Goal: Information Seeking & Learning: Learn about a topic

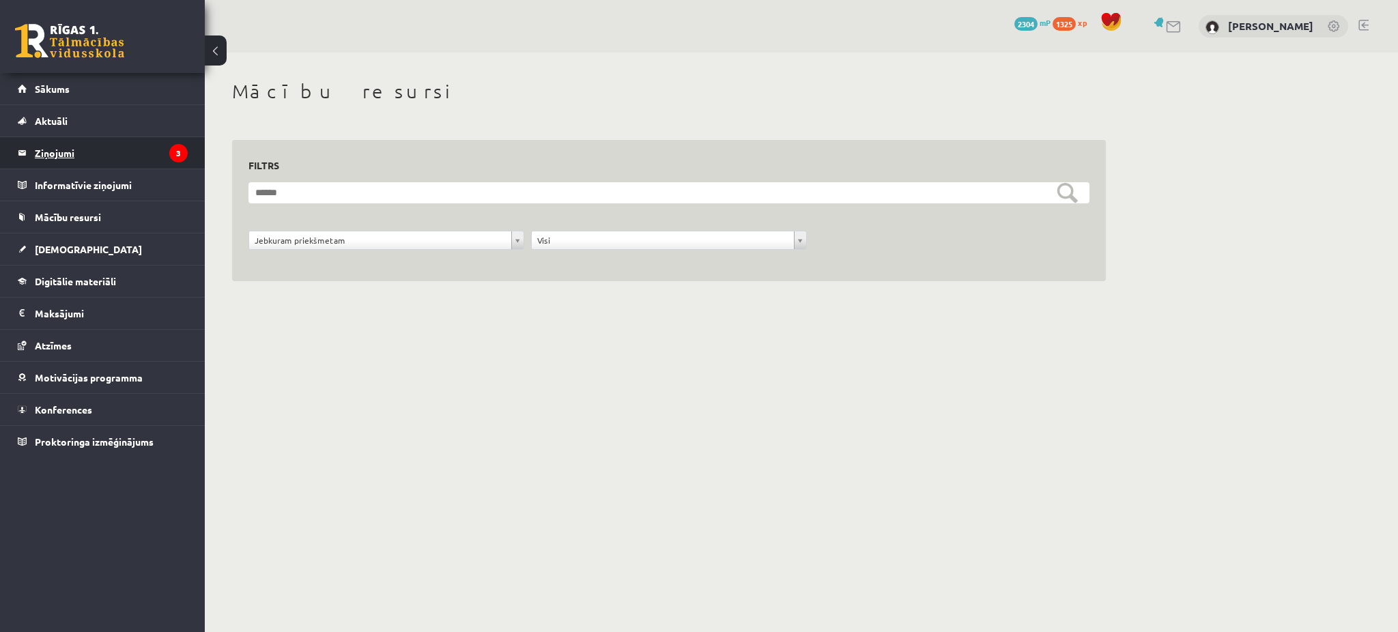
click at [84, 151] on legend "Ziņojumi 3" at bounding box center [111, 152] width 153 height 31
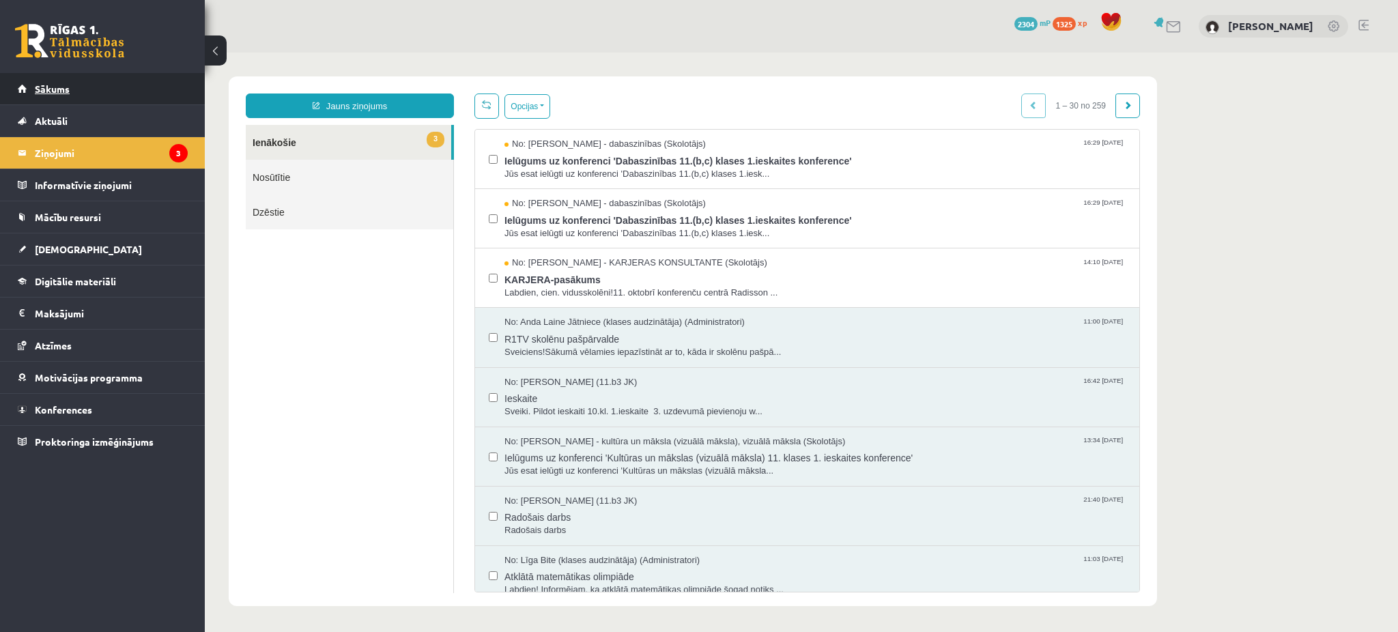
click at [160, 90] on link "Sākums" at bounding box center [103, 88] width 170 height 31
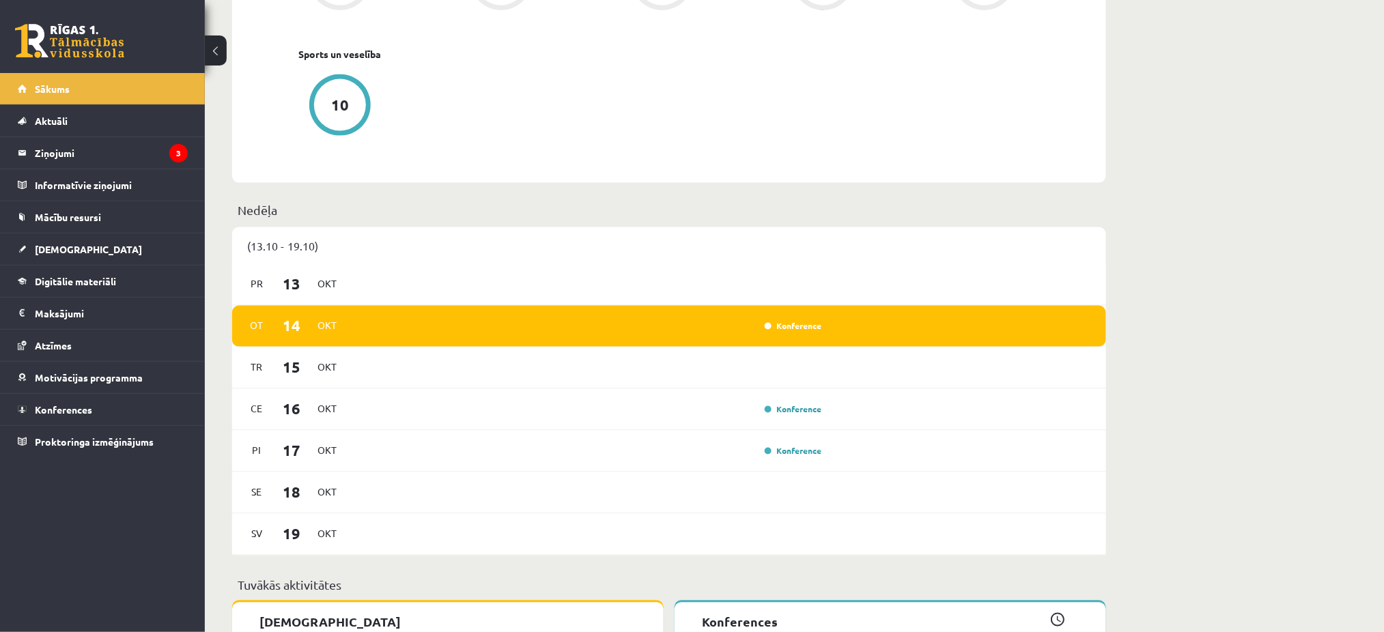
scroll to position [655, 0]
click at [62, 335] on link "Atzīmes" at bounding box center [103, 345] width 170 height 31
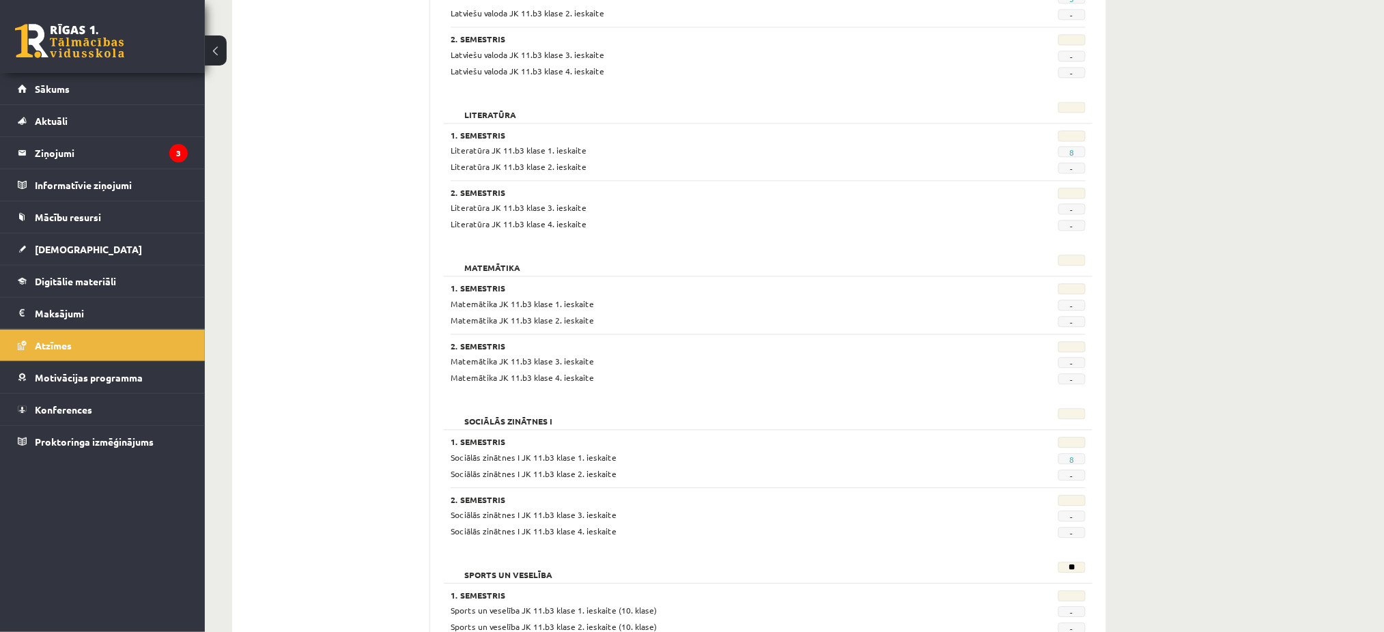
scroll to position [1121, 0]
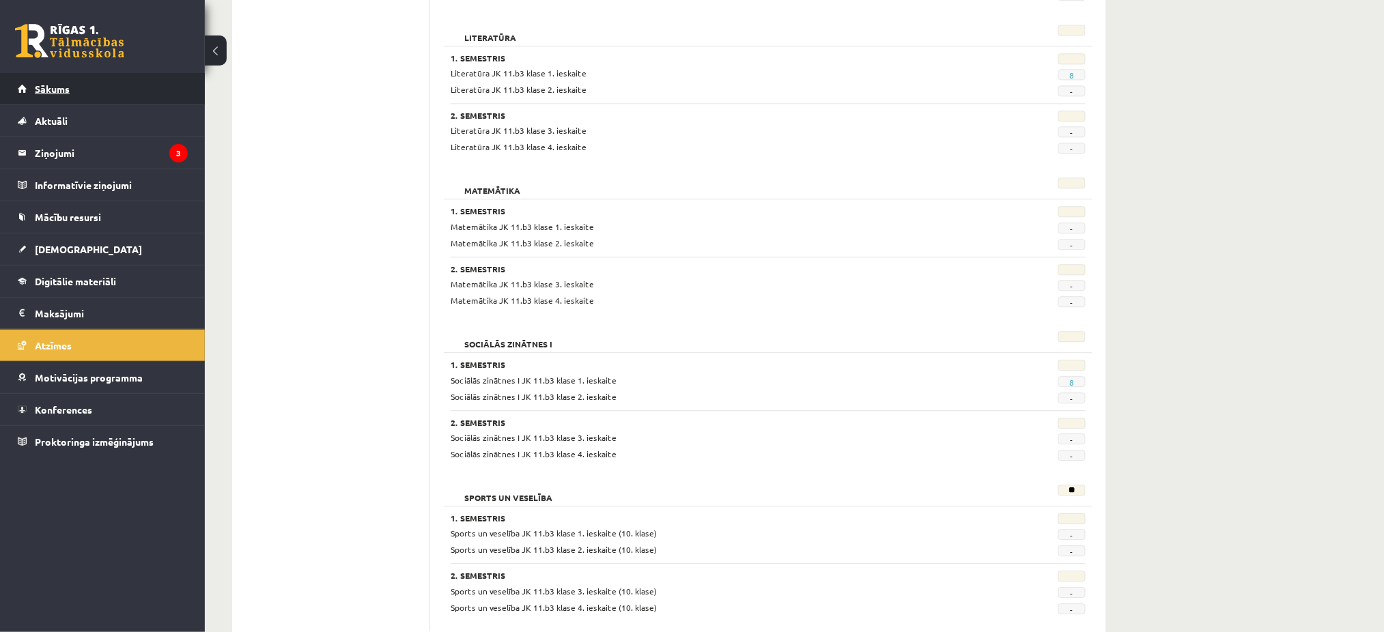
click at [122, 92] on link "Sākums" at bounding box center [103, 88] width 170 height 31
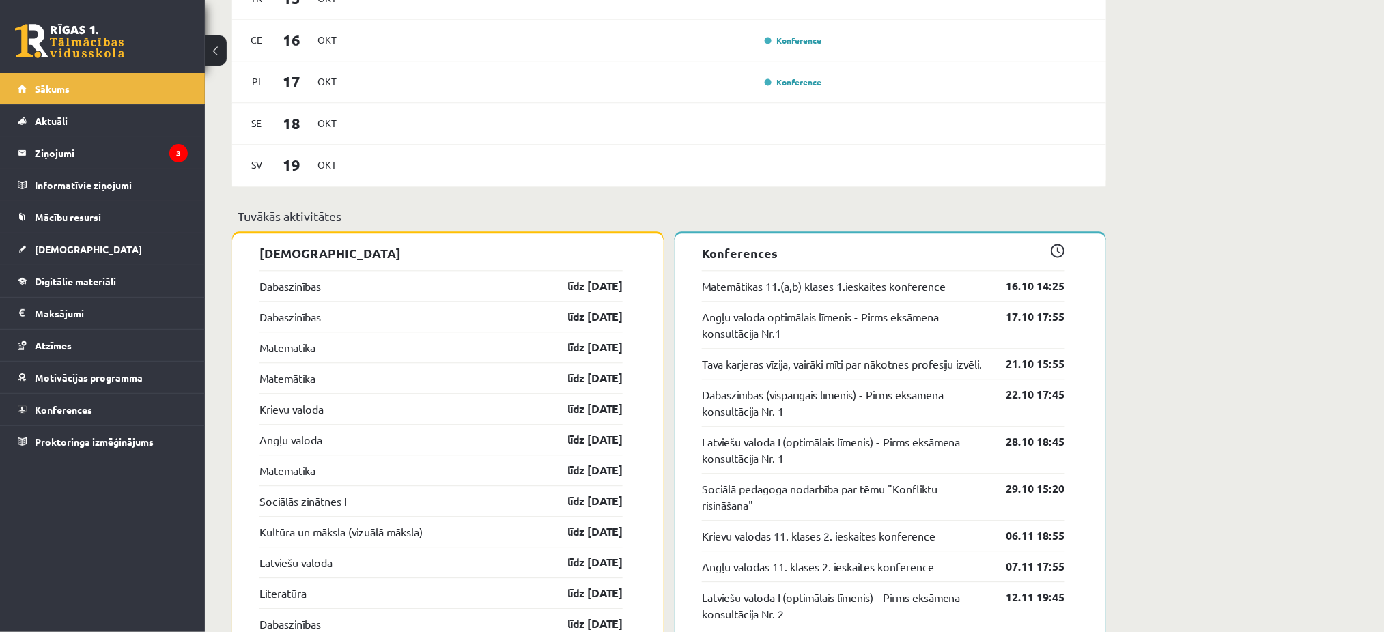
scroll to position [1032, 0]
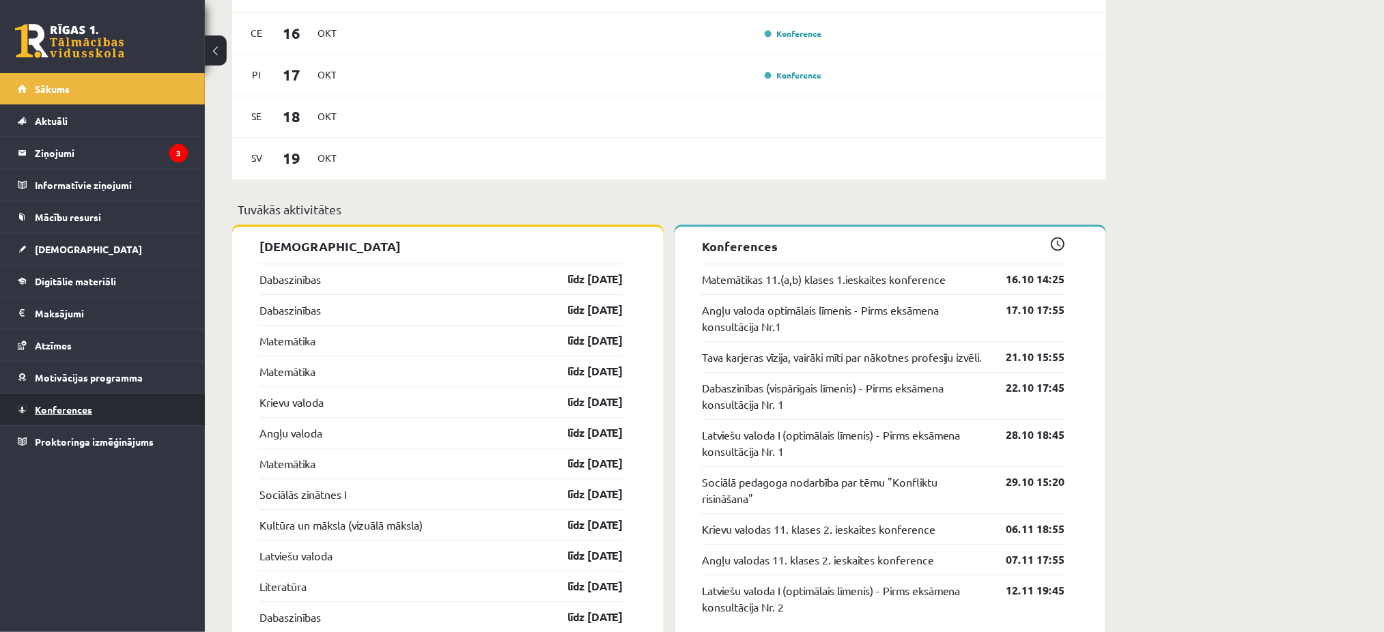
click at [95, 401] on link "Konferences" at bounding box center [103, 409] width 170 height 31
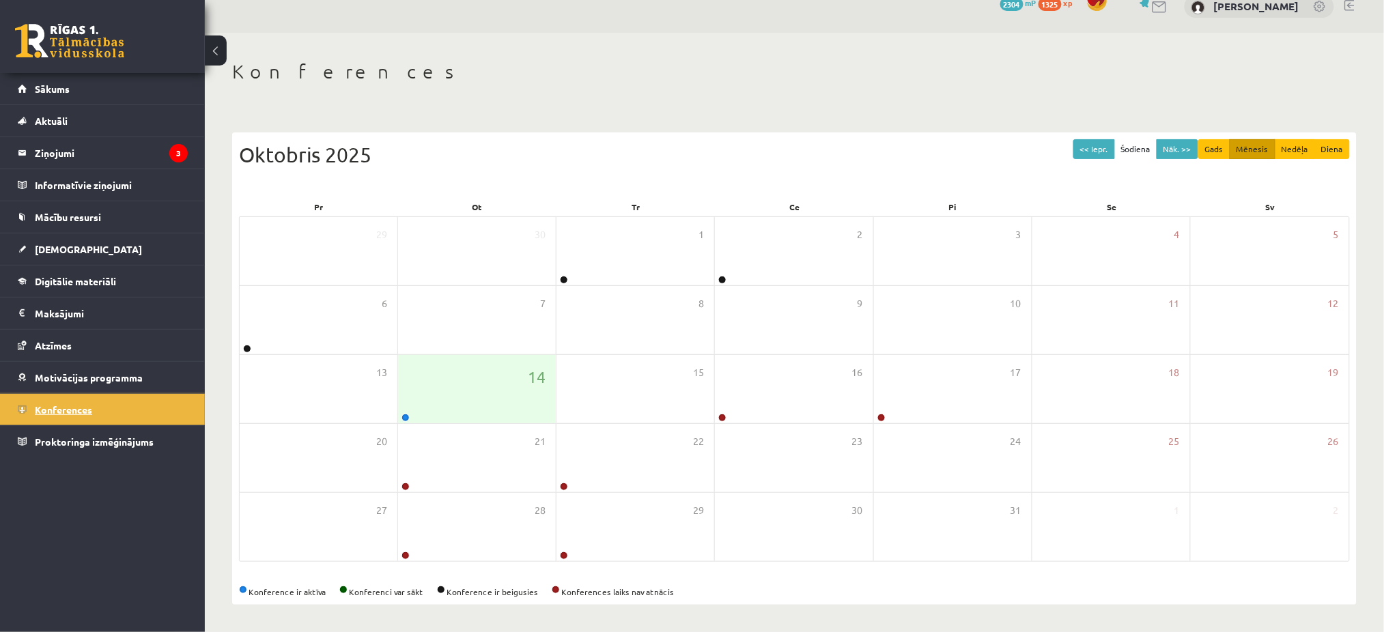
scroll to position [19, 0]
click at [453, 401] on div "14" at bounding box center [477, 390] width 158 height 68
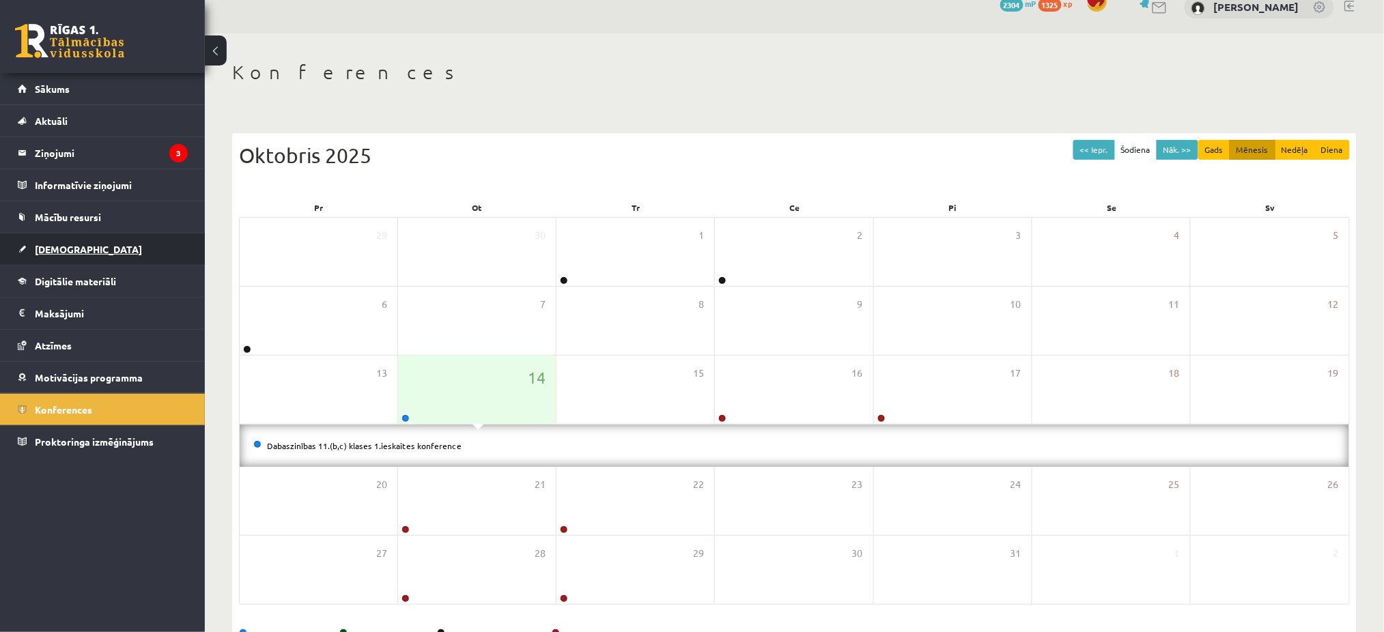
click at [123, 255] on link "[DEMOGRAPHIC_DATA]" at bounding box center [103, 248] width 170 height 31
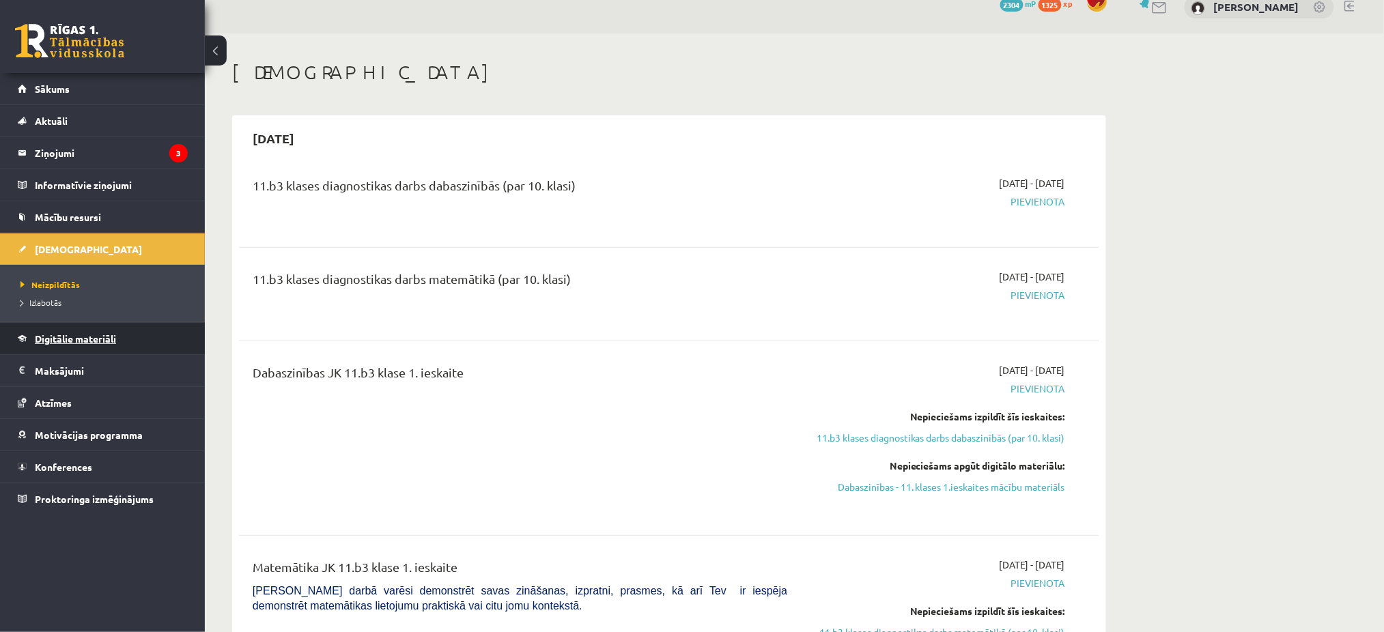
click at [112, 336] on span "Digitālie materiāli" at bounding box center [75, 338] width 81 height 12
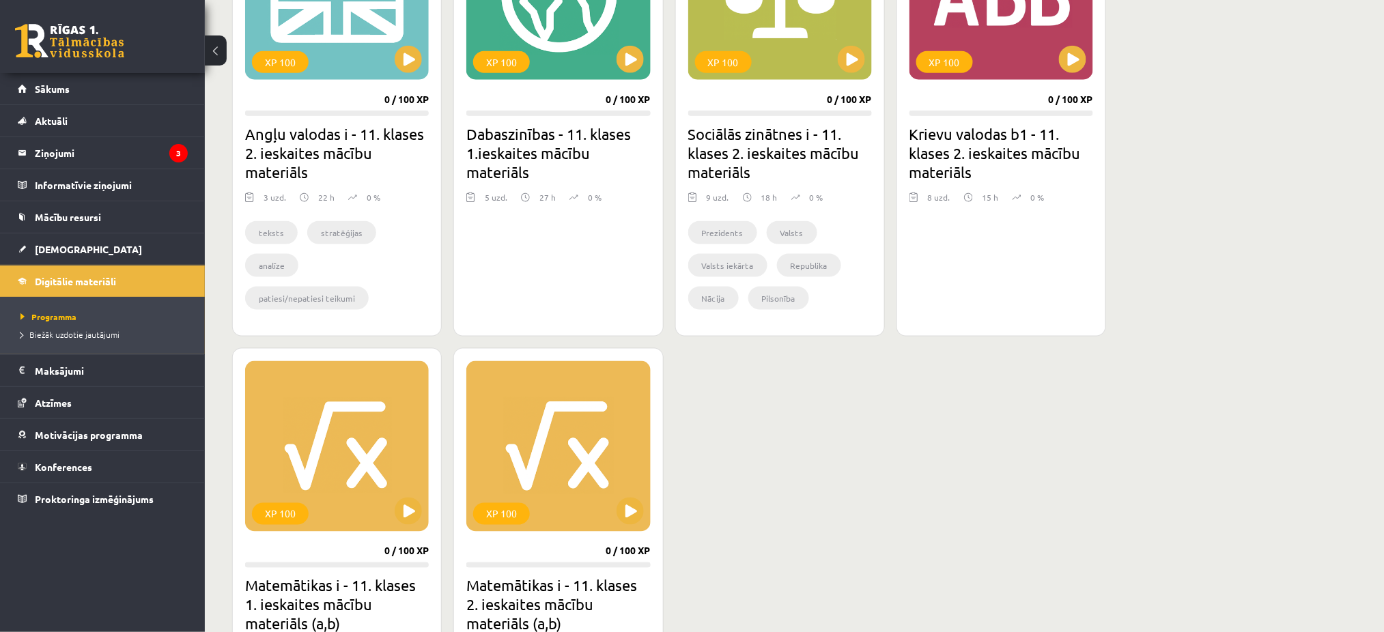
scroll to position [459, 0]
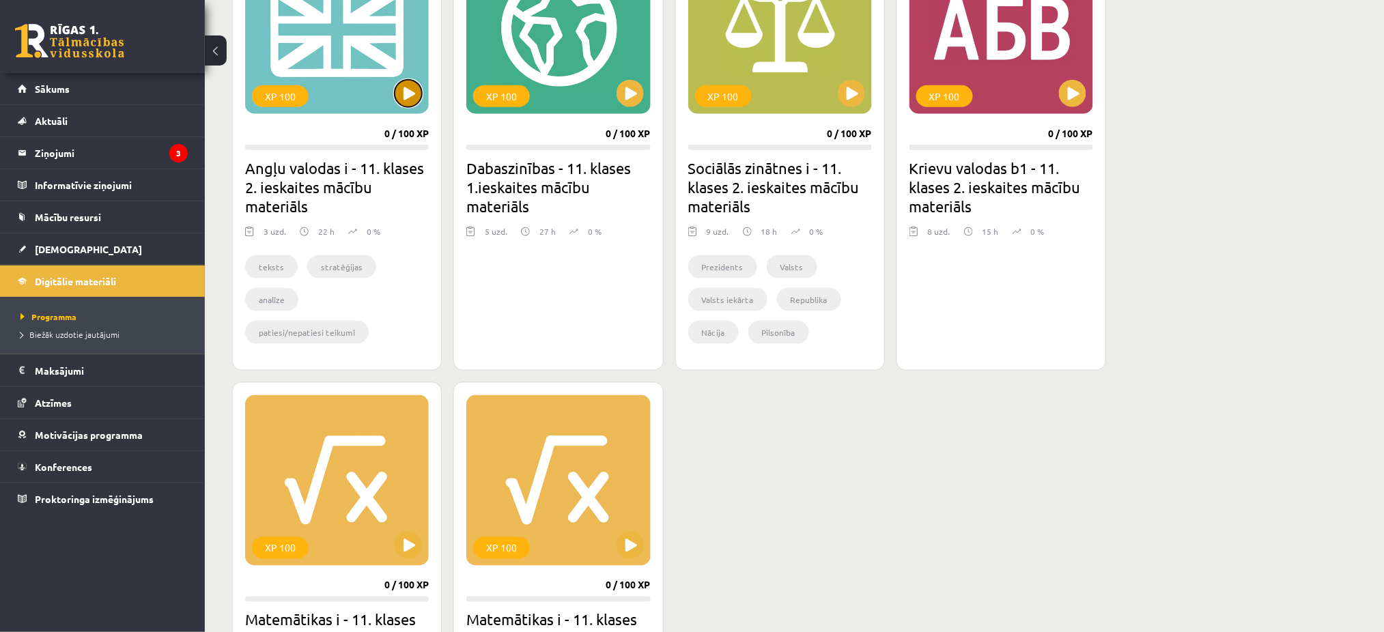
click at [408, 96] on button at bounding box center [408, 93] width 27 height 27
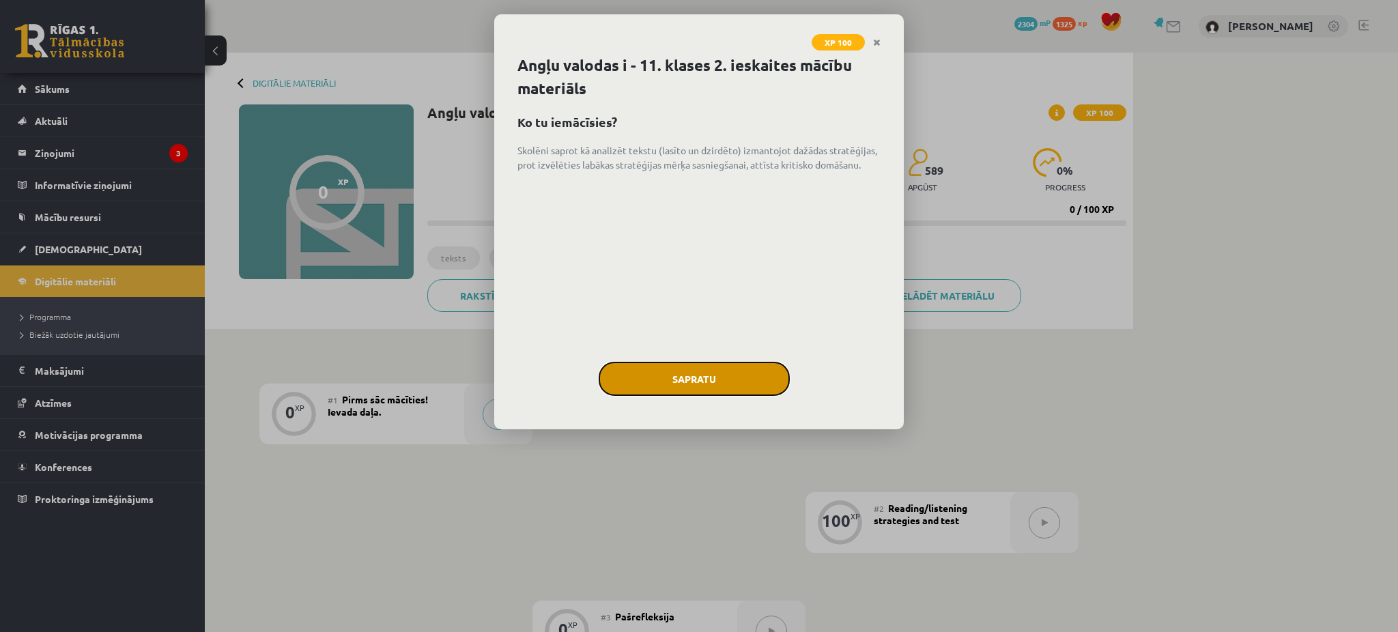
click at [699, 376] on button "Sapratu" at bounding box center [694, 379] width 191 height 34
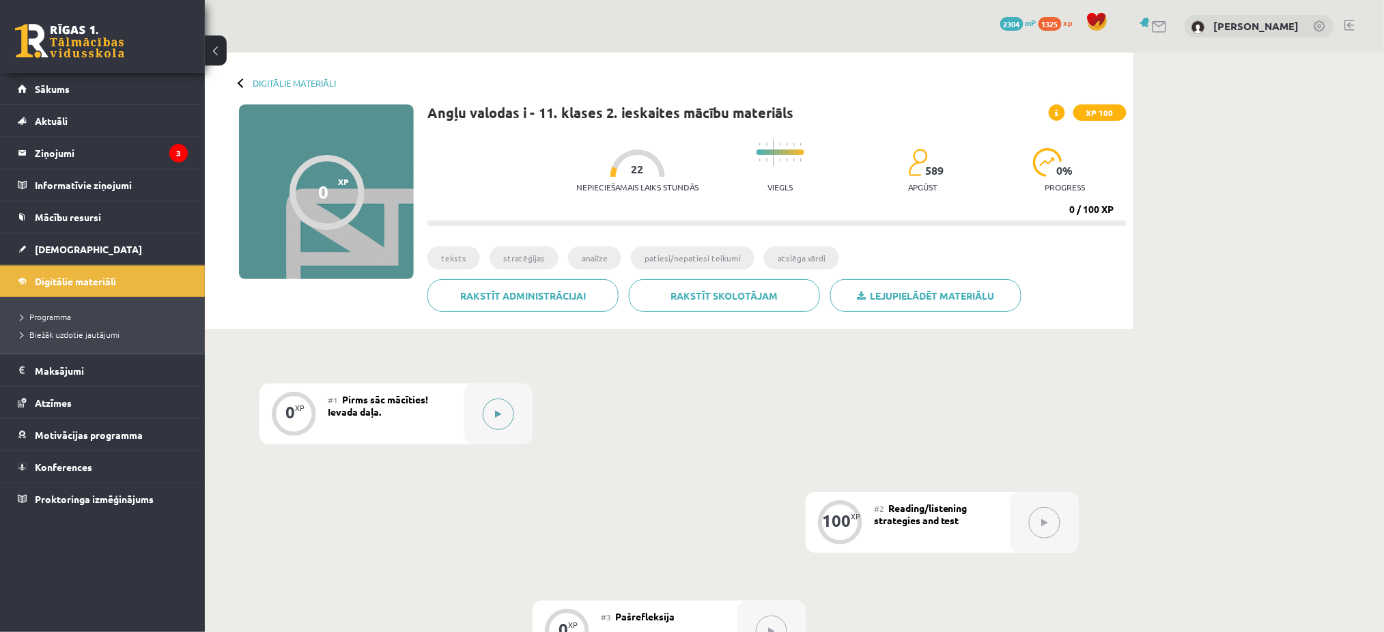
click at [497, 410] on icon at bounding box center [499, 414] width 6 height 8
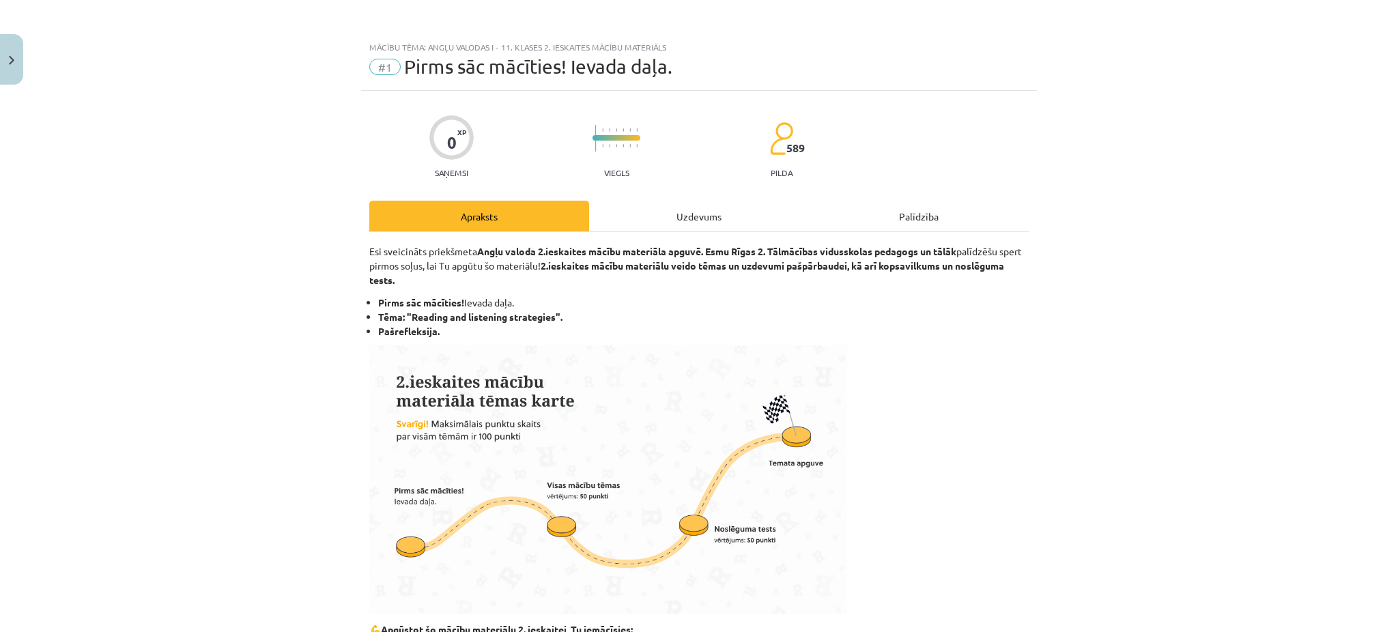
click at [608, 204] on div "Uzdevums" at bounding box center [699, 216] width 220 height 31
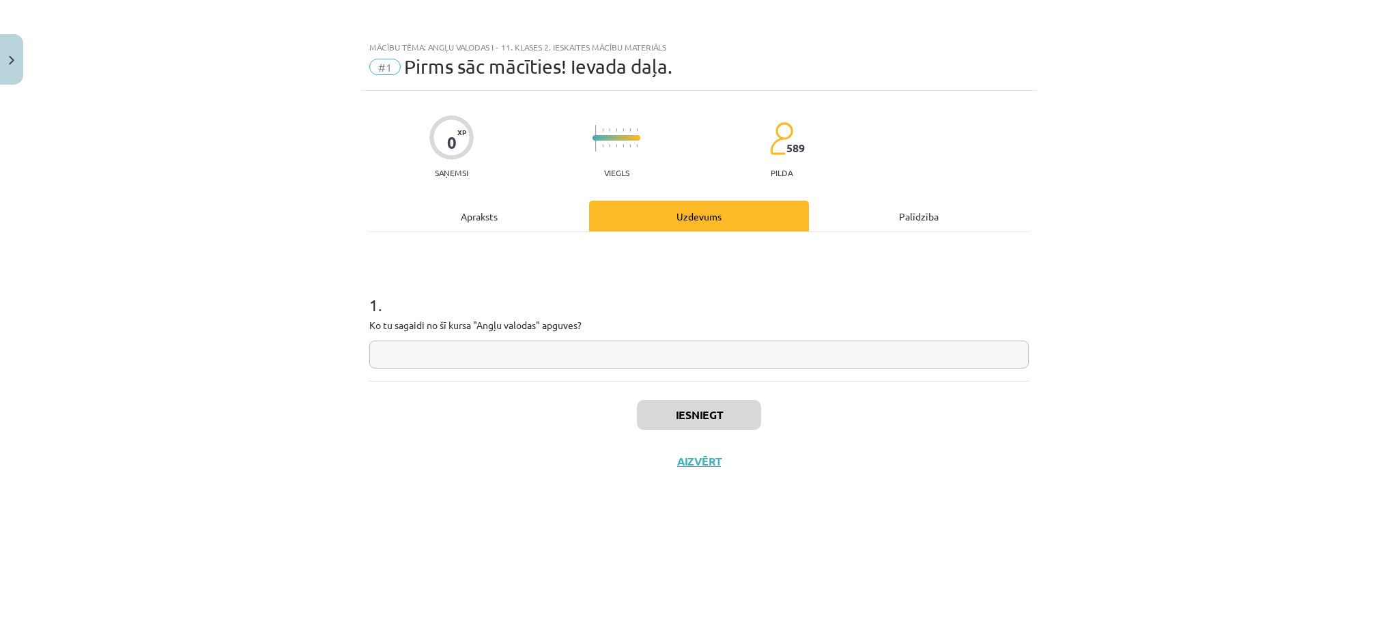
click at [417, 356] on input "text" at bounding box center [698, 355] width 659 height 28
type input "**********"
click at [679, 429] on button "Iesniegt" at bounding box center [699, 415] width 124 height 30
click at [691, 455] on div "Nākamā nodarbība" at bounding box center [699, 470] width 643 height 31
click at [691, 457] on button "Nākamā nodarbība" at bounding box center [699, 470] width 134 height 31
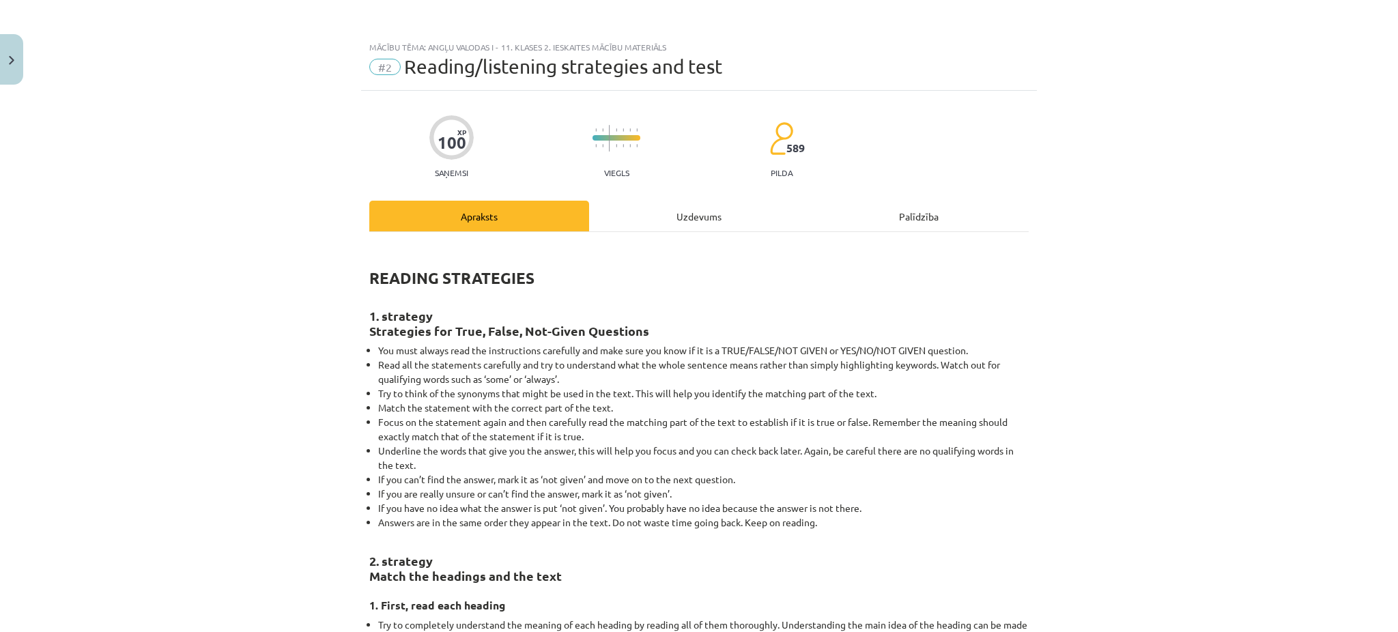
click at [690, 213] on div "Uzdevums" at bounding box center [699, 216] width 220 height 31
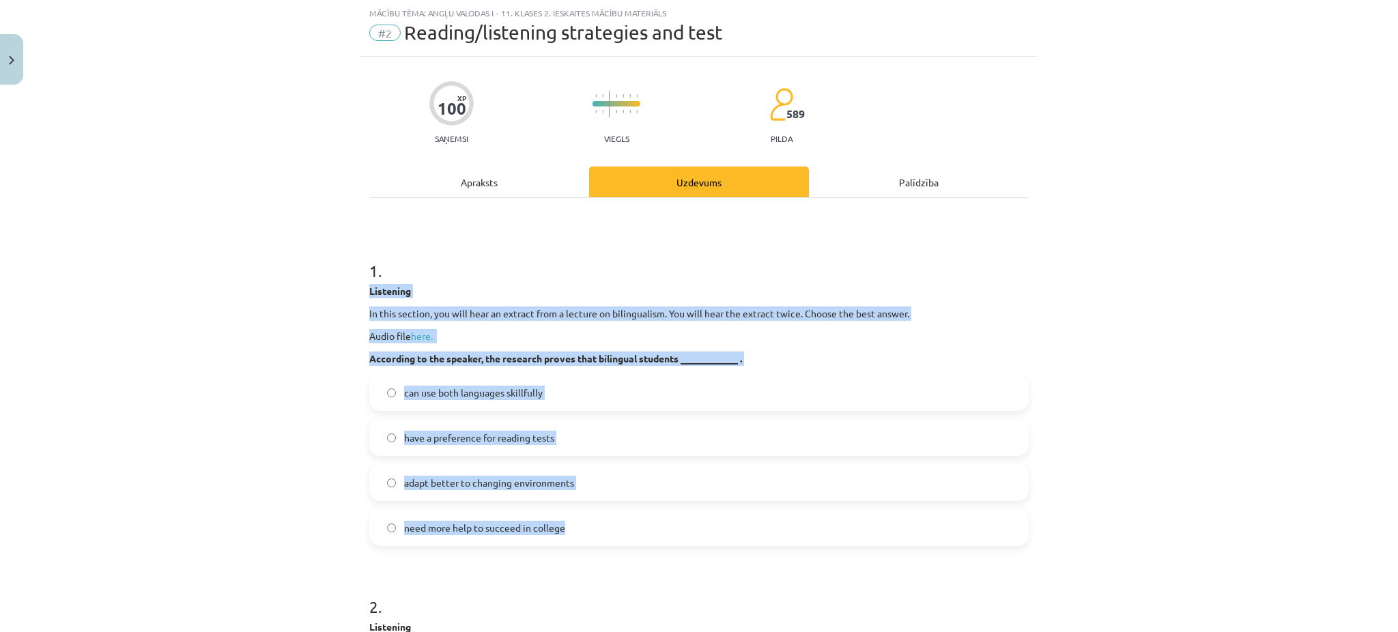
drag, startPoint x: 352, startPoint y: 291, endPoint x: 593, endPoint y: 524, distance: 335.0
click at [593, 524] on div "Mācību tēma: Angļu valodas i - 11. klases 2. ieskaites mācību materiāls #2 Read…" at bounding box center [699, 316] width 1398 height 632
copy div "Listening In this section, you will hear an extract from a lecture on bilingual…"
click at [248, 334] on div "Mācību tēma: Angļu valodas i - 11. klases 2. ieskaites mācību materiāls #2 Read…" at bounding box center [699, 316] width 1398 height 632
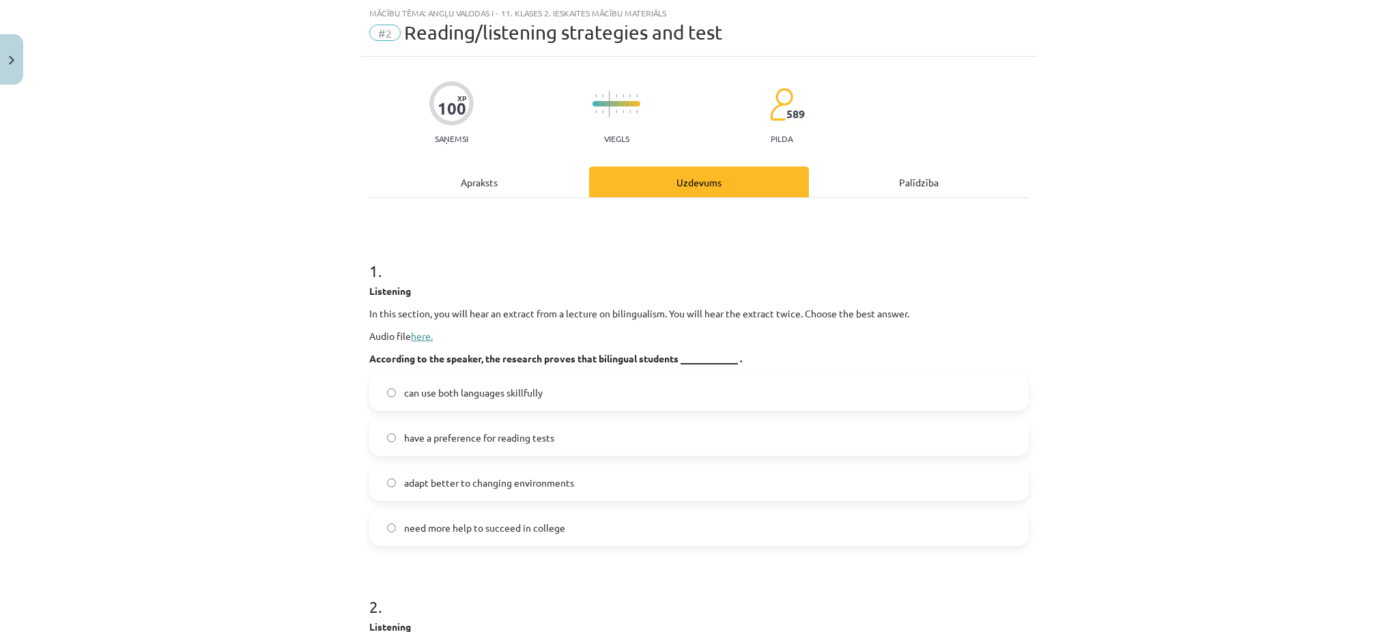
click at [418, 338] on link "here." at bounding box center [422, 336] width 22 height 12
click at [411, 334] on link "here." at bounding box center [422, 336] width 22 height 12
click at [541, 425] on label "have a preference for reading tests" at bounding box center [699, 438] width 657 height 34
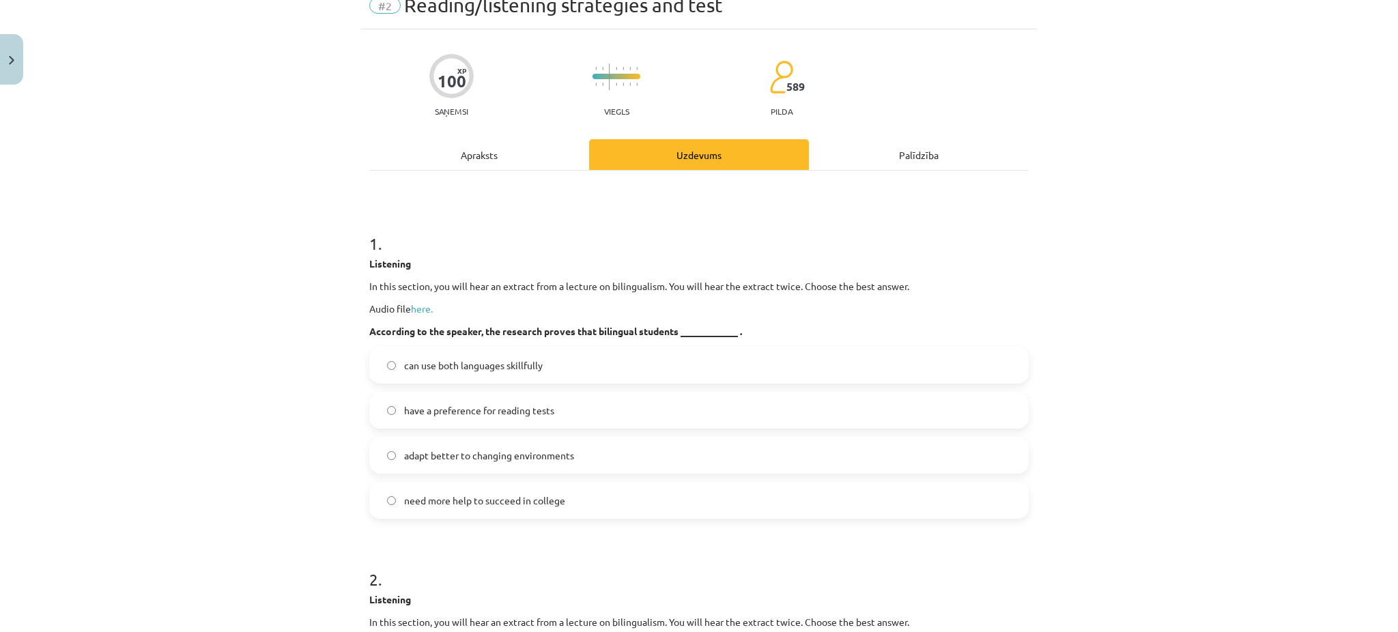
scroll to position [61, 0]
click at [418, 313] on link "here." at bounding box center [422, 308] width 22 height 12
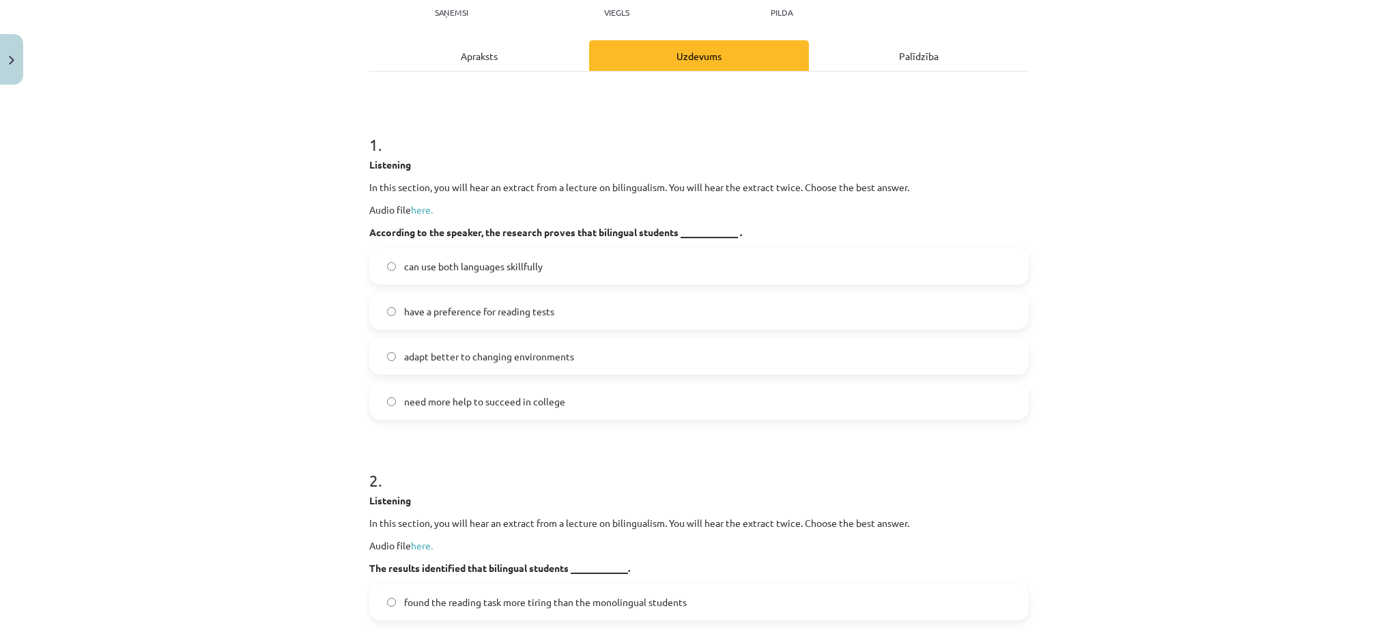
scroll to position [162, 0]
click at [464, 265] on span "can use both languages skillfully" at bounding box center [473, 265] width 139 height 14
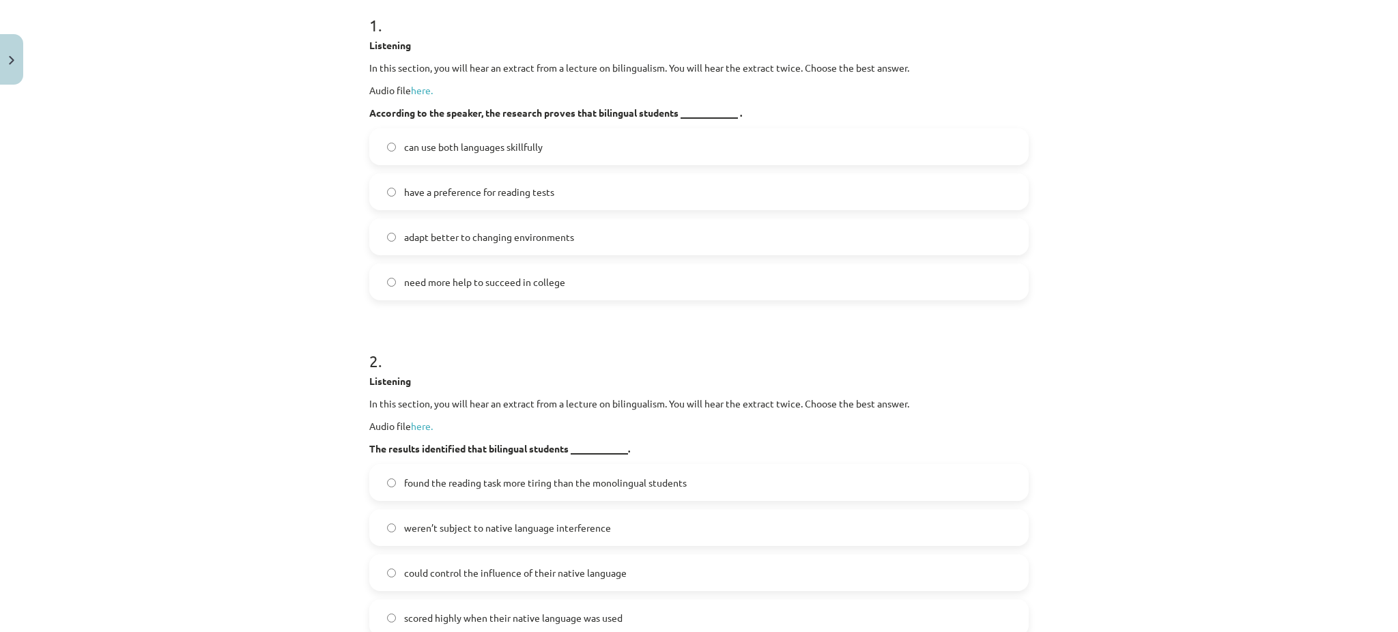
scroll to position [282, 0]
drag, startPoint x: 417, startPoint y: 414, endPoint x: 423, endPoint y: 426, distance: 13.4
click at [423, 426] on div "Listening In this section, you will hear an extract from a lecture on bilingual…" at bounding box center [698, 413] width 659 height 82
click at [423, 426] on link "here." at bounding box center [422, 424] width 22 height 12
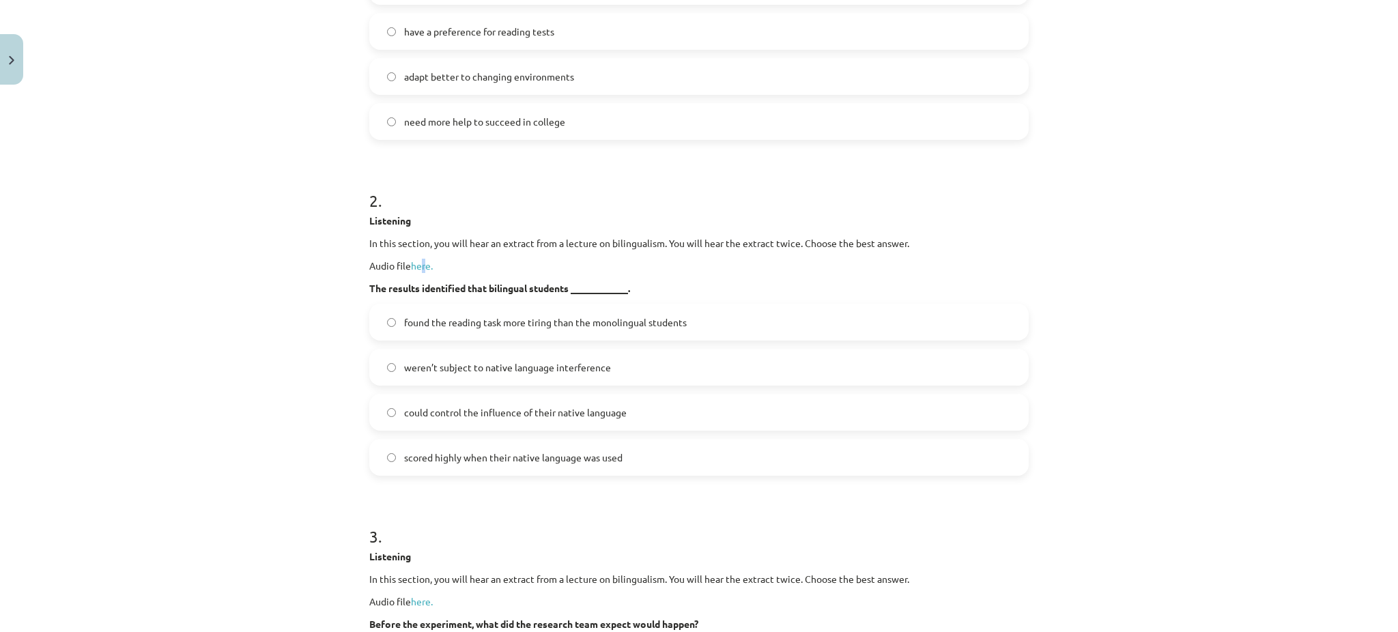
scroll to position [446, 0]
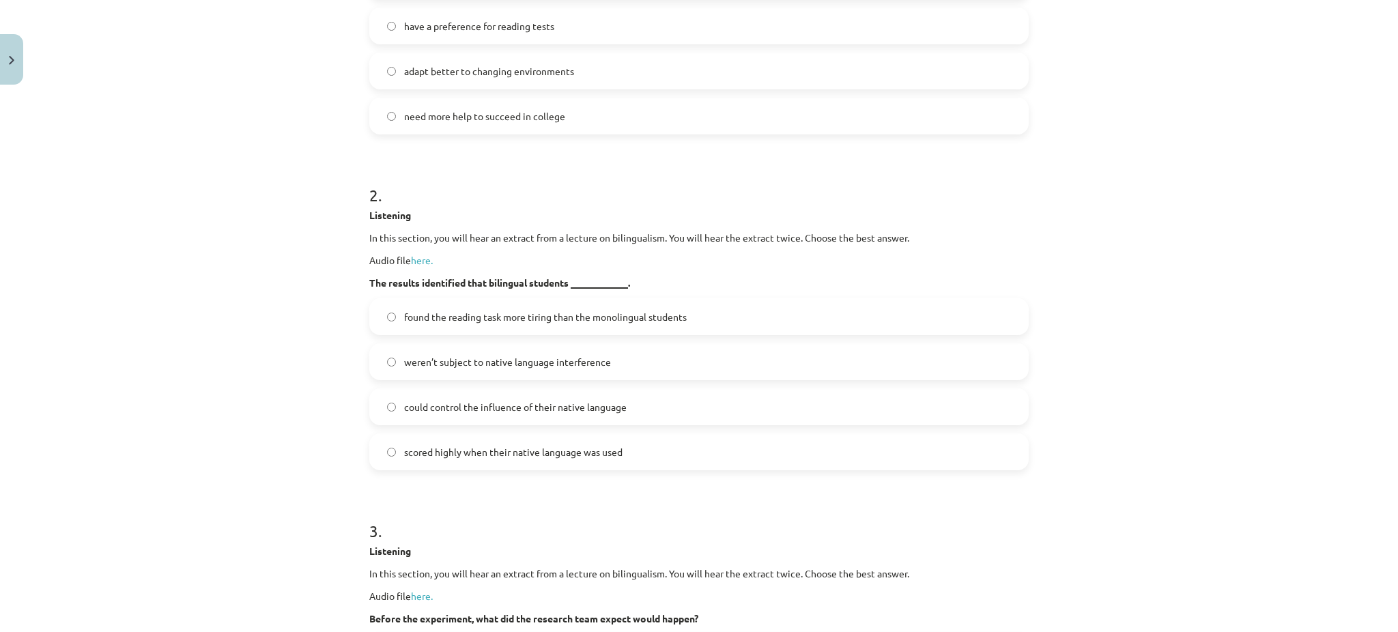
click at [487, 355] on span "weren’t subject to native language interference" at bounding box center [507, 362] width 207 height 14
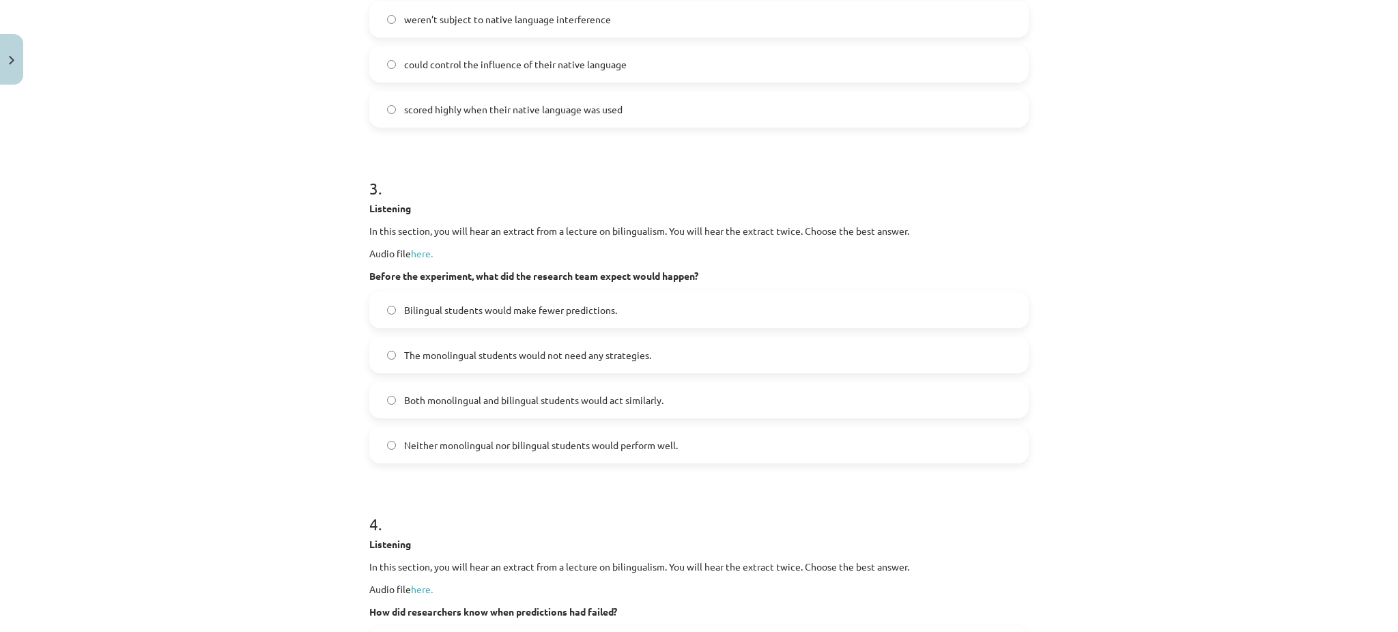
scroll to position [793, 0]
click at [530, 48] on label "could control the influence of their native language" at bounding box center [699, 60] width 657 height 34
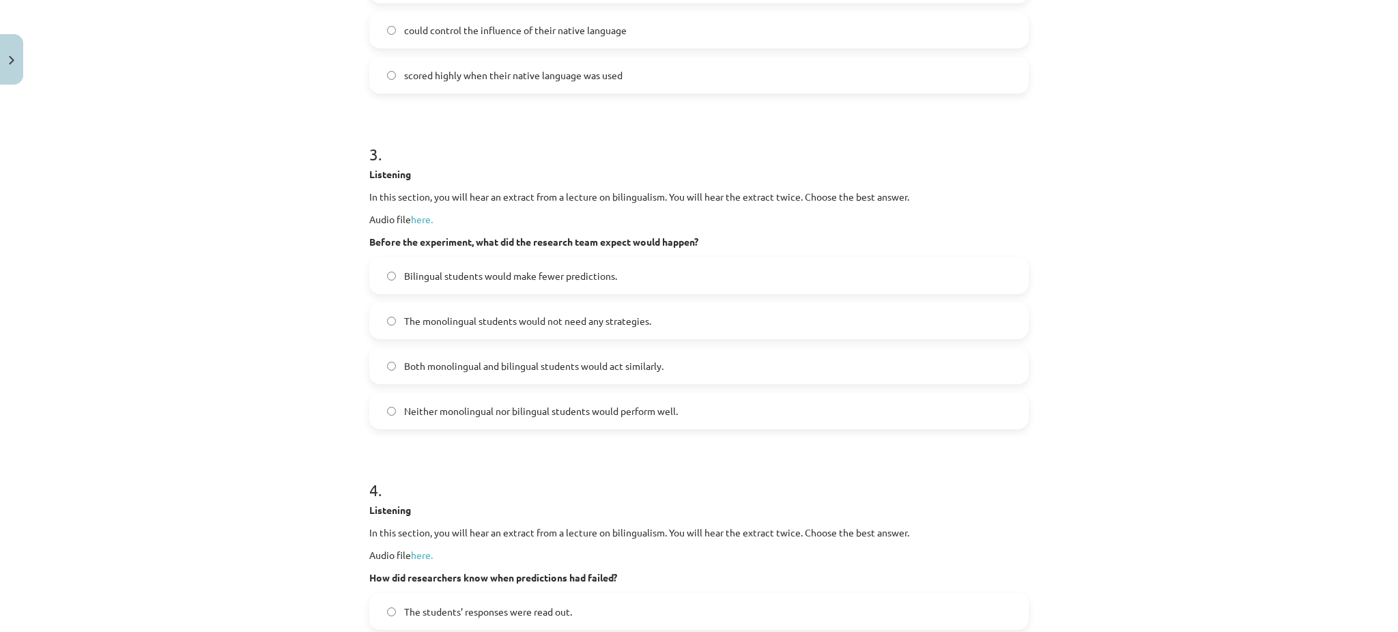
click at [532, 359] on span "Both monolingual and bilingual students would act similarly." at bounding box center [533, 366] width 259 height 14
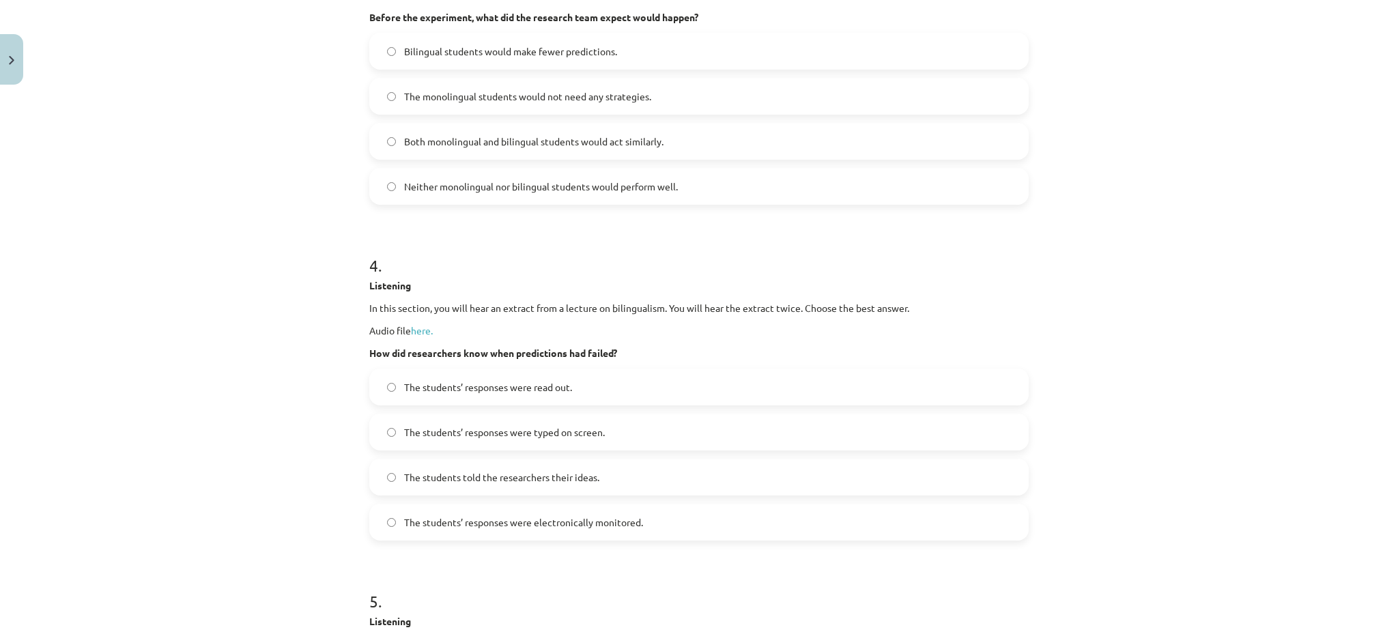
click at [496, 384] on span "The students’ responses were read out." at bounding box center [488, 387] width 168 height 14
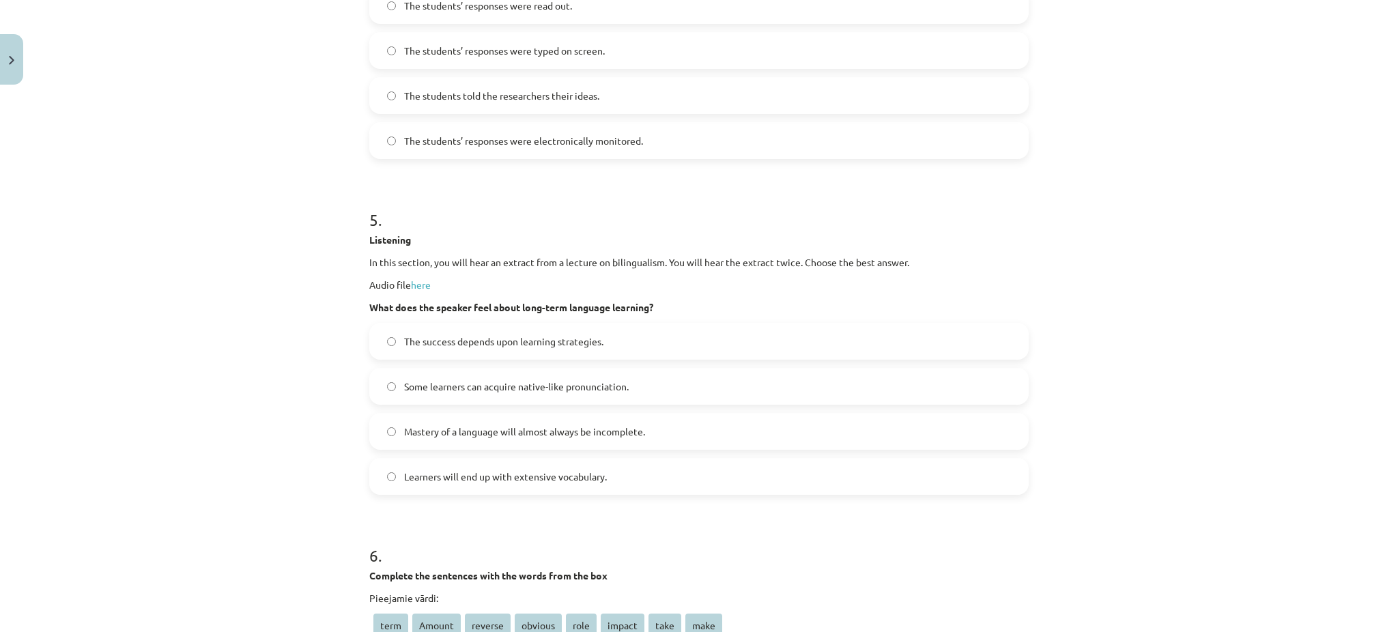
scroll to position [1429, 0]
click at [481, 459] on label "Learners will end up with extensive vocabulary." at bounding box center [699, 476] width 657 height 34
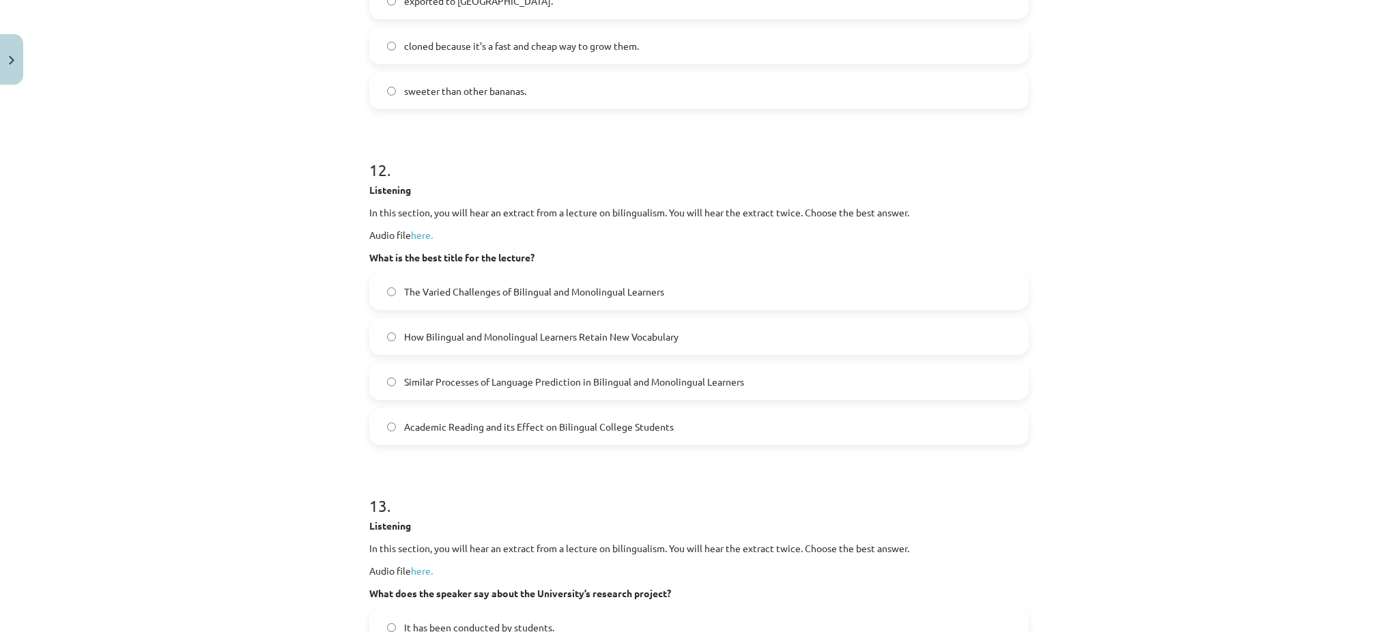
scroll to position [5606, 0]
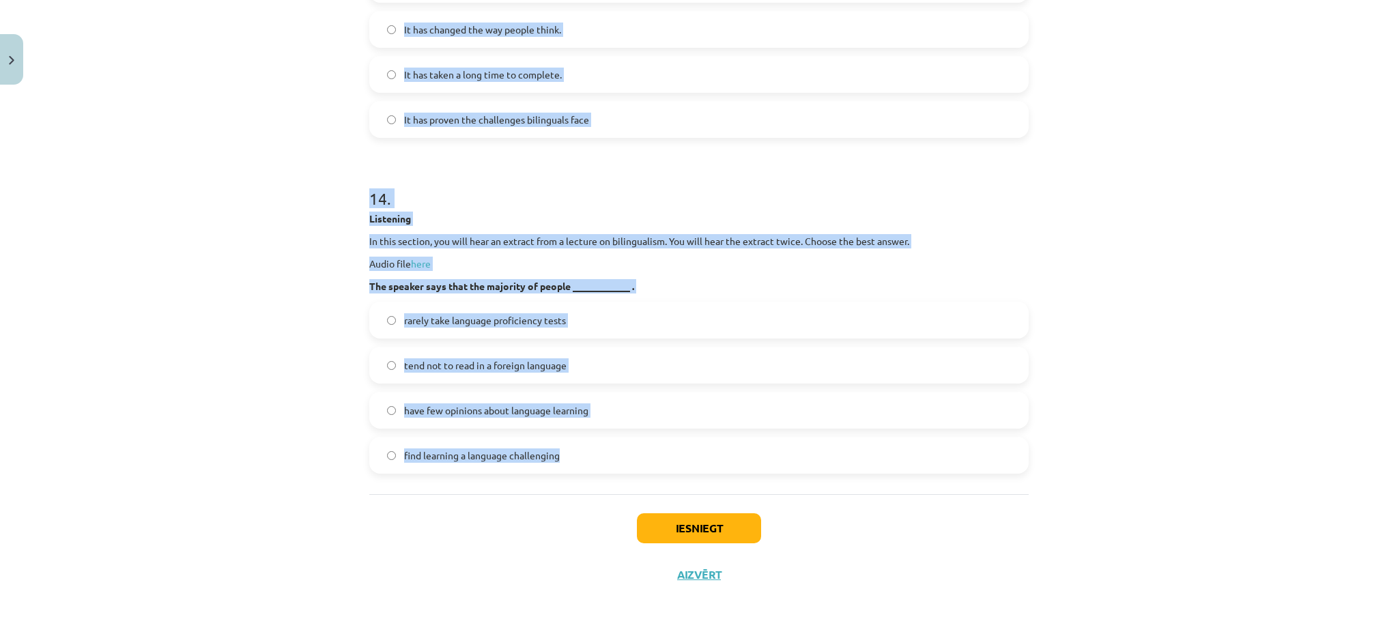
drag, startPoint x: 359, startPoint y: 172, endPoint x: 705, endPoint y: 478, distance: 461.9
copy form "Complete the sentences with the words from the box Pieejamie vārdi: term Amount…"
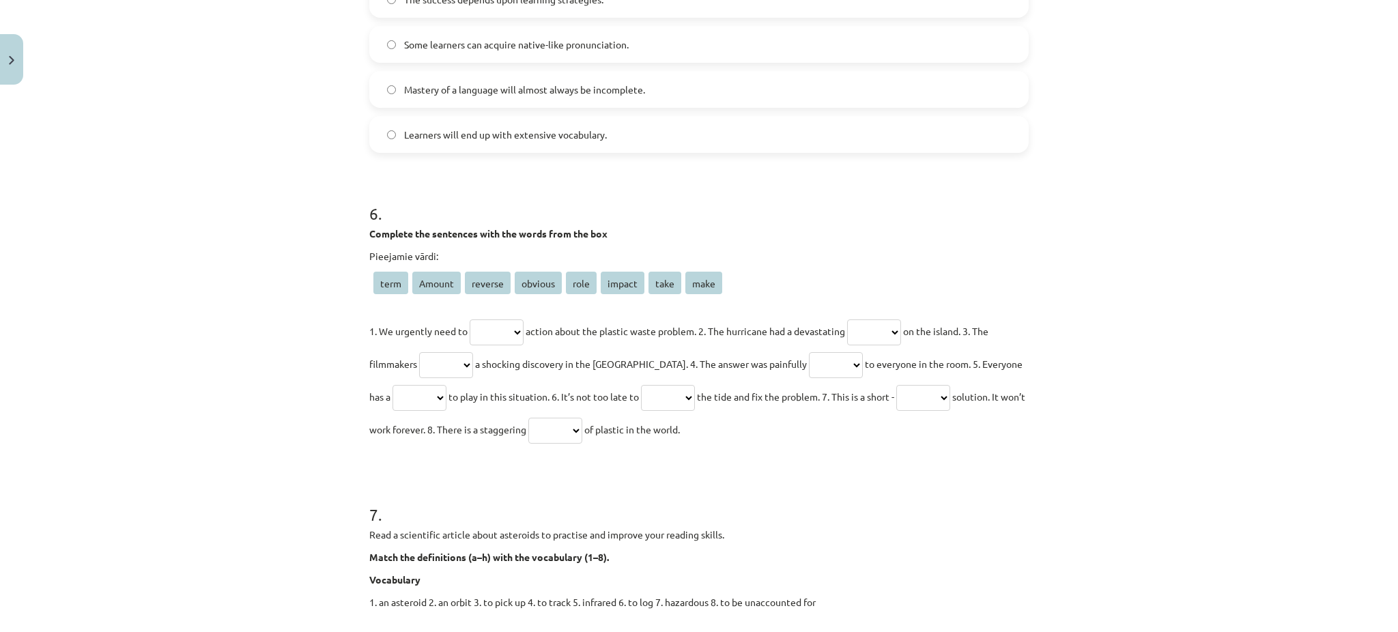
click at [248, 221] on div "Mācību tēma: Angļu valodas i - 11. klases 2. ieskaites mācību materiāls #2 Read…" at bounding box center [699, 316] width 1398 height 632
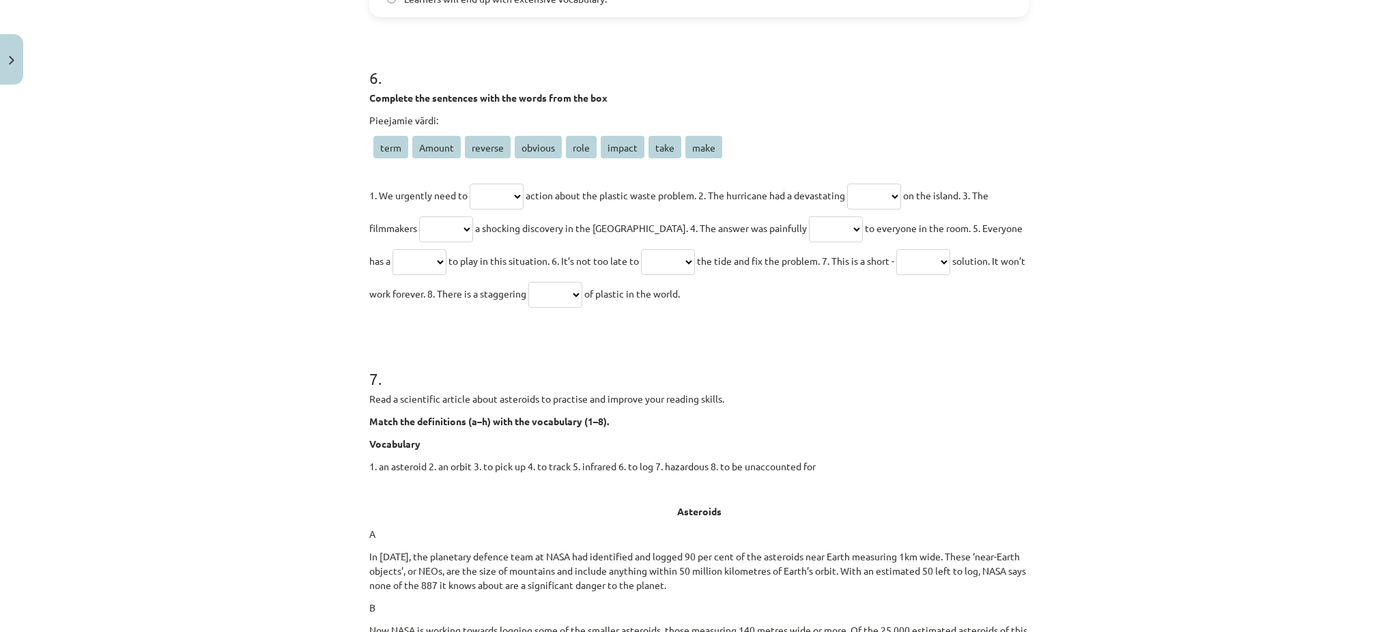
click at [498, 198] on select "**** ****** ******* ******* **** ****** **** ****" at bounding box center [497, 197] width 54 height 26
select select "****"
click at [470, 184] on select "**** ****** ******* ******* **** ****** **** ****" at bounding box center [497, 197] width 54 height 26
click at [878, 201] on select "**** ****** ******* ******* **** ****** **** ****" at bounding box center [874, 197] width 54 height 26
select select "******"
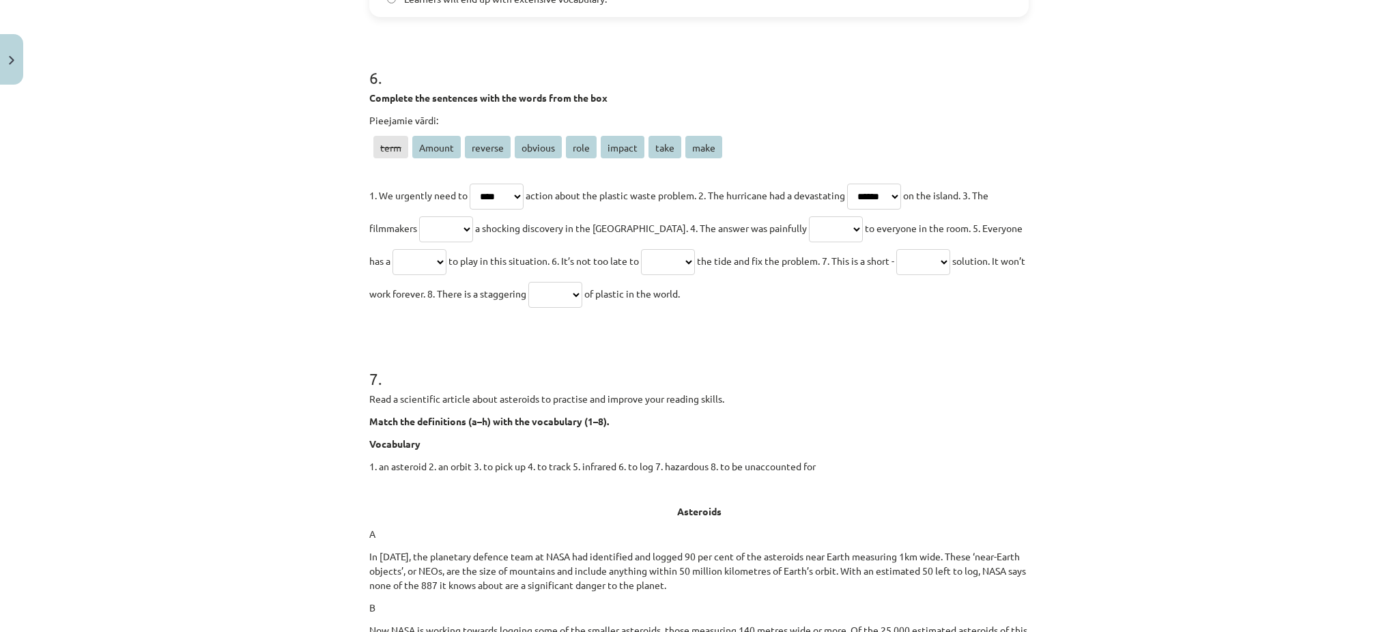
click at [861, 184] on select "**** ****** ******* ******* **** ****** **** ****" at bounding box center [874, 197] width 54 height 26
click at [456, 227] on select "**** ****** ******* ******* **** ****** **** ****" at bounding box center [446, 229] width 54 height 26
select select "****"
click at [419, 216] on select "**** ****** ******* ******* **** ****** **** ****" at bounding box center [446, 229] width 54 height 26
click at [809, 236] on select "**** ****** ******* ******* **** ****** **** ****" at bounding box center [836, 229] width 54 height 26
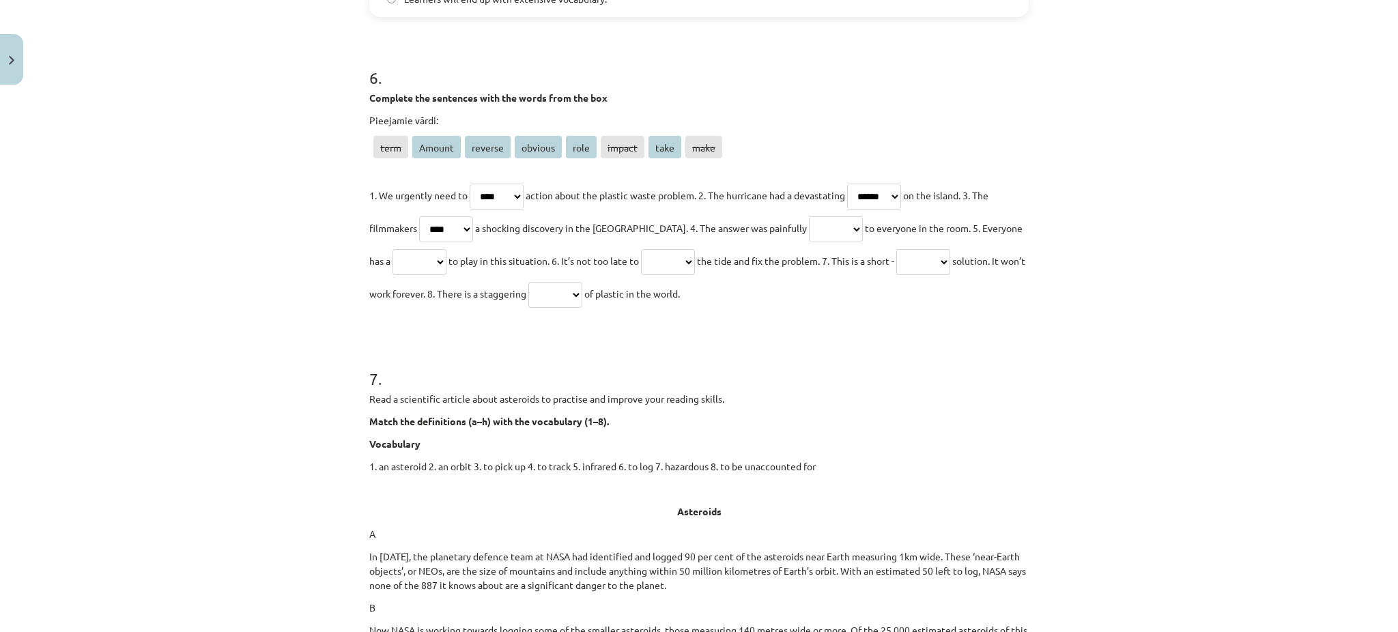
select select "*******"
click at [398, 261] on select "**** ****** ******* ******* **** ****** **** ****" at bounding box center [420, 262] width 54 height 26
select select "****"
click at [393, 249] on select "**** ****** ******* ******* **** ****** **** ****" at bounding box center [420, 262] width 54 height 26
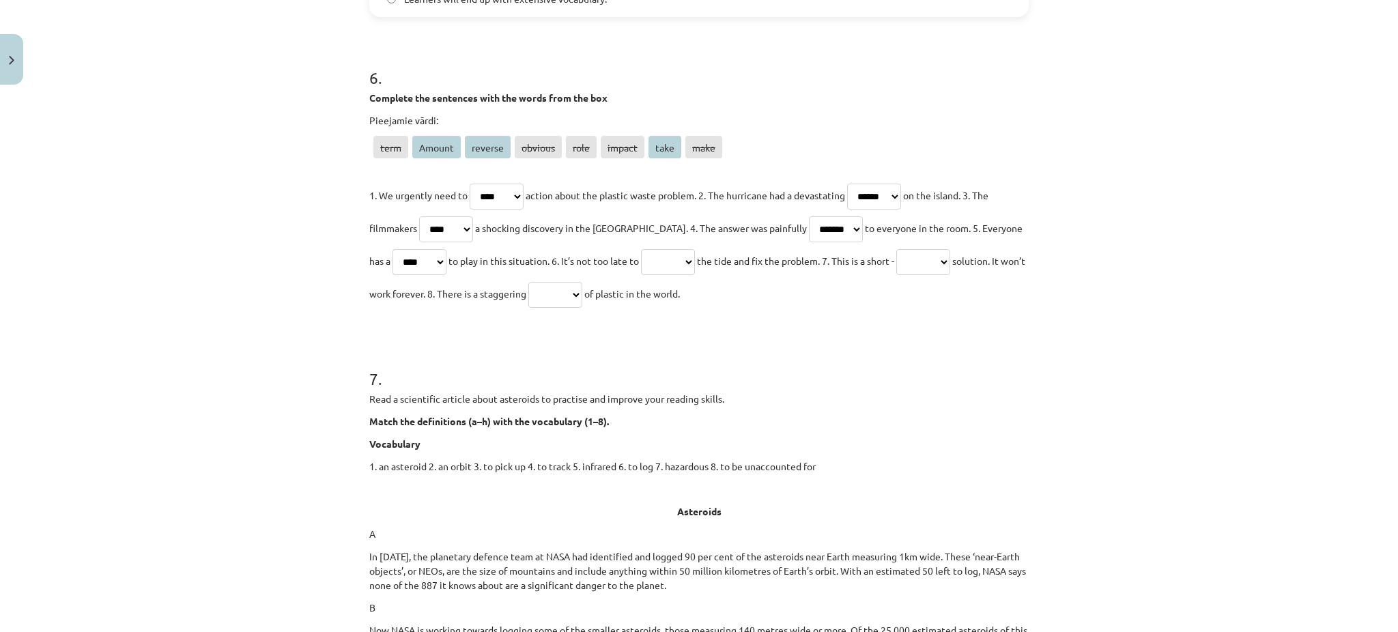
click at [660, 249] on select "**** ****** ******* ******* **** ****** **** ****" at bounding box center [668, 262] width 54 height 26
select select "*******"
click at [641, 249] on select "**** ****** ******* ******* **** ****** **** ****" at bounding box center [668, 262] width 54 height 26
click at [916, 265] on select "**** ****** ******* ******* **** ****** **** ****" at bounding box center [923, 262] width 54 height 26
select select "****"
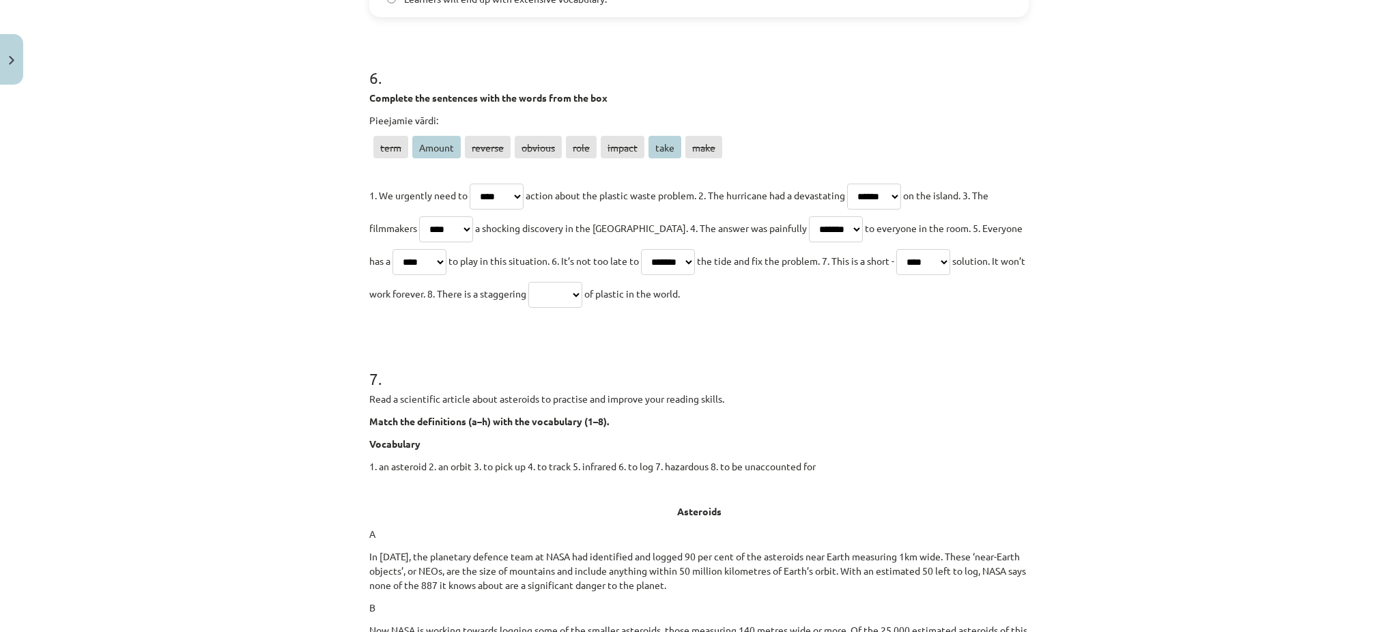
click at [582, 282] on select "**** ****** ******* ******* **** ****** **** ****" at bounding box center [555, 295] width 54 height 26
select select "******"
click at [553, 282] on select "**** ****** ******* ******* **** ****** **** ****" at bounding box center [555, 295] width 54 height 26
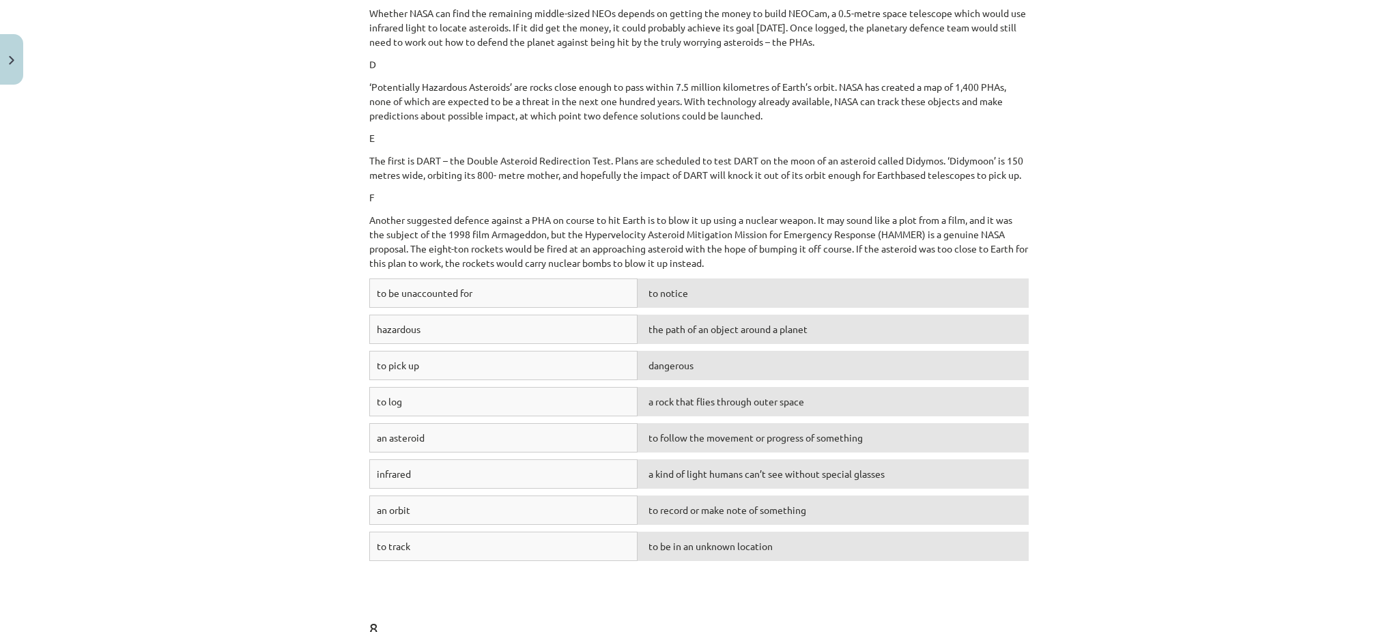
scroll to position [2675, 0]
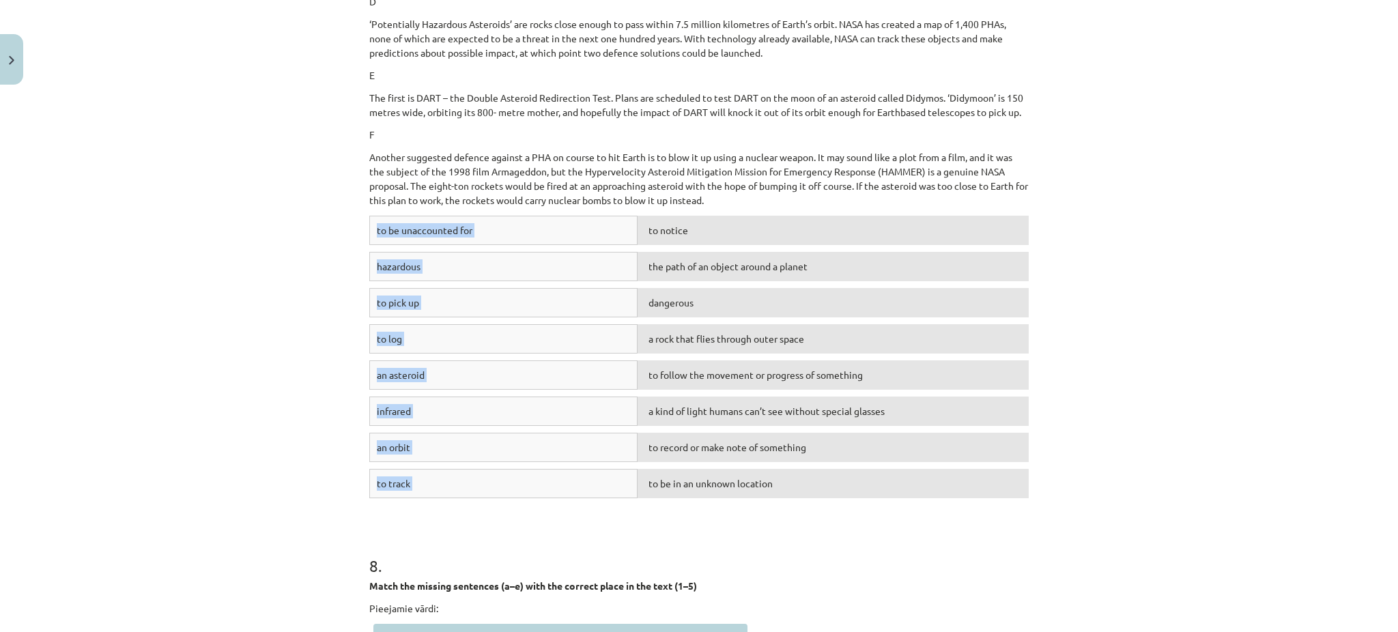
drag, startPoint x: 340, startPoint y: 210, endPoint x: 768, endPoint y: 471, distance: 501.2
click at [768, 471] on div "Mācību tēma: Angļu valodas i - 11. klases 2. ieskaites mācību materiāls #2 Read…" at bounding box center [699, 316] width 1398 height 632
click at [242, 213] on div "Mācību tēma: Angļu valodas i - 11. klases 2. ieskaites mācību materiāls #2 Read…" at bounding box center [699, 316] width 1398 height 632
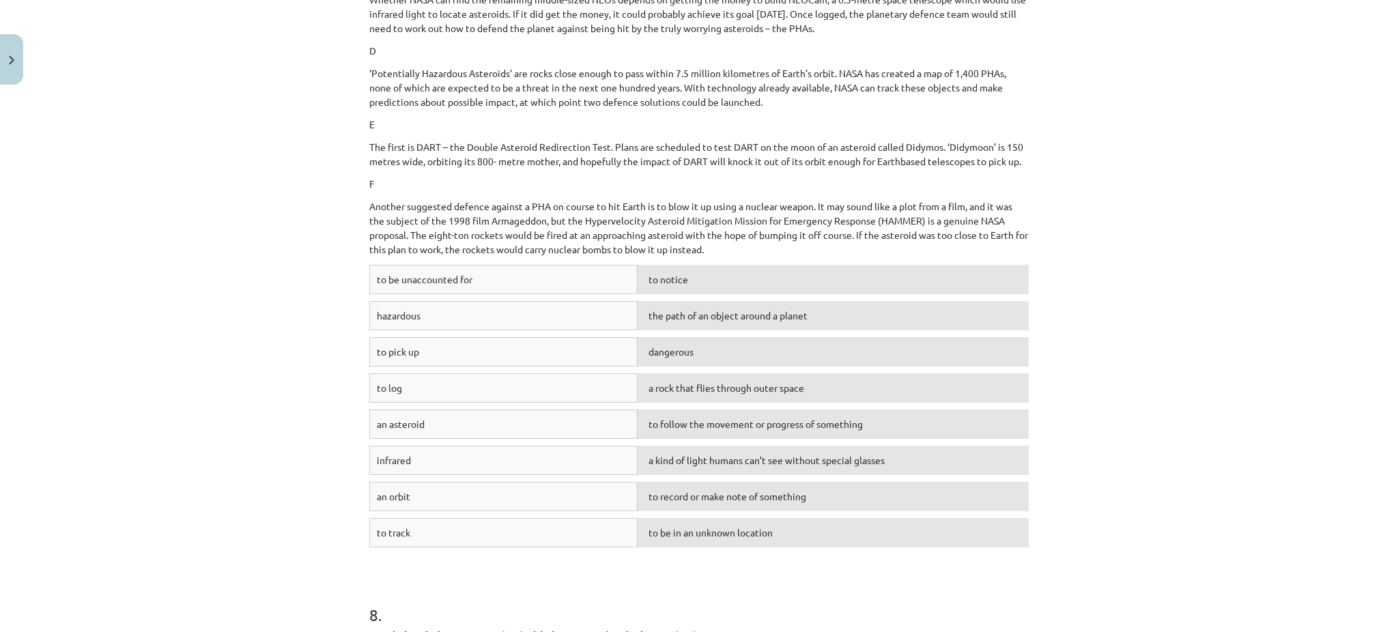
scroll to position [2625, 0]
click at [776, 309] on span "to follow the movement or progress of something" at bounding box center [756, 315] width 214 height 12
drag, startPoint x: 776, startPoint y: 298, endPoint x: 726, endPoint y: 300, distance: 49.9
click at [726, 309] on span "to follow the movement or progress of something" at bounding box center [756, 315] width 214 height 12
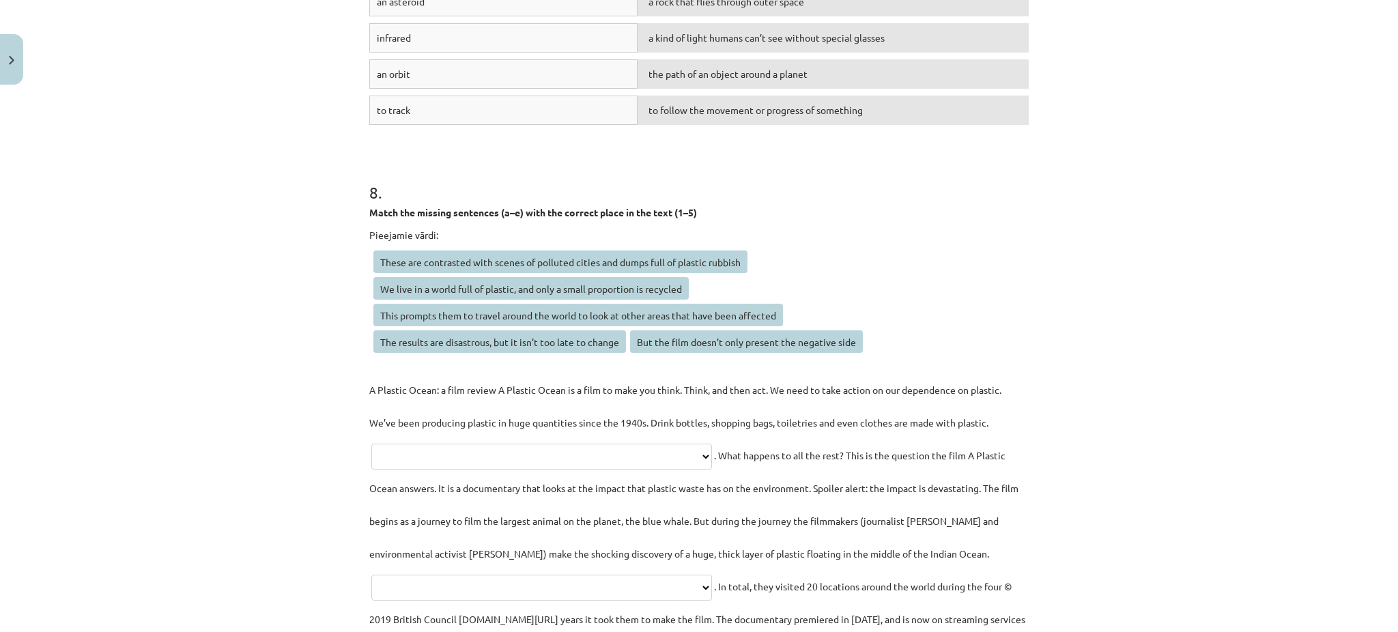
scroll to position [3122, 0]
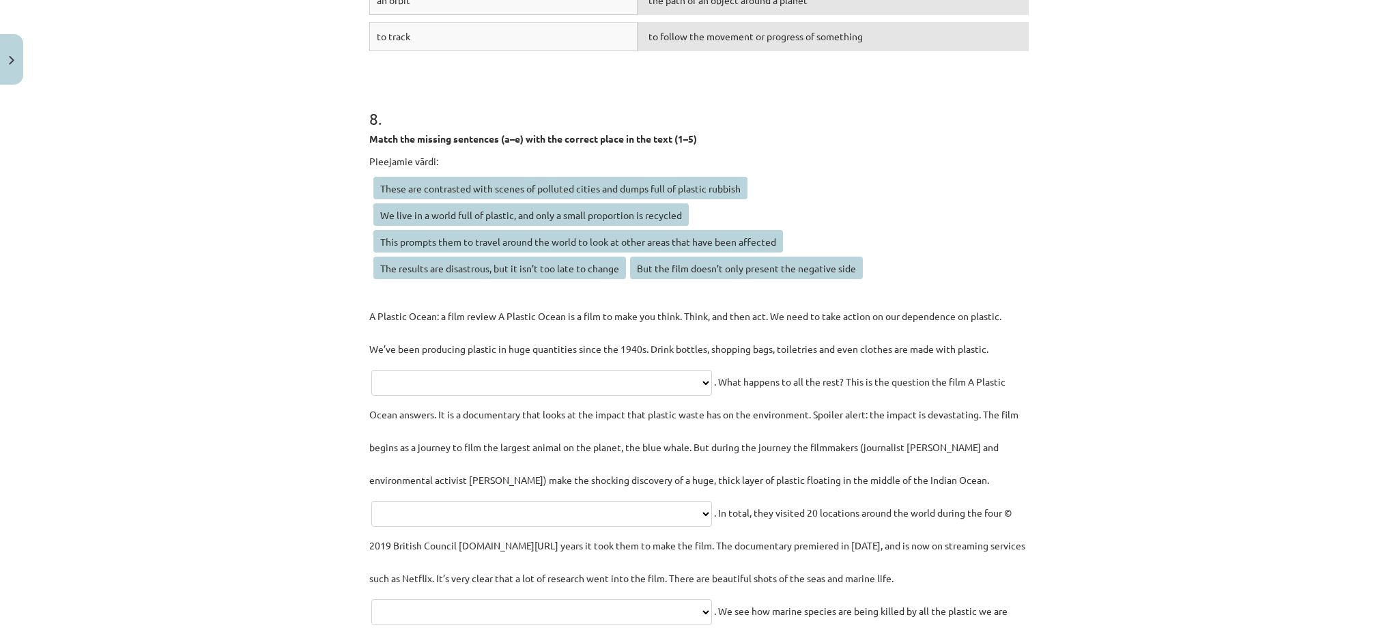
click at [339, 175] on div "Mācību tēma: Angļu valodas i - 11. klases 2. ieskaites mācību materiāls #2 Read…" at bounding box center [699, 316] width 1398 height 632
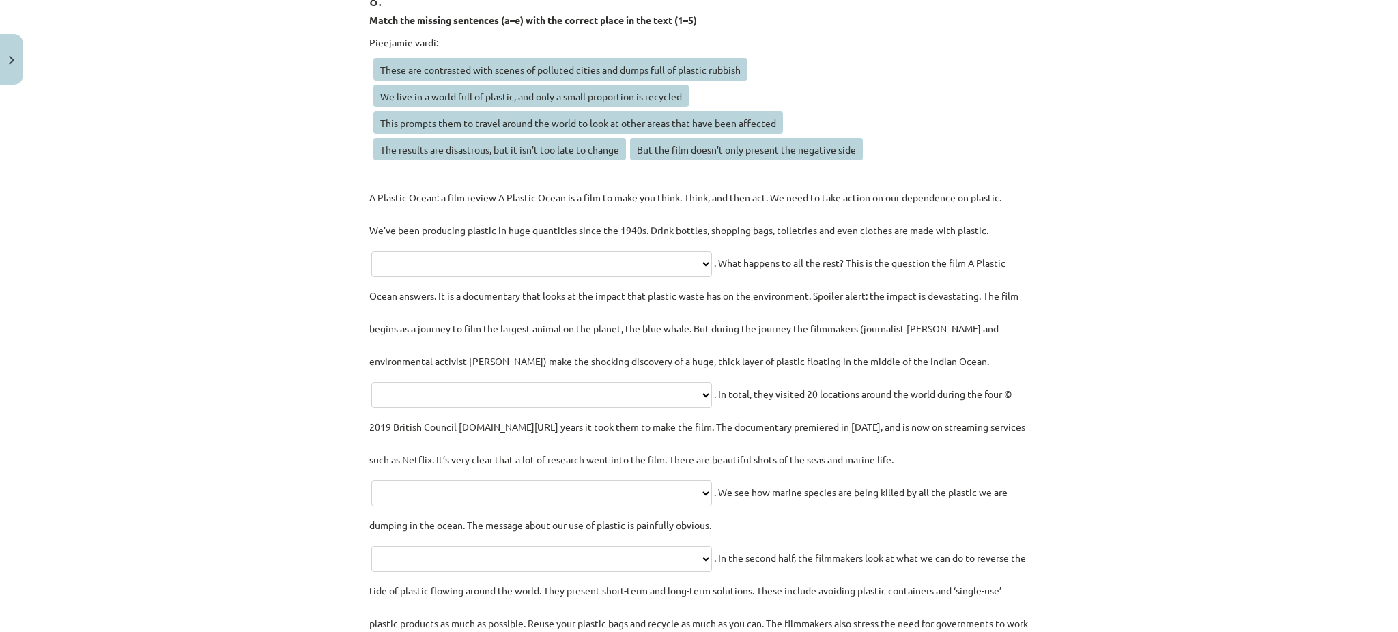
click at [466, 252] on select "**********" at bounding box center [541, 264] width 341 height 26
click at [500, 251] on select "**********" at bounding box center [541, 264] width 341 height 26
select select "**********"
click at [371, 251] on select "**********" at bounding box center [541, 264] width 341 height 26
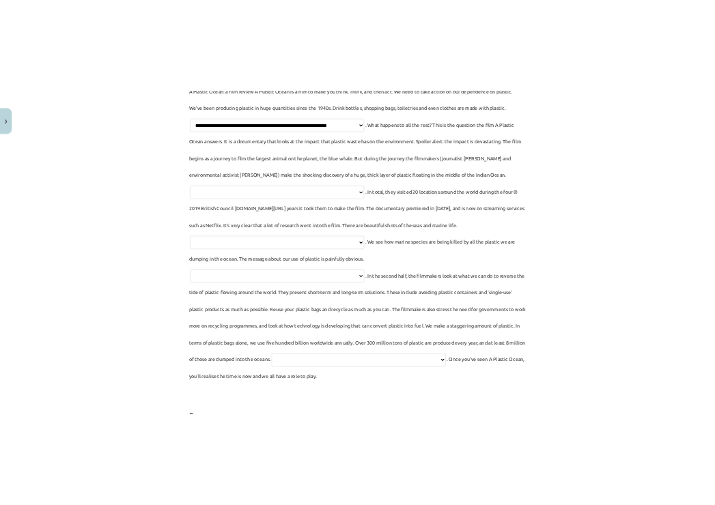
scroll to position [3439, 0]
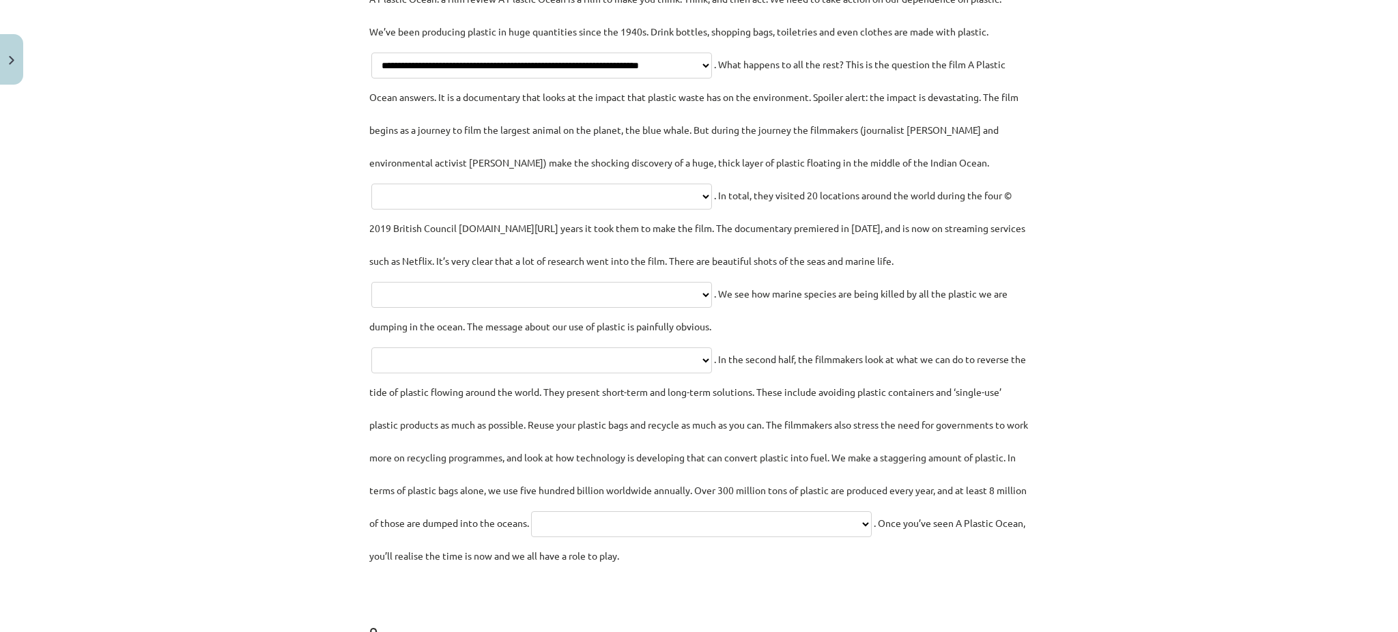
click at [528, 186] on select "**********" at bounding box center [541, 197] width 341 height 26
select select "**********"
click at [397, 184] on select "**********" at bounding box center [541, 197] width 341 height 26
click at [474, 282] on select "**********" at bounding box center [541, 295] width 341 height 26
select select "**********"
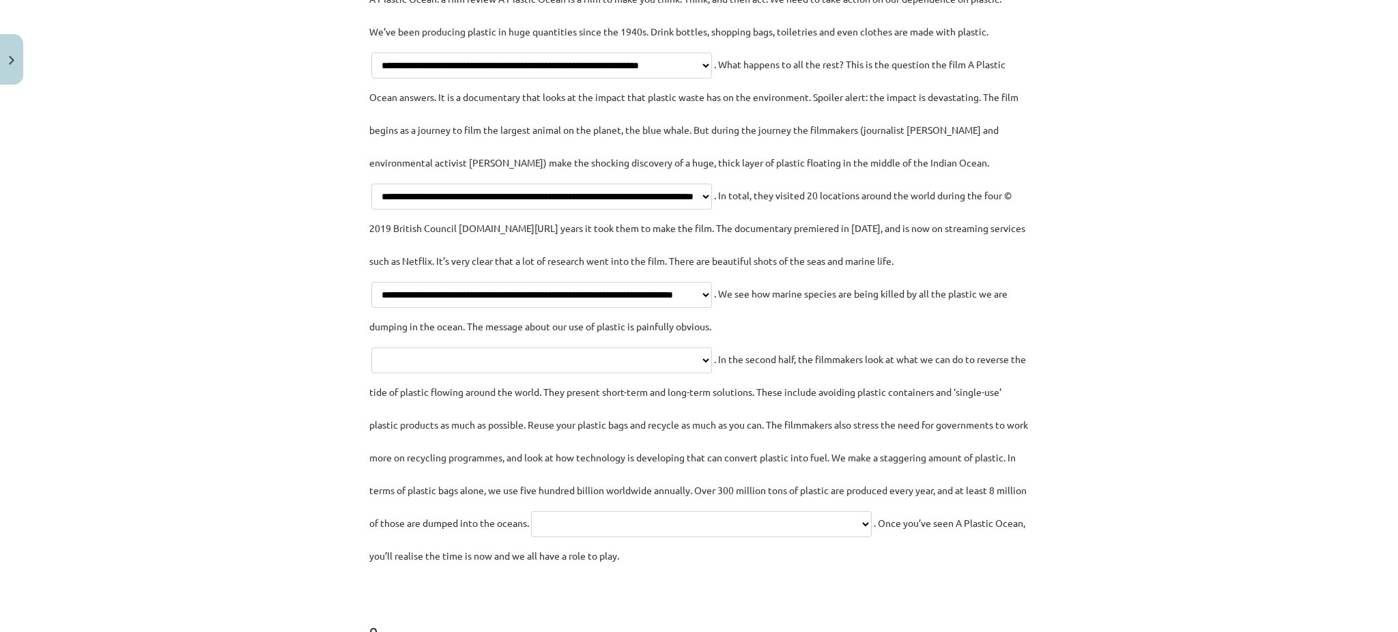
click at [415, 282] on select "**********" at bounding box center [541, 295] width 341 height 26
click at [552, 347] on select "**********" at bounding box center [541, 360] width 341 height 26
select select "**********"
click at [371, 347] on select "**********" at bounding box center [541, 360] width 341 height 26
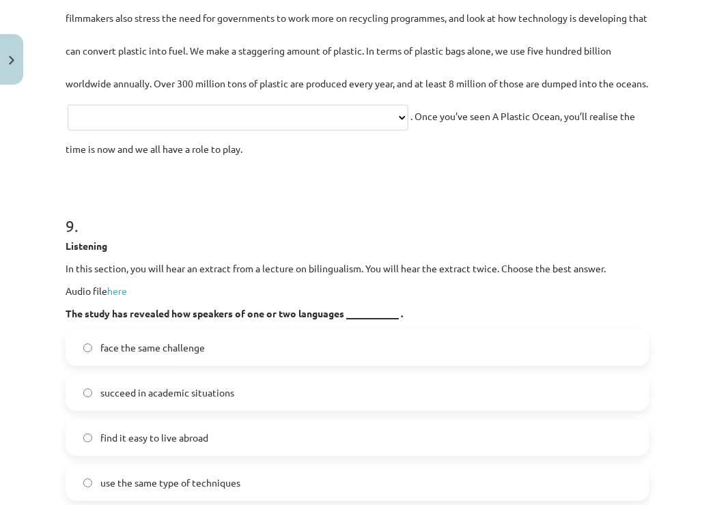
scroll to position [3940, 0]
click at [265, 130] on select "**********" at bounding box center [238, 117] width 341 height 26
select select "**********"
click at [68, 130] on select "**********" at bounding box center [238, 117] width 341 height 26
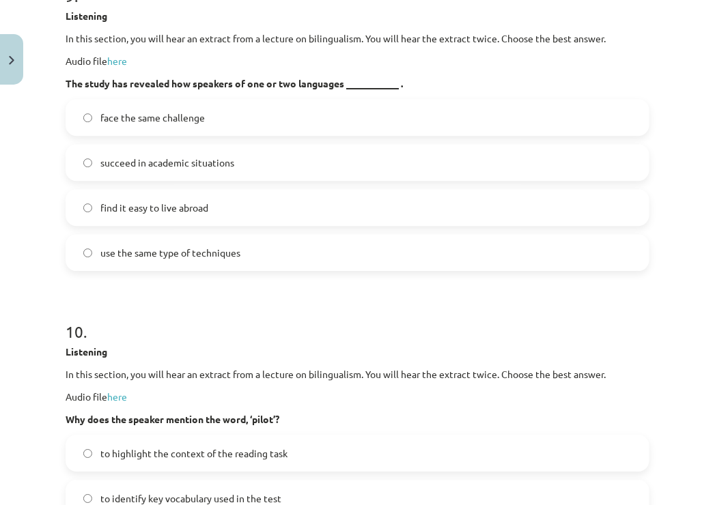
scroll to position [4177, 0]
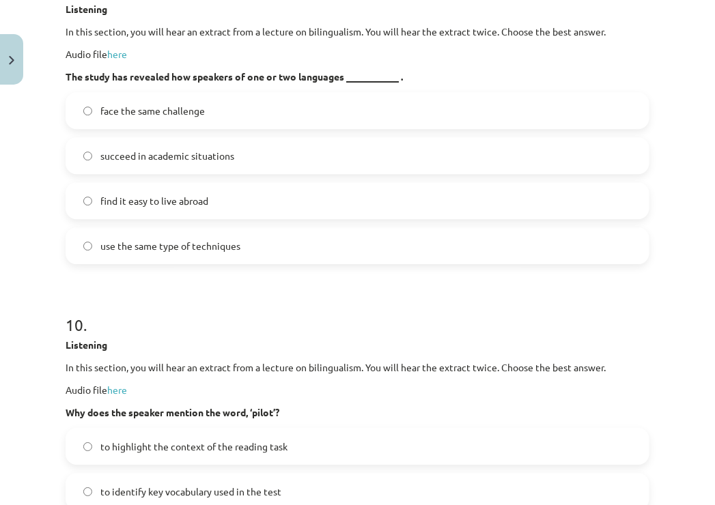
click at [212, 218] on label "find it easy to live abroad" at bounding box center [357, 201] width 581 height 34
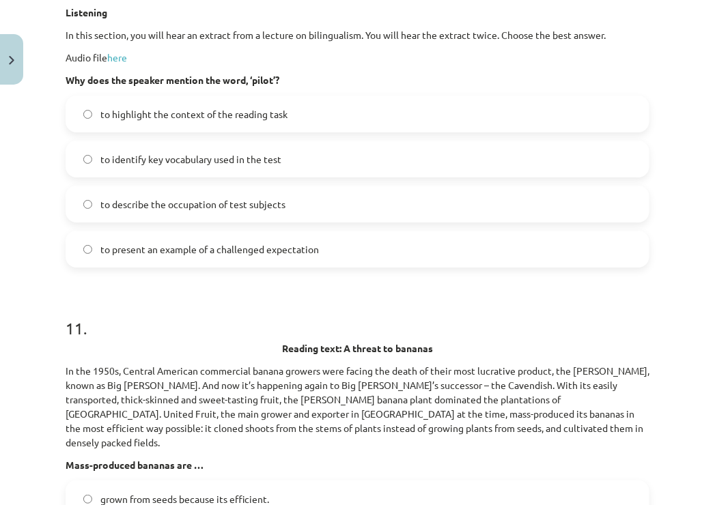
scroll to position [4516, 0]
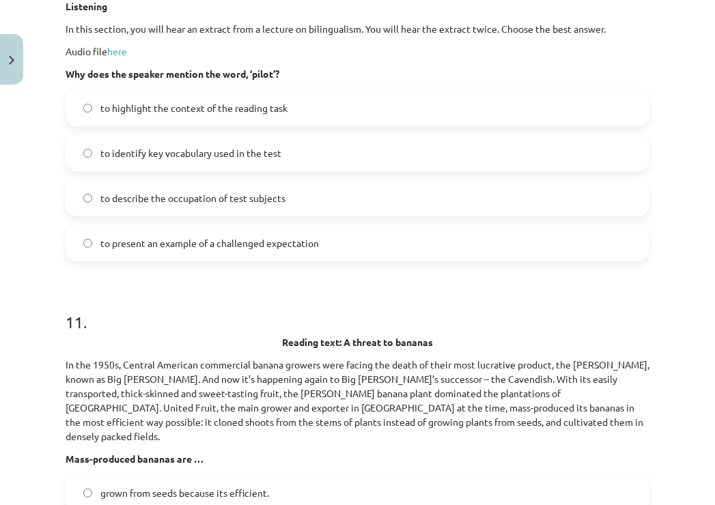
click at [186, 115] on span "to highlight the context of the reading task" at bounding box center [193, 108] width 187 height 14
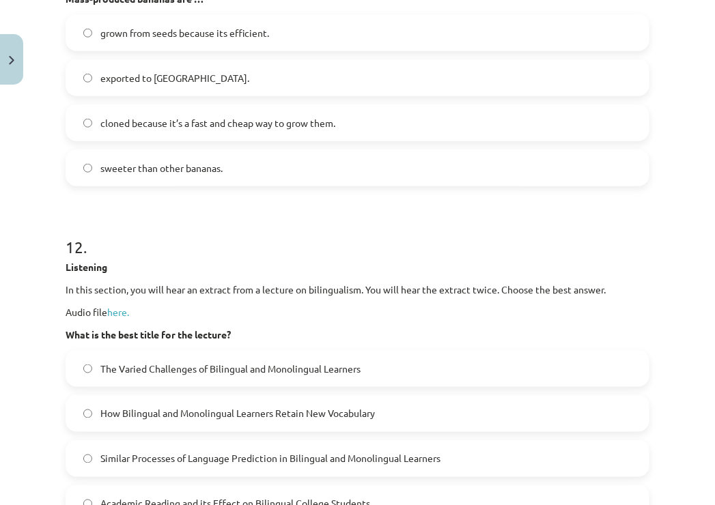
scroll to position [4968, 0]
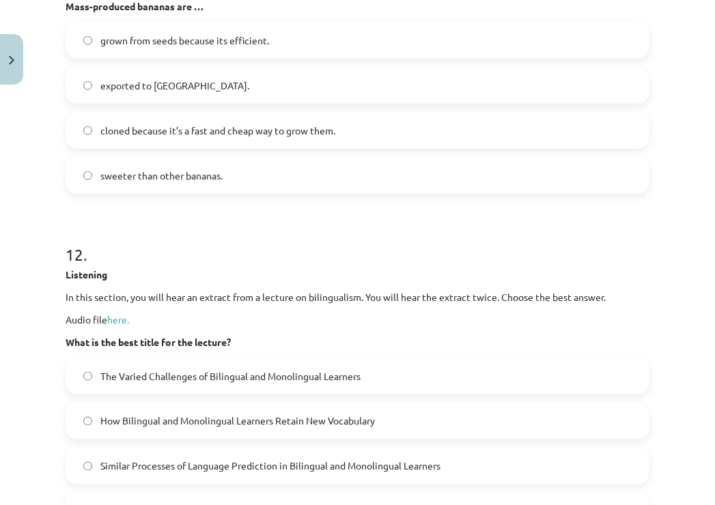
click at [202, 138] on span "cloned because it’s a fast and cheap way to grow them." at bounding box center [217, 131] width 235 height 14
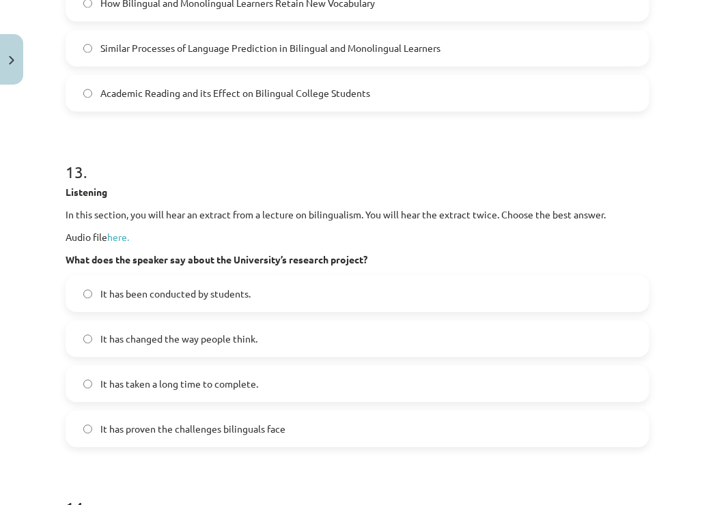
scroll to position [5383, 0]
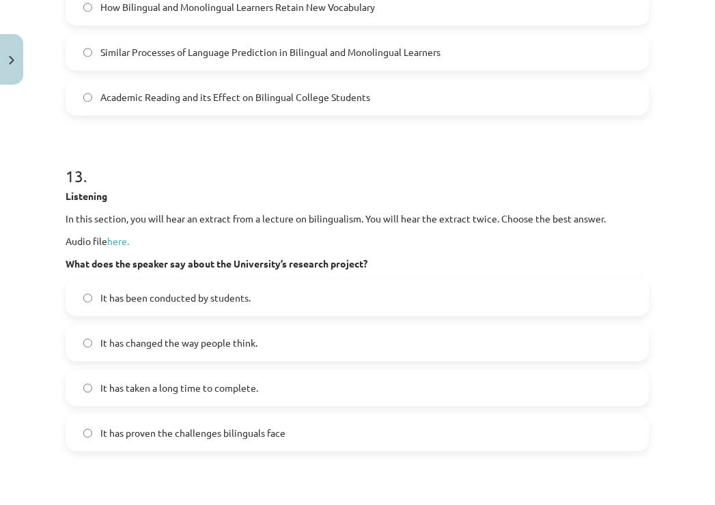
click at [195, 59] on span "Similar Processes of Language Prediction in Bilingual and Monolingual Learners" at bounding box center [270, 52] width 340 height 14
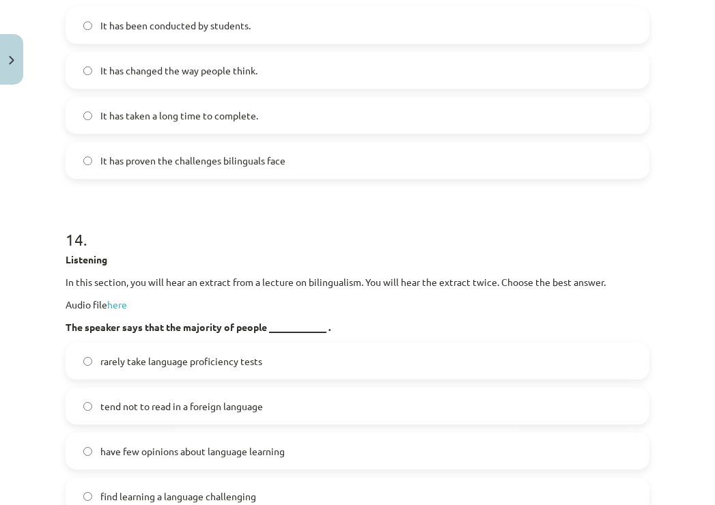
scroll to position [5663, 0]
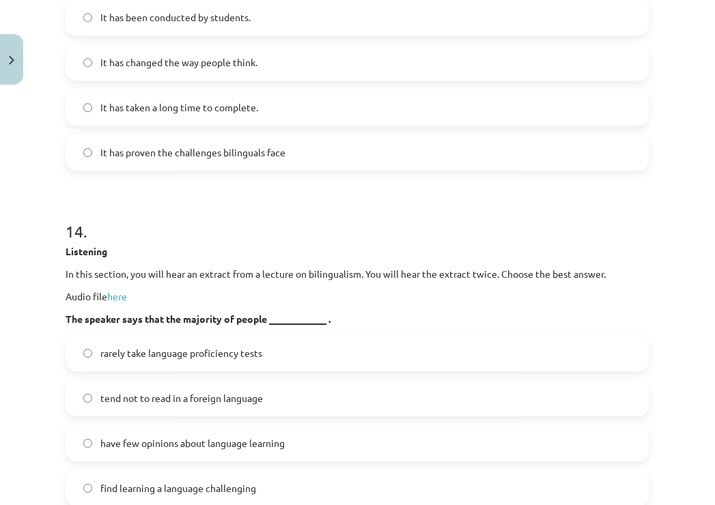
click at [177, 70] on span "It has changed the way people think." at bounding box center [178, 62] width 157 height 14
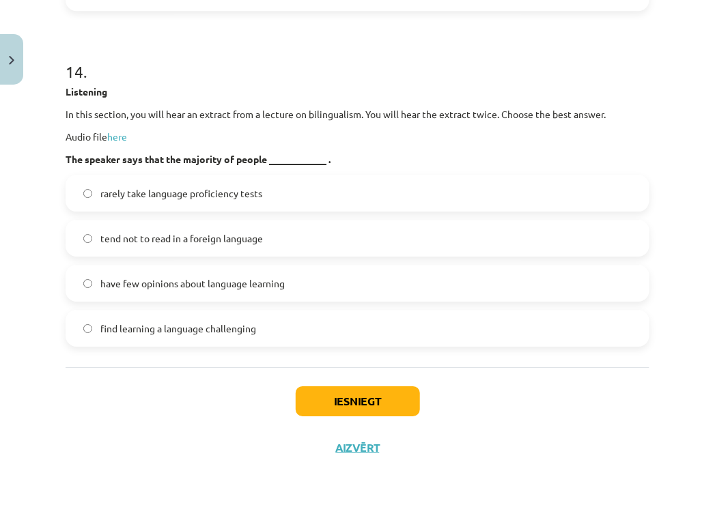
scroll to position [5955, 0]
click at [212, 227] on label "tend not to read in a foreign language" at bounding box center [357, 238] width 581 height 34
click at [339, 414] on button "Iesniegt" at bounding box center [358, 401] width 124 height 30
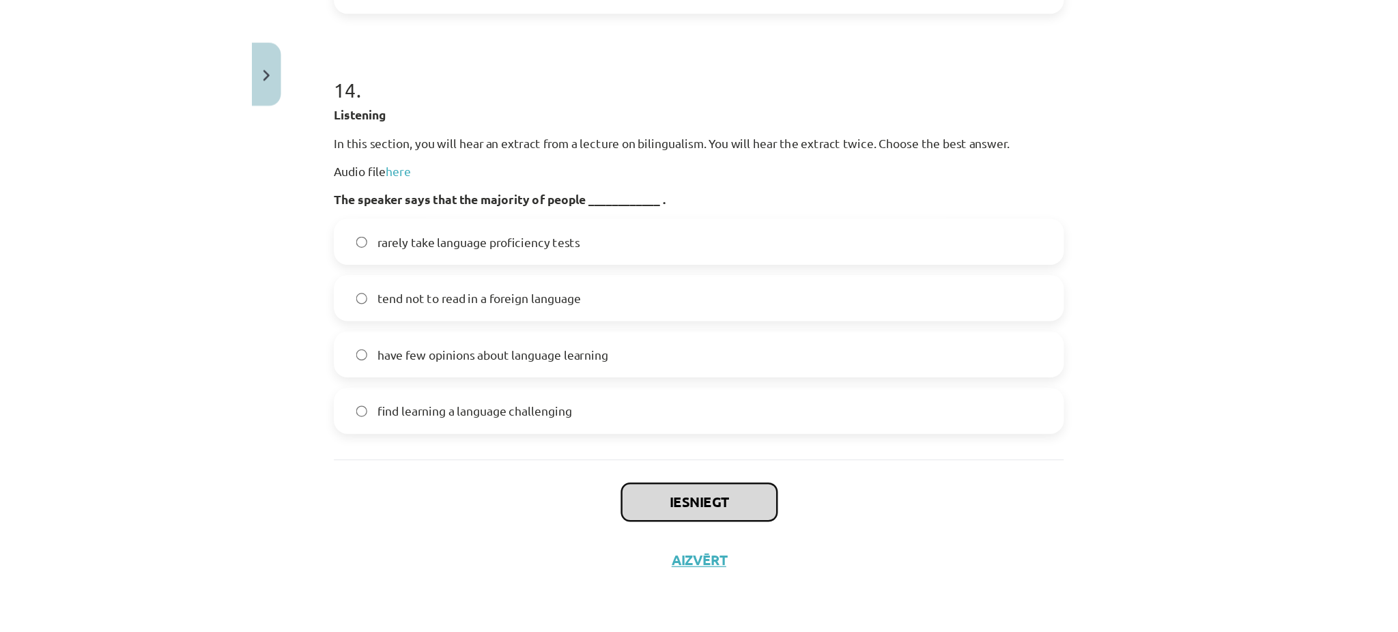
scroll to position [5606, 0]
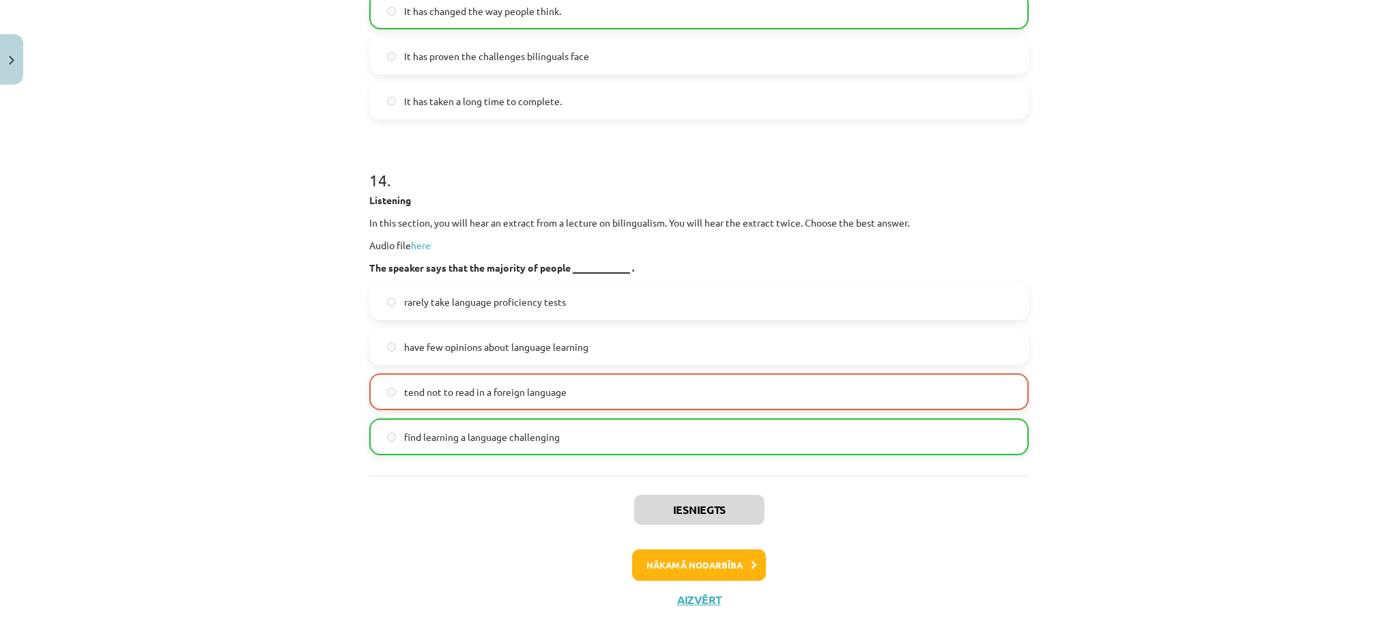
click at [1211, 283] on div "Mācību tēma: Angļu valodas i - 11. klases 2. ieskaites mācību materiāls #2 Read…" at bounding box center [699, 316] width 1398 height 632
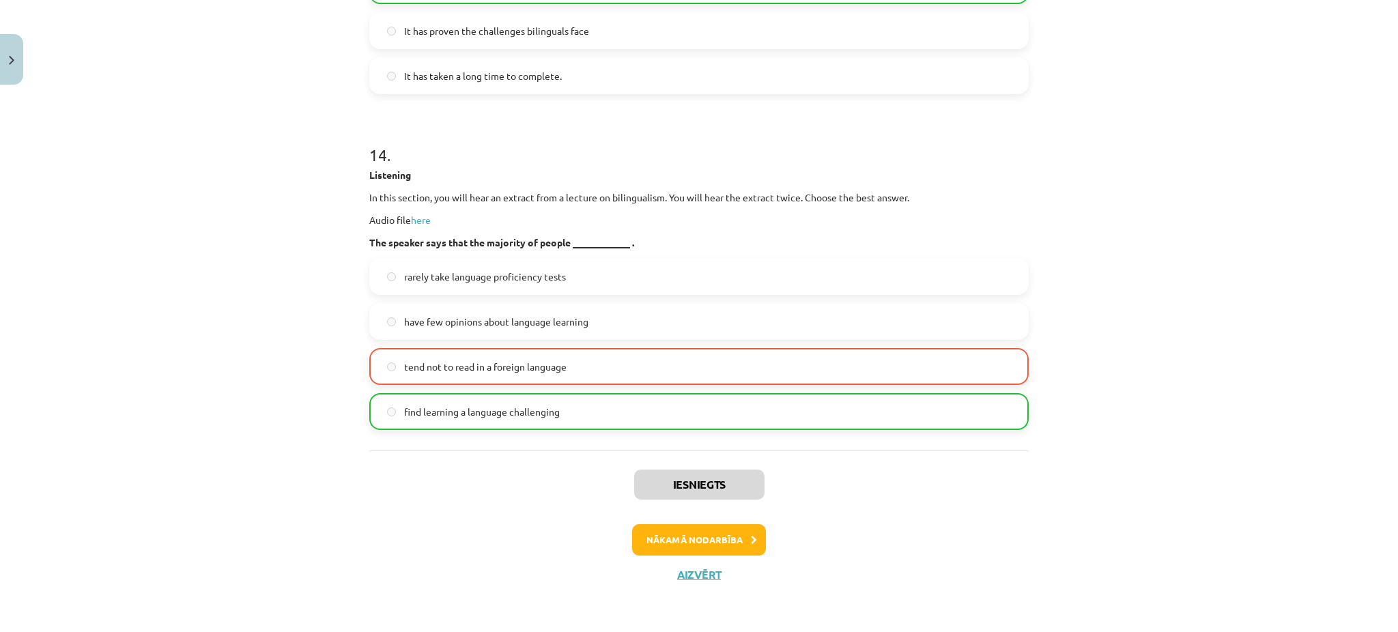
scroll to position [5649, 0]
click at [725, 547] on button "Nākamā nodarbība" at bounding box center [699, 539] width 134 height 31
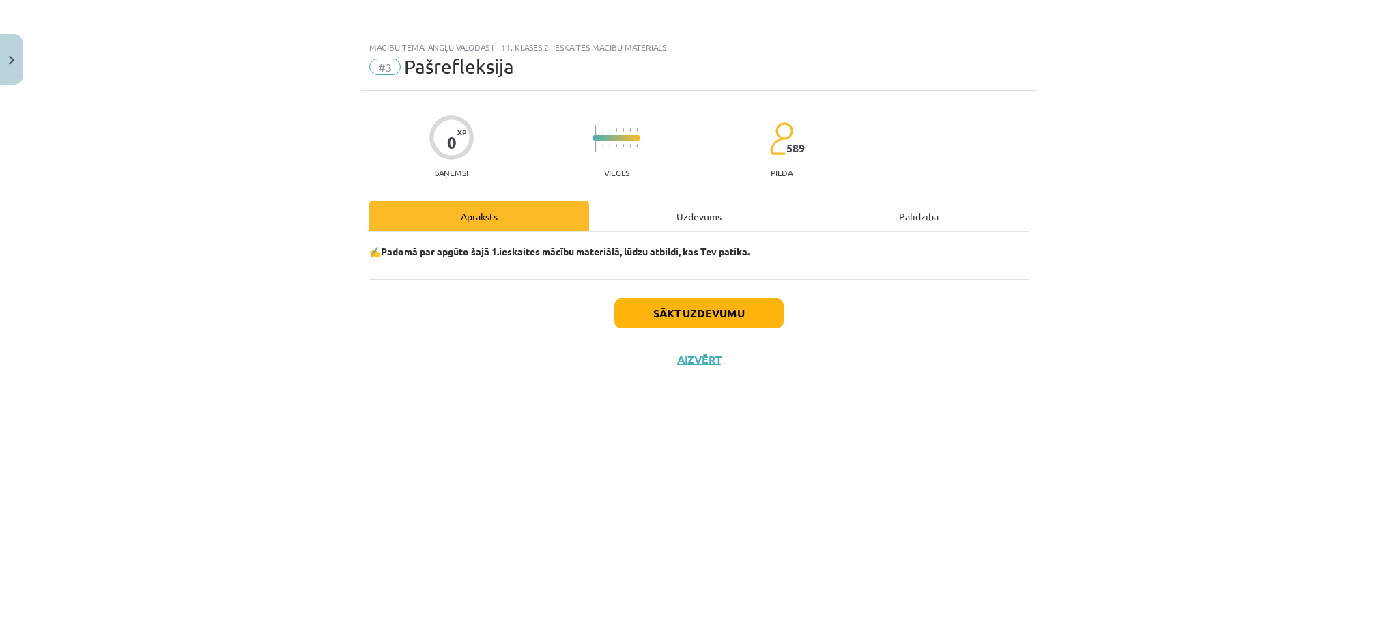
click at [704, 218] on div "Uzdevums" at bounding box center [699, 216] width 220 height 31
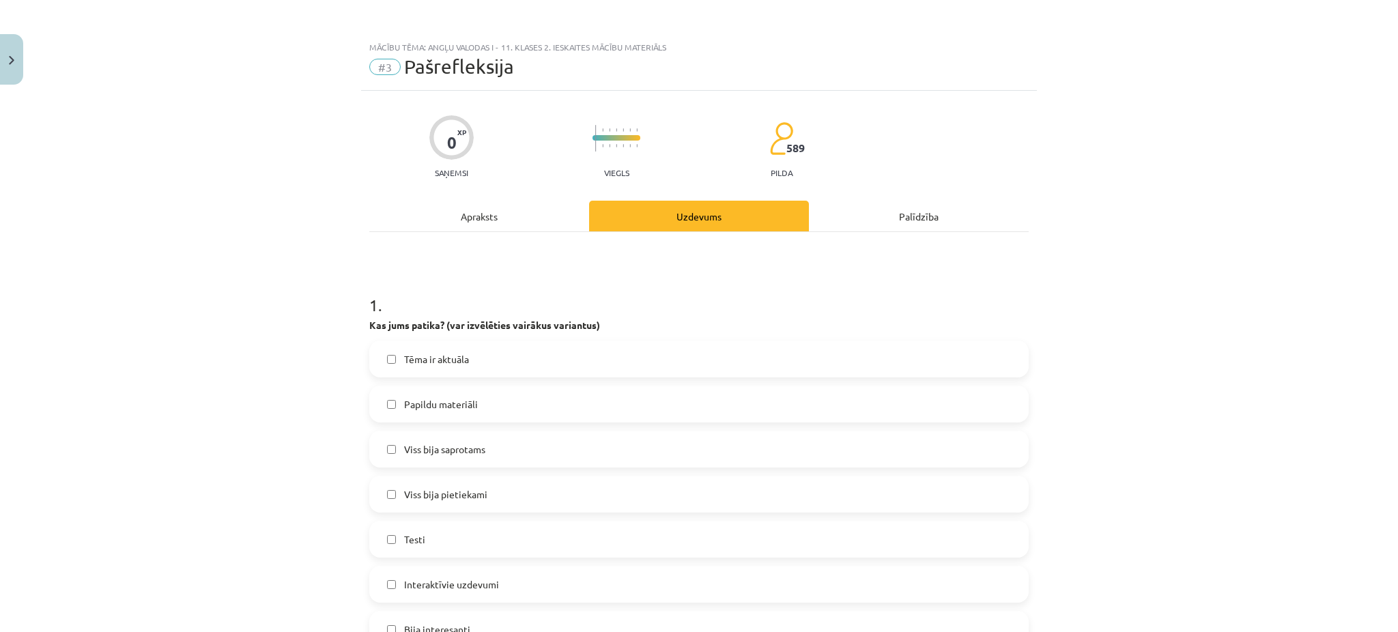
scroll to position [44, 0]
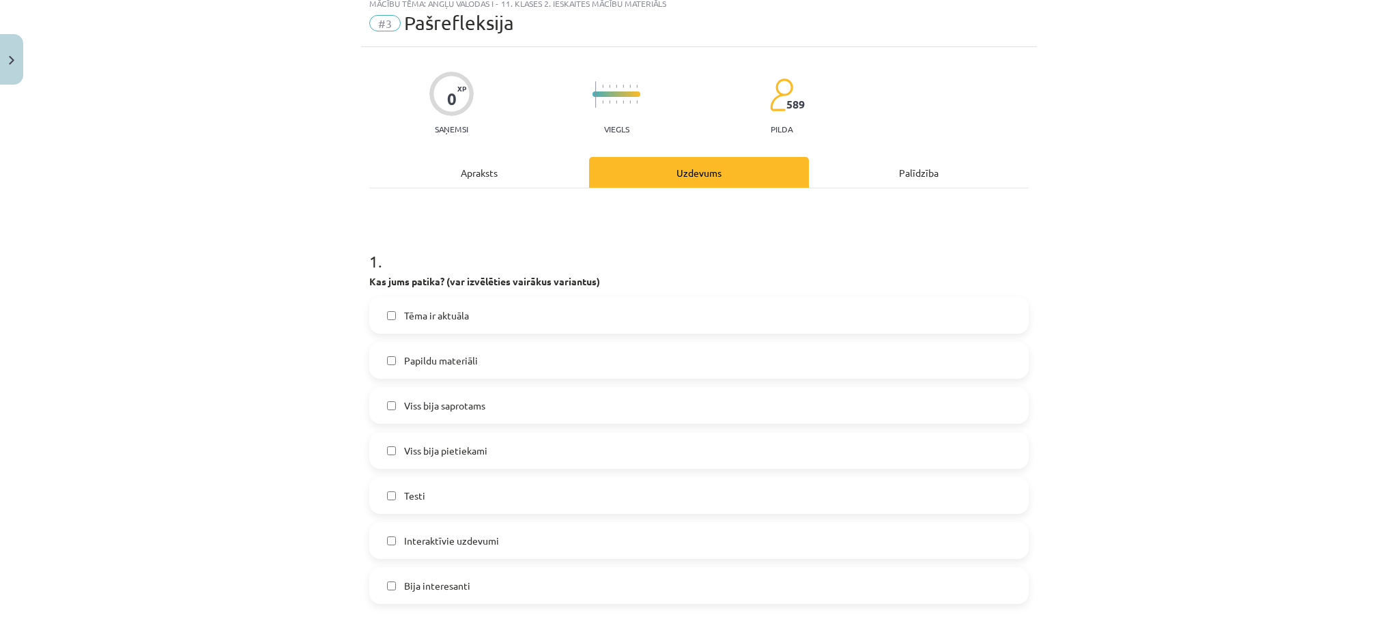
click at [511, 317] on label "Tēma ir aktuāla" at bounding box center [699, 315] width 657 height 34
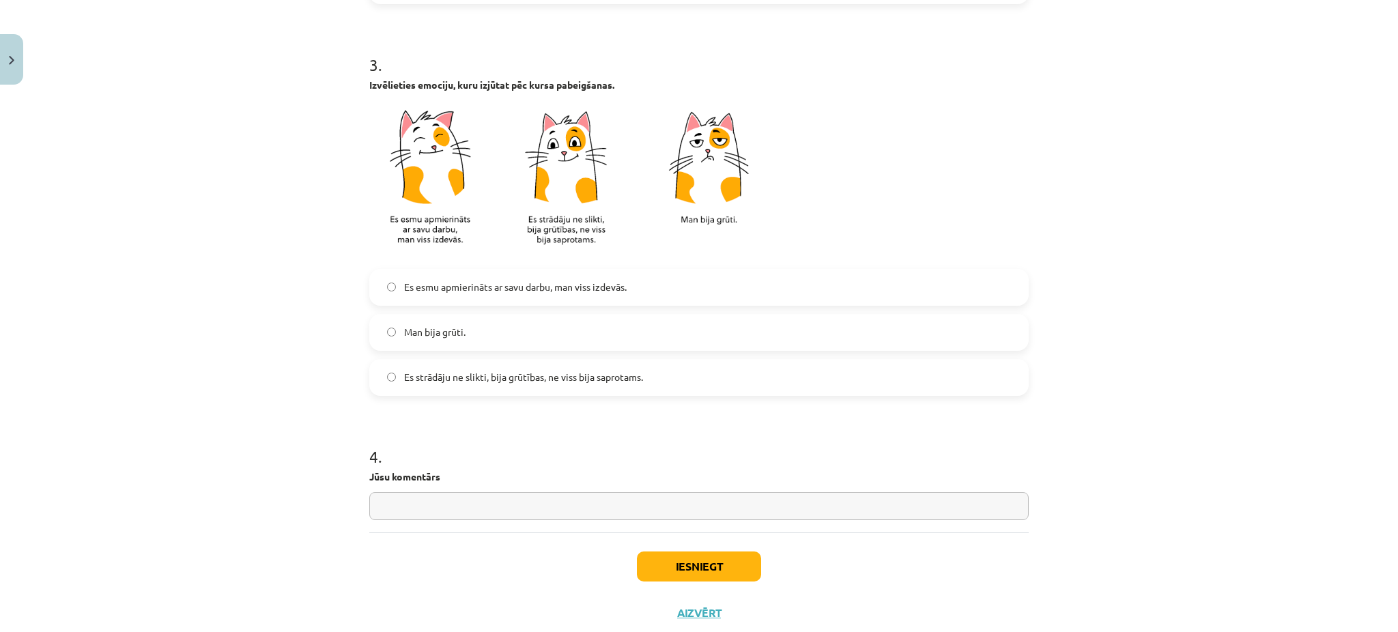
scroll to position [1085, 0]
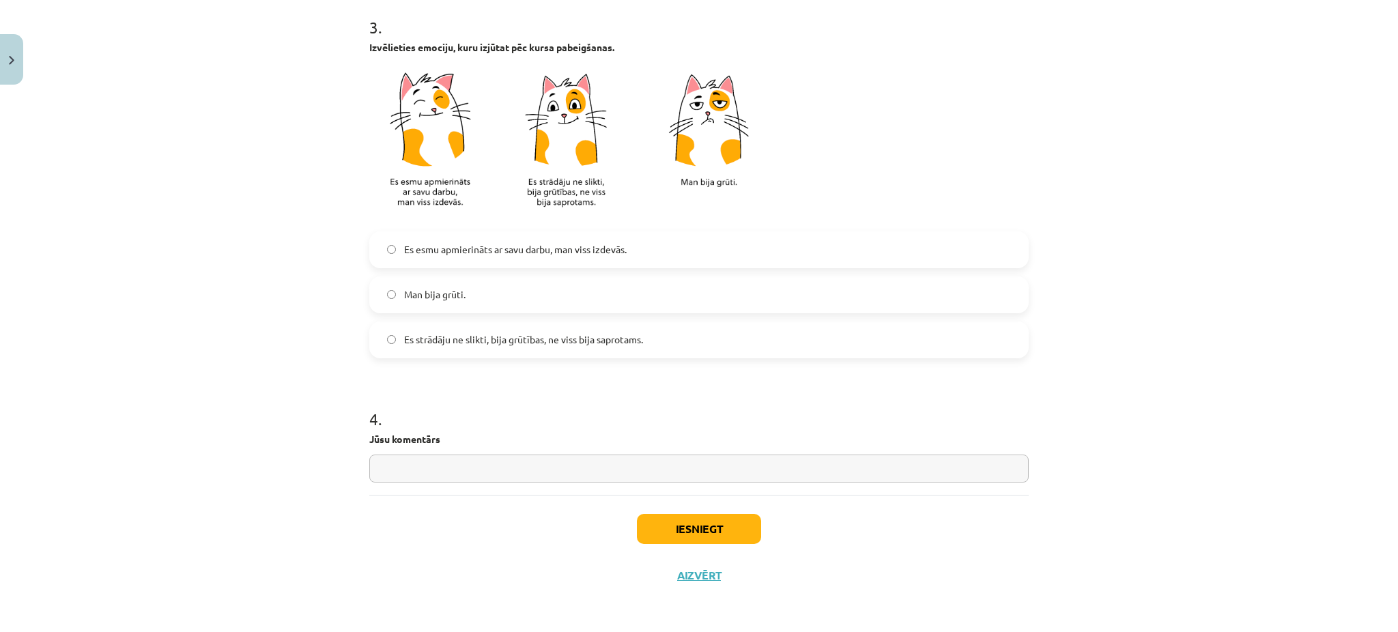
click at [493, 293] on label "Man bija grūti." at bounding box center [699, 295] width 657 height 34
click at [675, 514] on button "Iesniegt" at bounding box center [699, 529] width 124 height 30
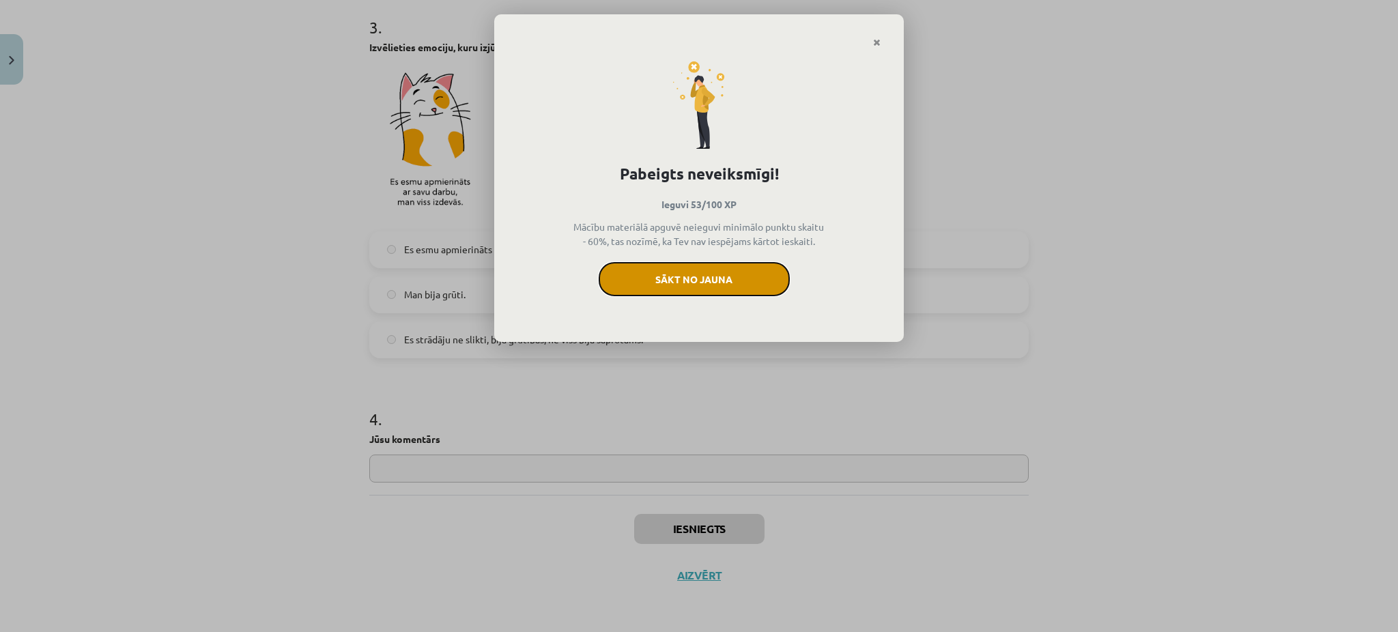
click at [730, 273] on button "Sākt no jauna" at bounding box center [694, 279] width 191 height 34
click at [980, 180] on div "Pabeigts neveiksmīgi! Ieguvi 53/100 XP Mācību materiālā apguvē neieguvi minimāl…" at bounding box center [699, 316] width 1398 height 632
click at [691, 284] on button "Sākt no jauna" at bounding box center [694, 279] width 191 height 34
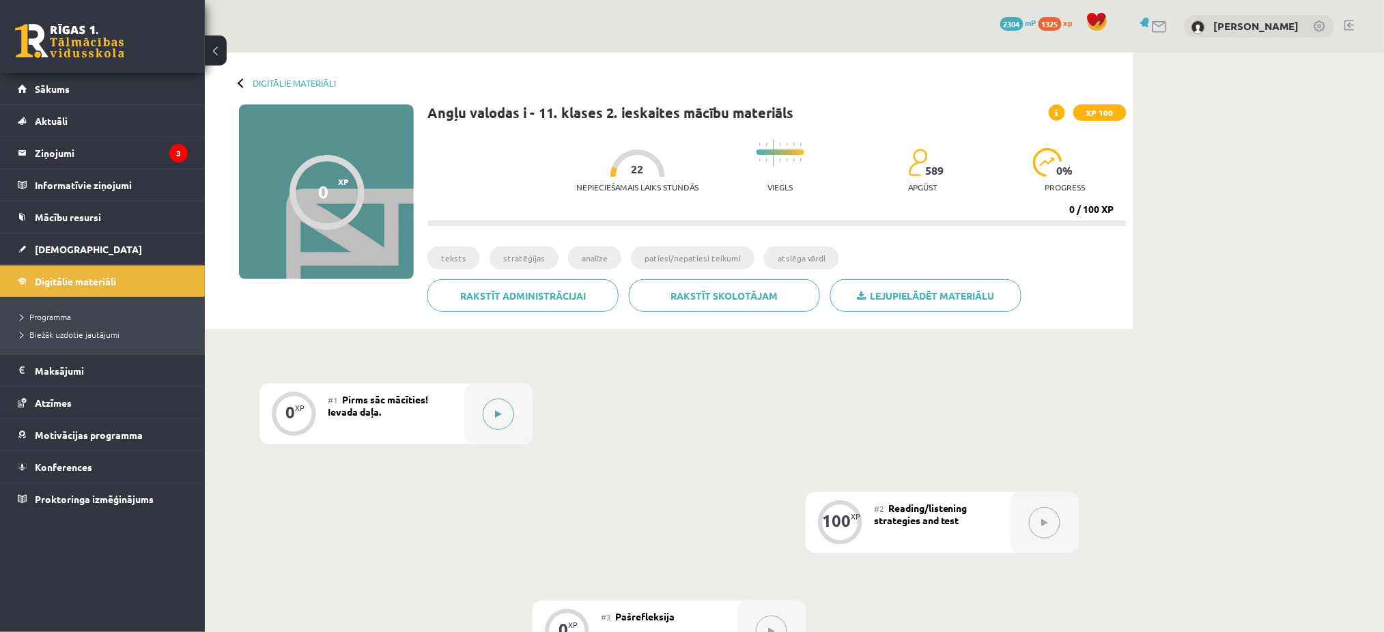
click at [478, 408] on div at bounding box center [498, 414] width 68 height 61
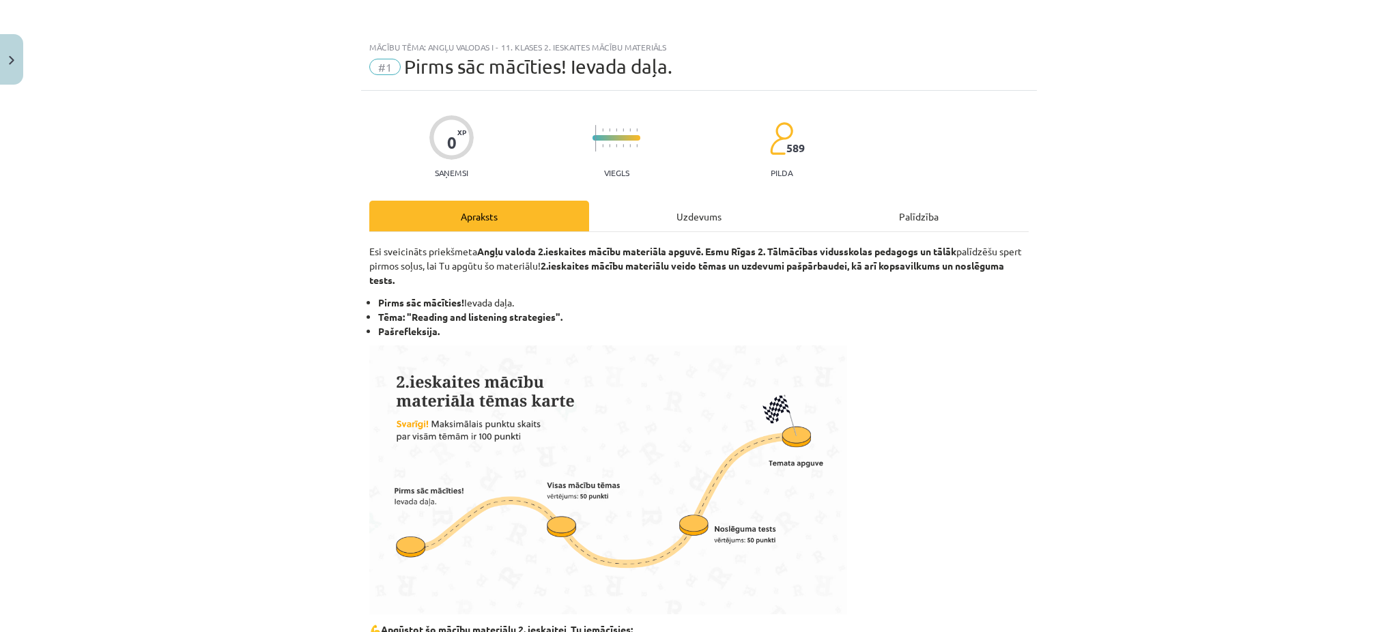
click at [697, 232] on div "Esi sveicināts priekšmeta Angļu valoda 2.ieskaites mācību materiāla apguvē. Es…" at bounding box center [698, 644] width 659 height 825
drag, startPoint x: 697, startPoint y: 232, endPoint x: 688, endPoint y: 223, distance: 13.0
click at [688, 223] on div "Apraksts Uzdevums Palīdzība Esi sveicināts priekšmeta Angļu valoda 2.ieskaites…" at bounding box center [698, 629] width 659 height 856
click at [688, 223] on div "Uzdevums" at bounding box center [699, 216] width 220 height 31
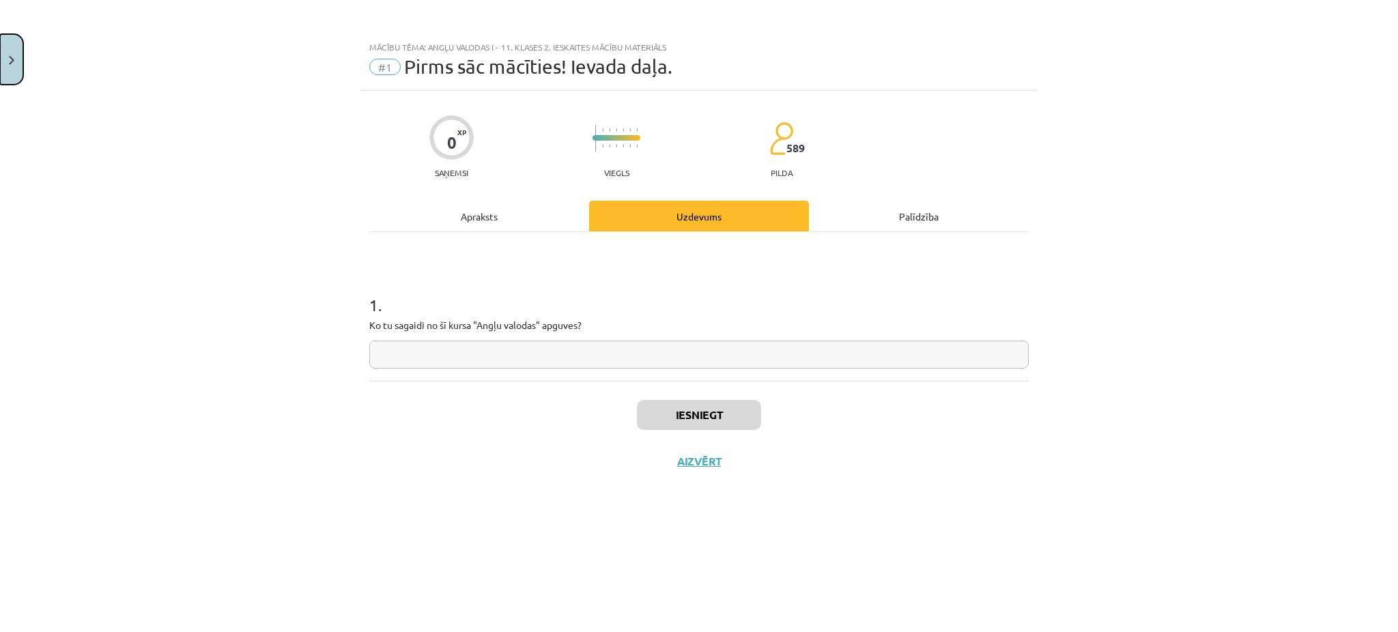
click at [16, 41] on button "Close" at bounding box center [11, 59] width 23 height 51
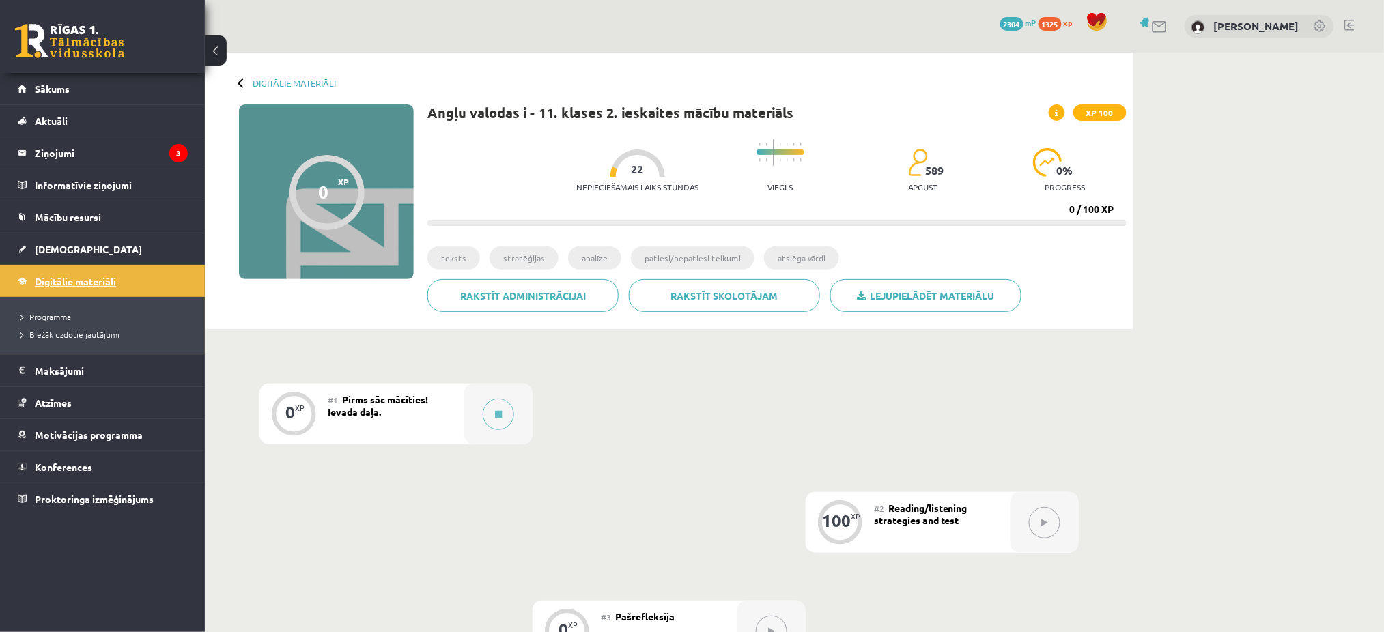
click at [80, 279] on span "Digitālie materiāli" at bounding box center [75, 281] width 81 height 12
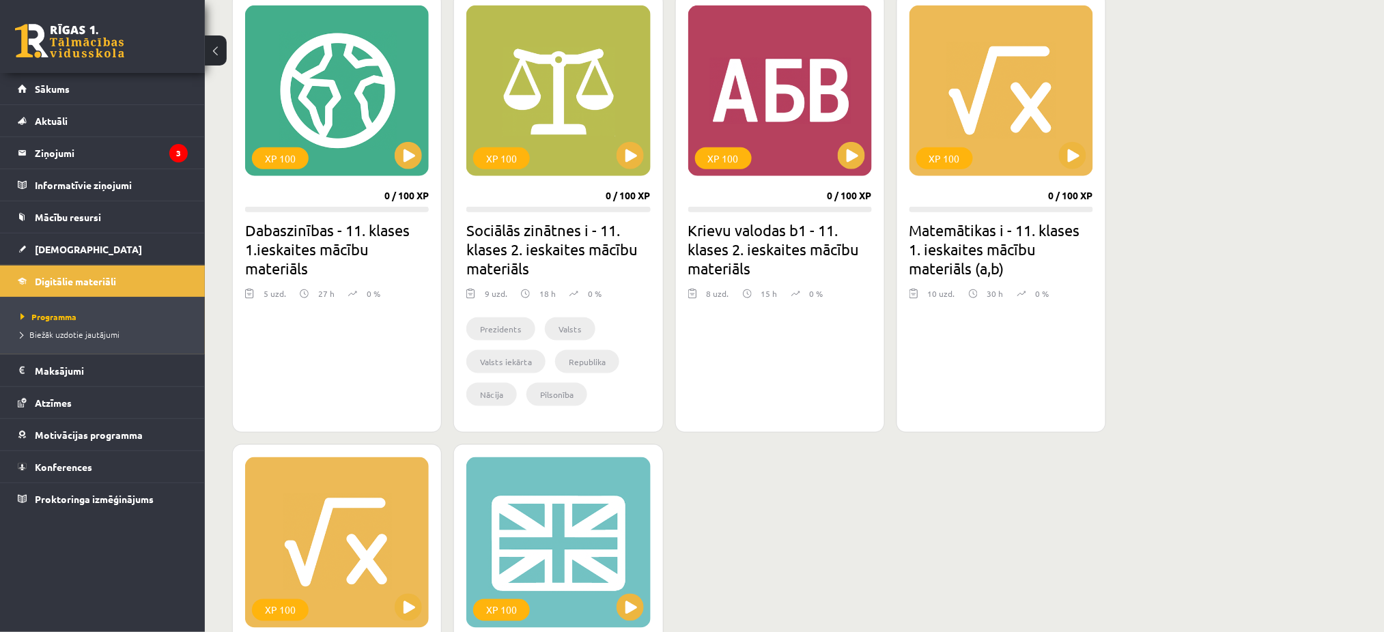
scroll to position [399, 0]
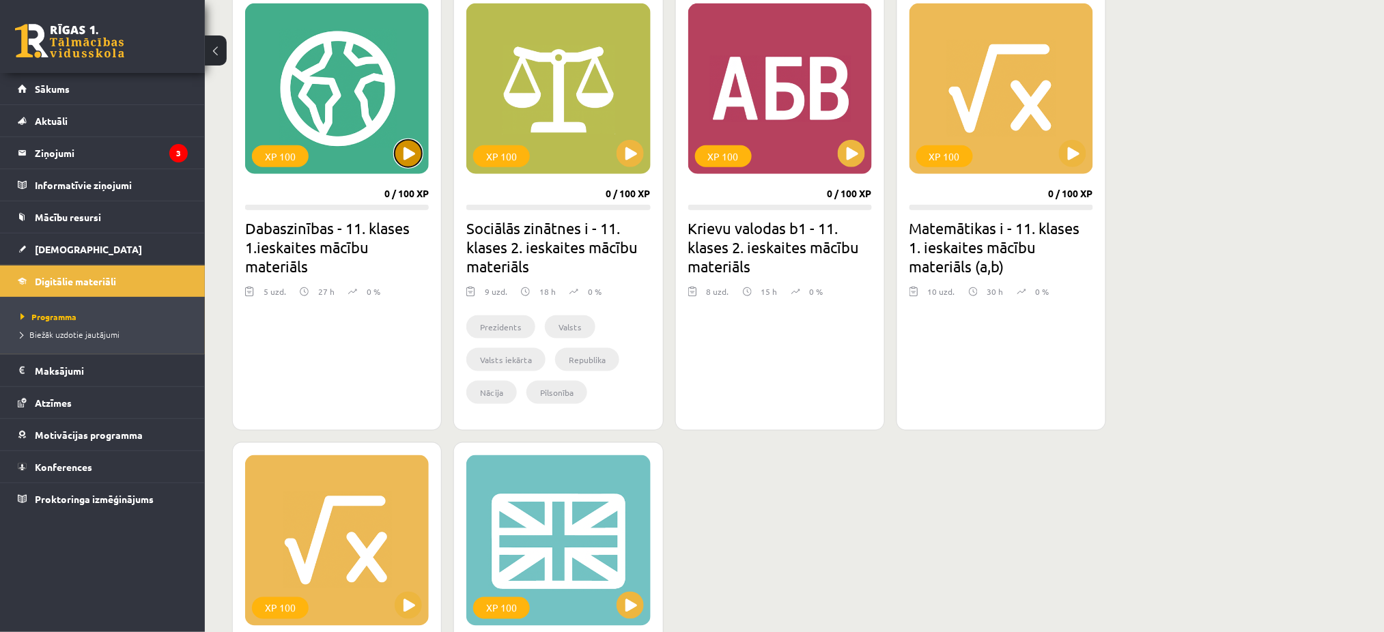
click at [409, 158] on button at bounding box center [408, 153] width 27 height 27
click at [803, 580] on div "XP 100 0 / 100 XP Dabaszinības - 11. klases 1.ieskaites mācību materiāls 5 uzd.…" at bounding box center [669, 436] width 874 height 892
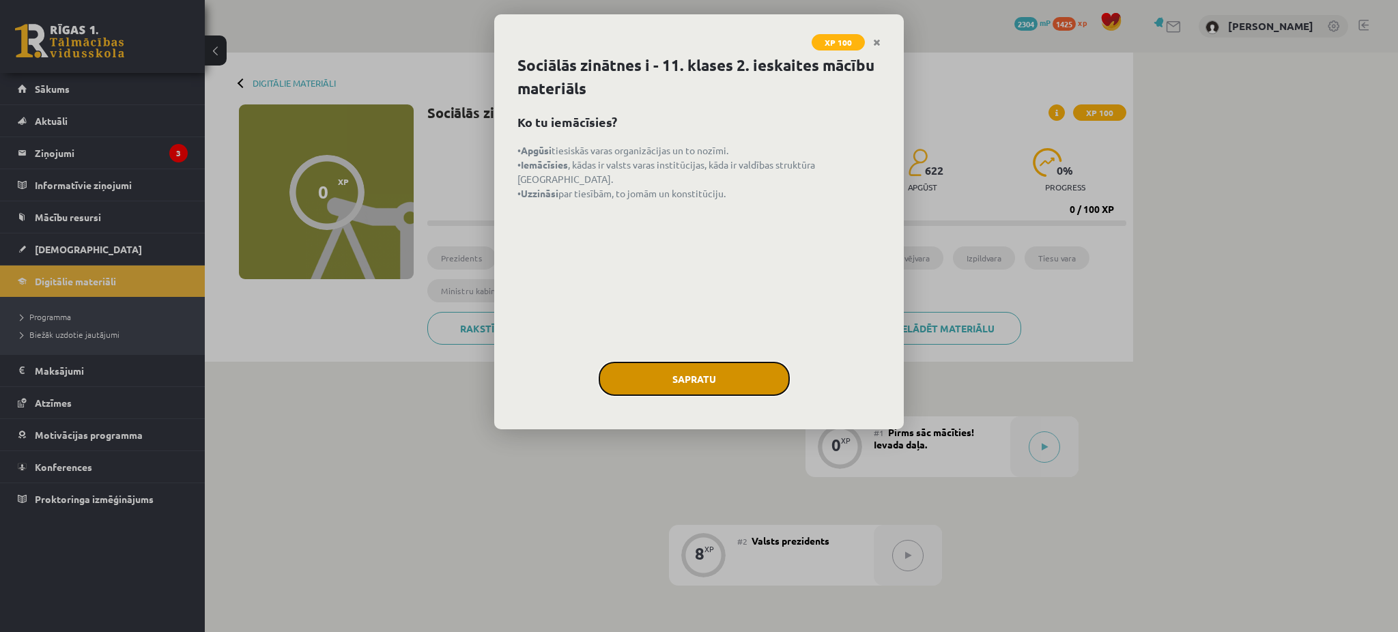
click at [733, 390] on button "Sapratu" at bounding box center [694, 379] width 191 height 34
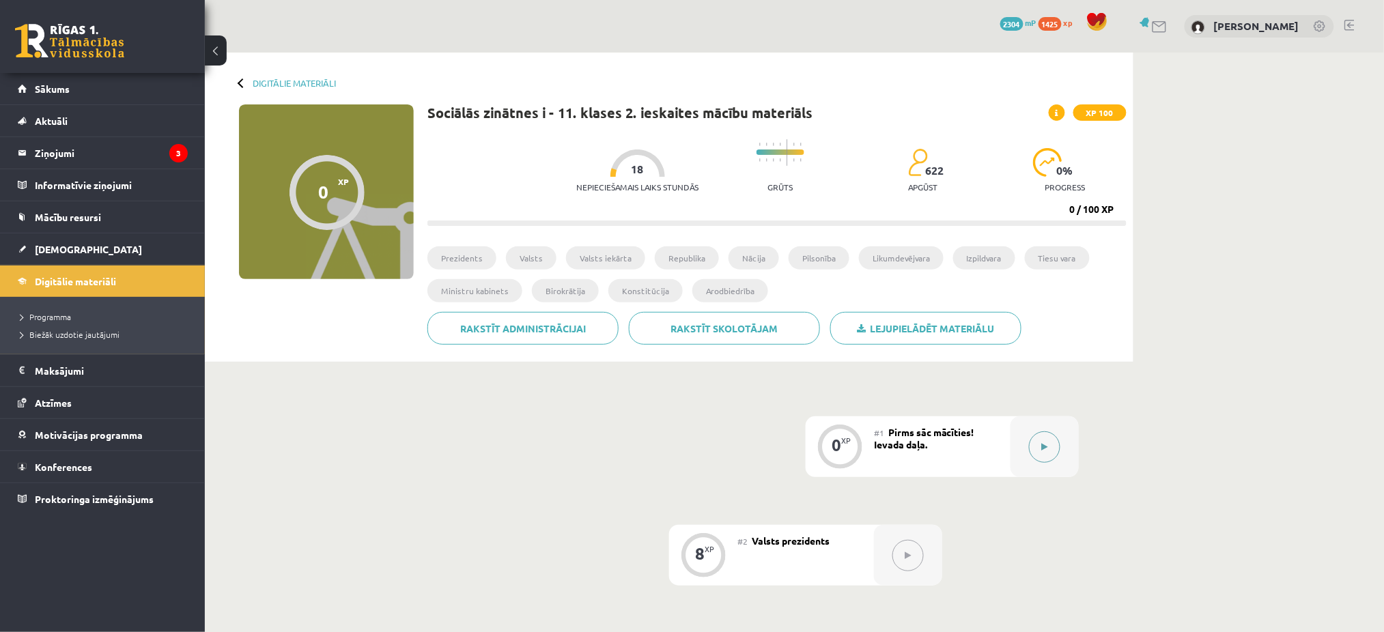
click at [1039, 464] on div at bounding box center [1044, 446] width 68 height 61
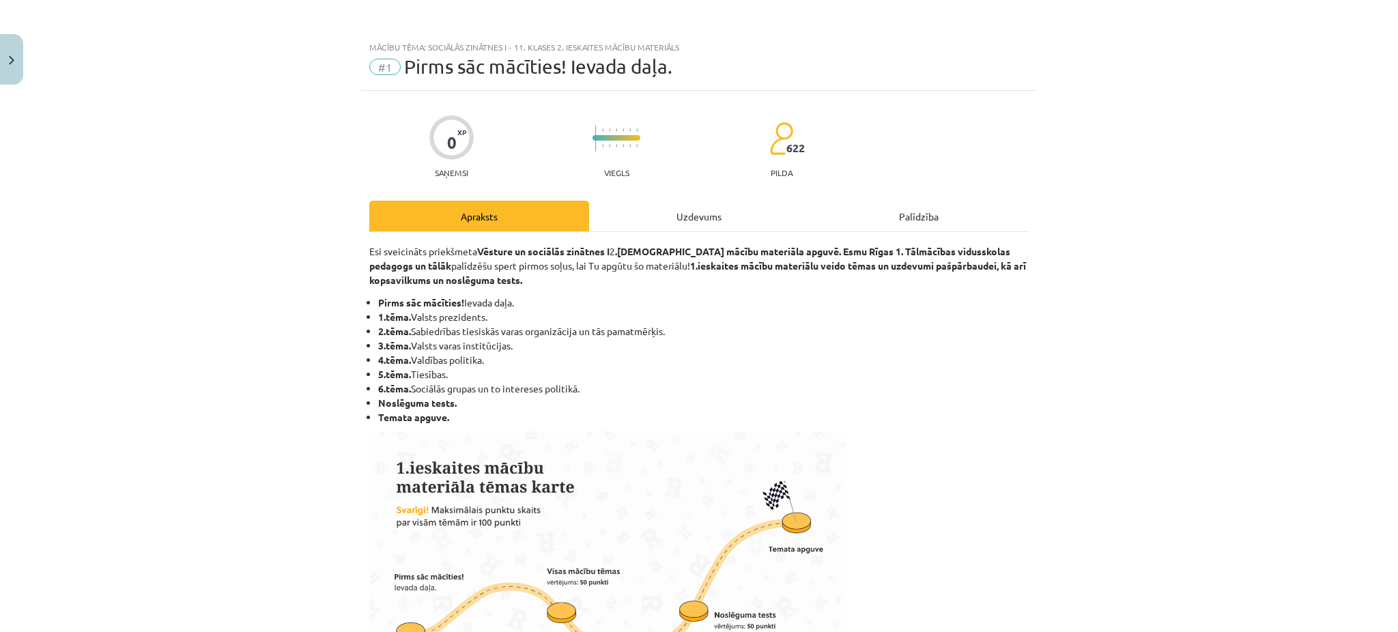
click at [719, 223] on div "Uzdevums" at bounding box center [699, 216] width 220 height 31
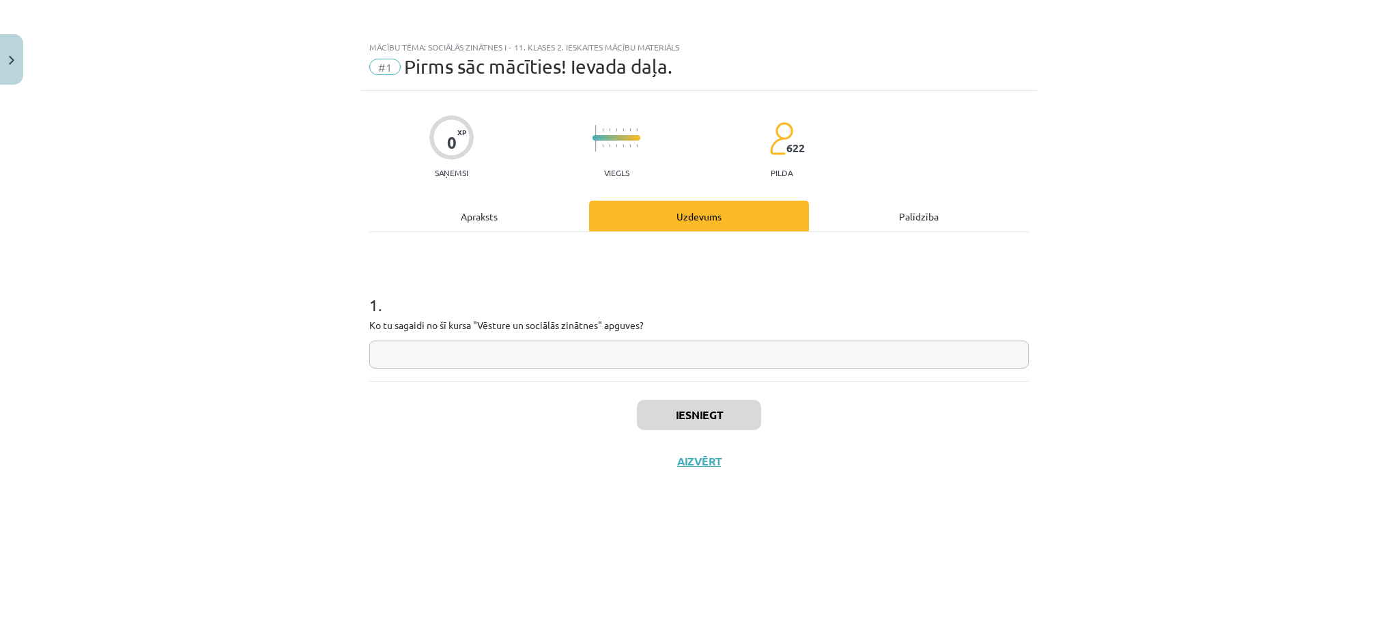
click at [609, 342] on input "text" at bounding box center [698, 355] width 659 height 28
type input "**********"
click at [693, 419] on button "Iesniegt" at bounding box center [699, 415] width 124 height 30
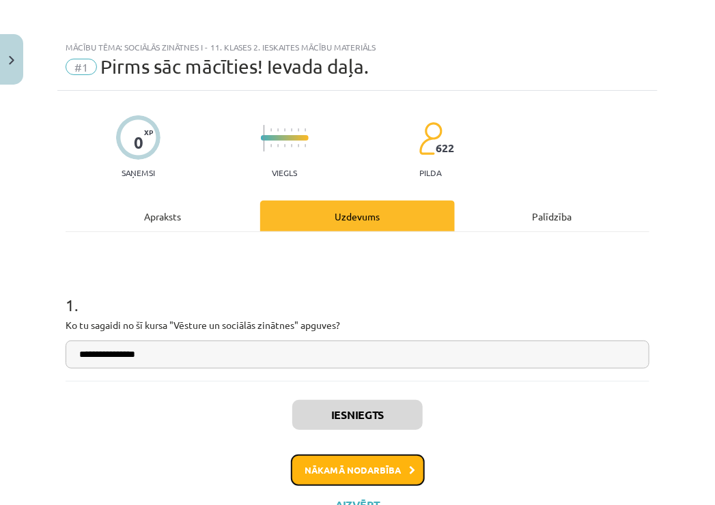
click at [399, 457] on button "Nākamā nodarbība" at bounding box center [358, 470] width 134 height 31
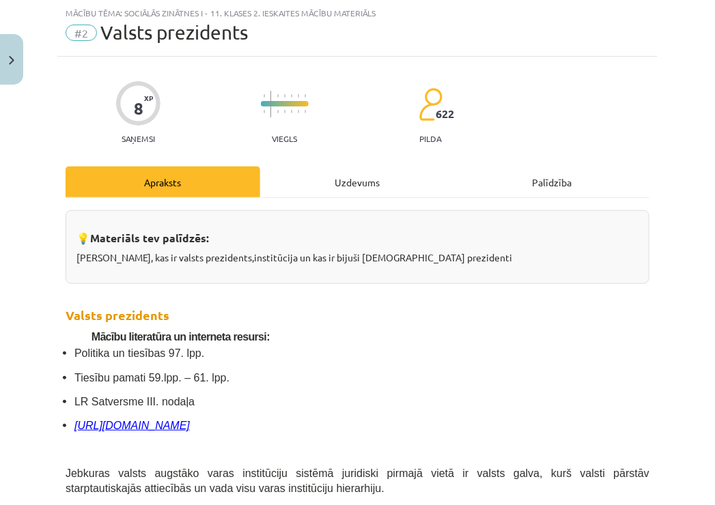
click at [348, 187] on div "Uzdevums" at bounding box center [357, 182] width 195 height 31
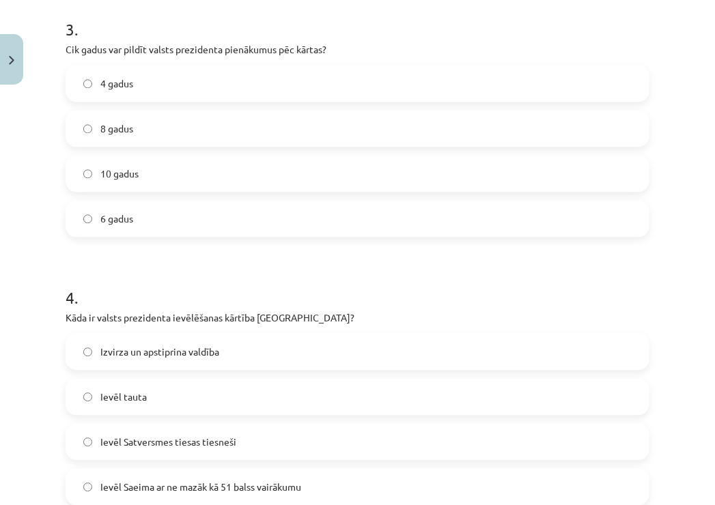
scroll to position [970, 0]
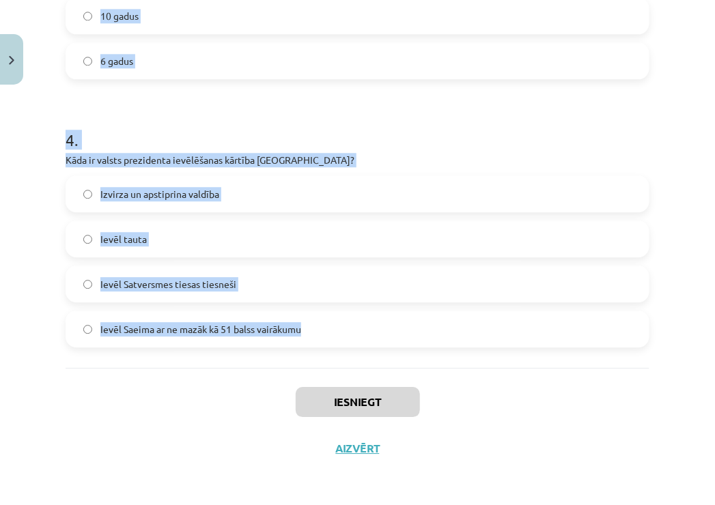
drag, startPoint x: 56, startPoint y: 291, endPoint x: 315, endPoint y: 358, distance: 268.1
click at [315, 358] on div "Mācību tēma: Sociālās zinātnes i - 11. klases 2. ieskaites mācību materiāls #2 …" at bounding box center [357, 252] width 715 height 505
copy form "Kurš prezidents pirmais vadīja Latviju pēc neatkarības atjaunošanas? Gustavs Ze…"
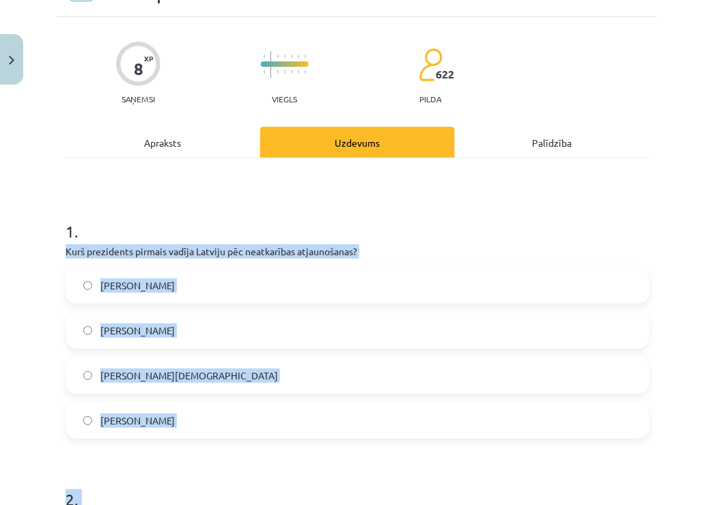
scroll to position [0, 0]
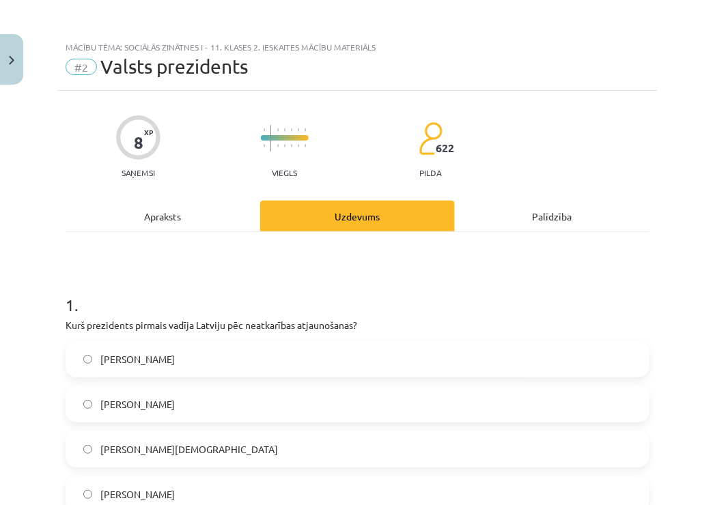
click at [142, 298] on h1 "1 ." at bounding box center [358, 293] width 584 height 42
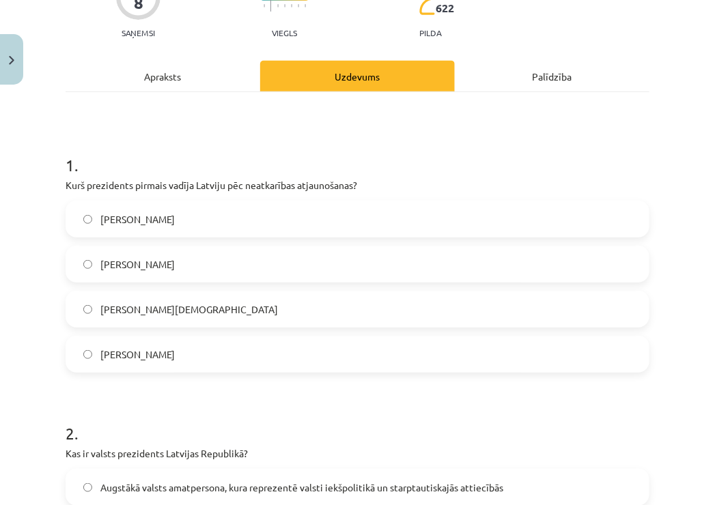
scroll to position [146, 0]
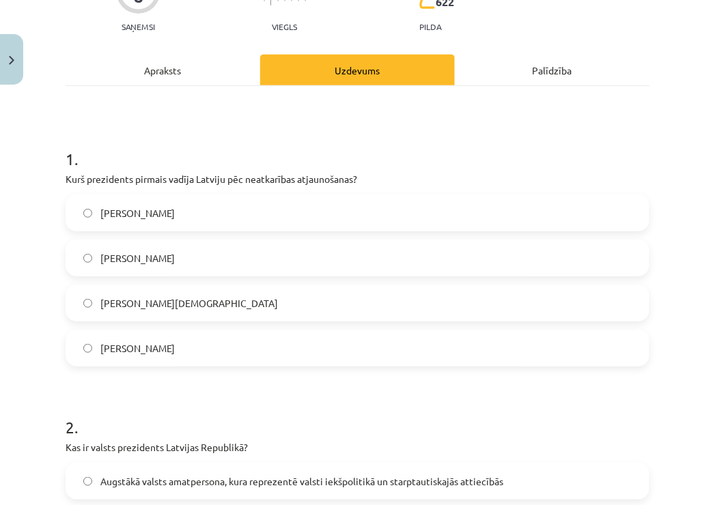
click at [145, 219] on span "Gustavs Zemgals" at bounding box center [137, 213] width 74 height 14
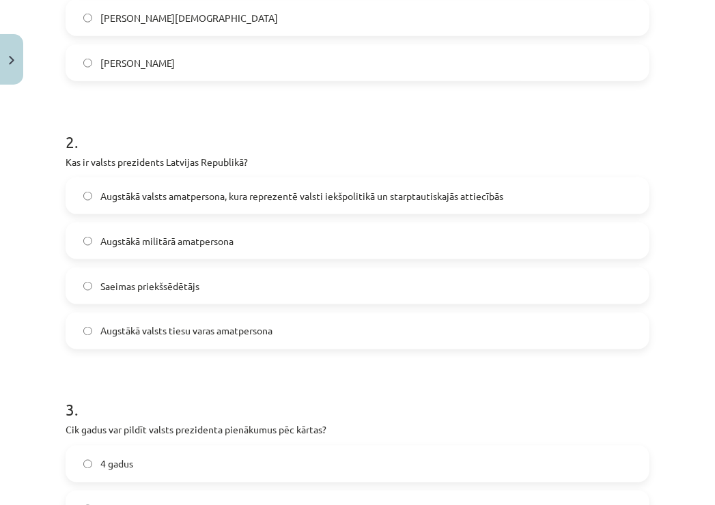
scroll to position [437, 0]
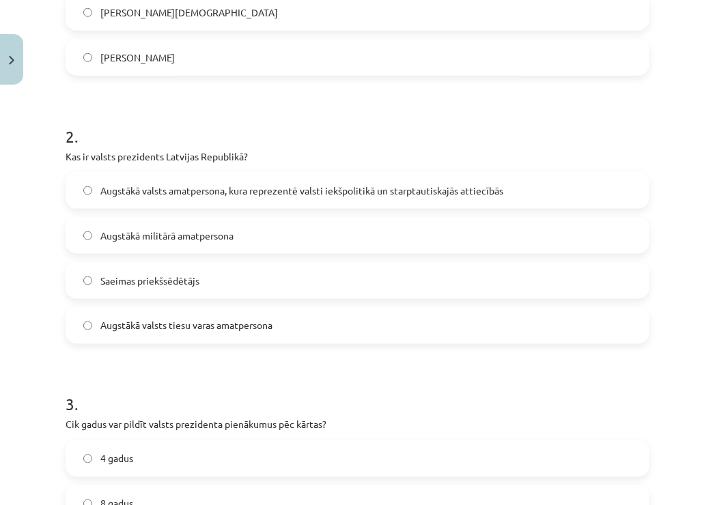
click at [150, 193] on span "Augstākā valsts amatpersona, kura reprezentē valsti iekšpolitikā un starptautis…" at bounding box center [301, 191] width 403 height 14
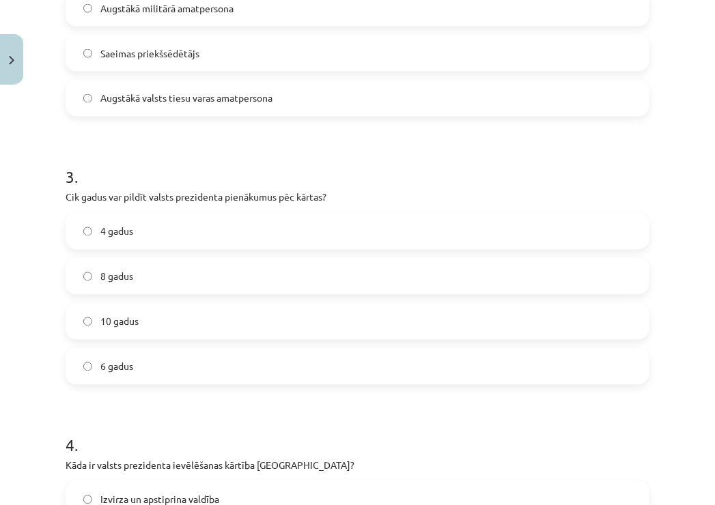
scroll to position [675, 0]
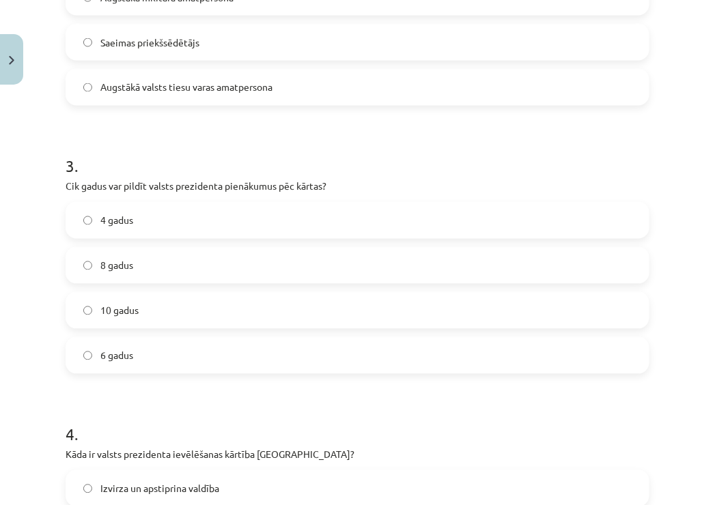
click at [162, 206] on label "4 gadus" at bounding box center [357, 220] width 581 height 34
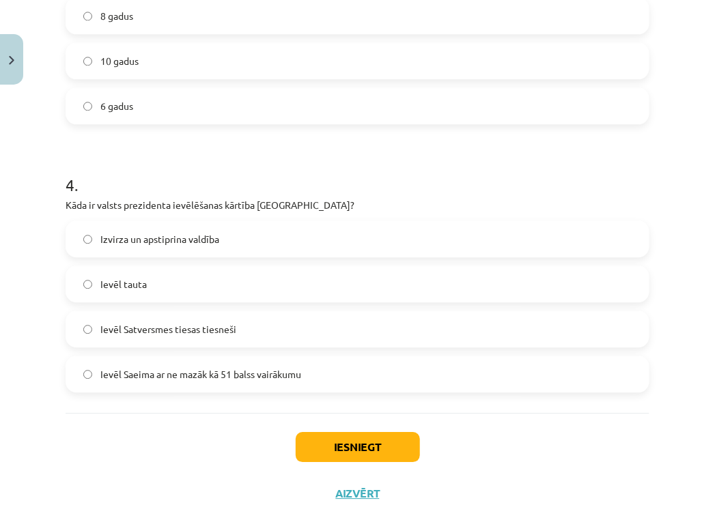
scroll to position [926, 0]
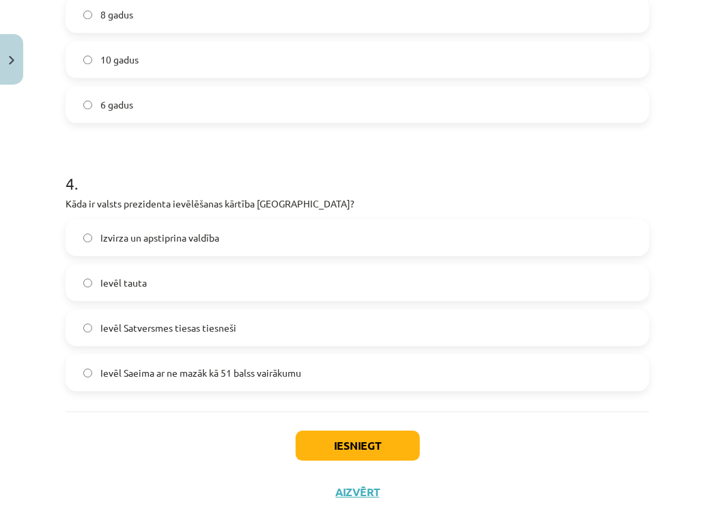
click at [206, 324] on span "Ievēl Satversmes tiesas tiesneši" at bounding box center [168, 328] width 136 height 14
click at [215, 374] on span "Ievēl Saeima ar ne mazāk kā 51 balss vairākumu" at bounding box center [200, 373] width 201 height 14
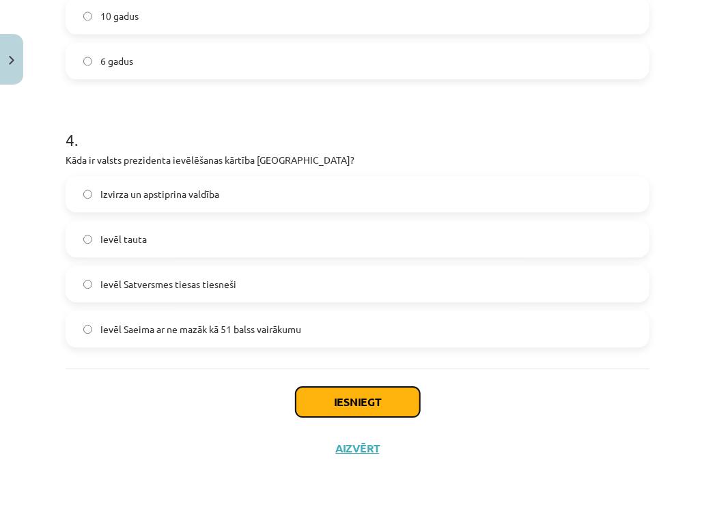
click at [367, 393] on button "Iesniegt" at bounding box center [358, 402] width 124 height 30
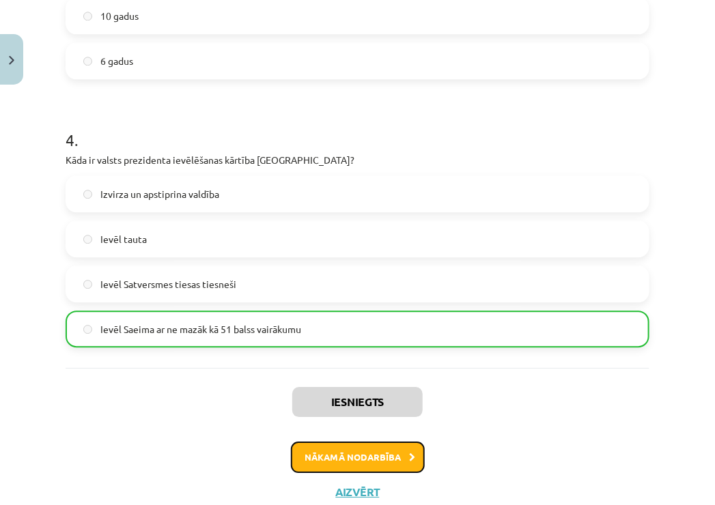
click at [365, 464] on button "Nākamā nodarbība" at bounding box center [358, 457] width 134 height 31
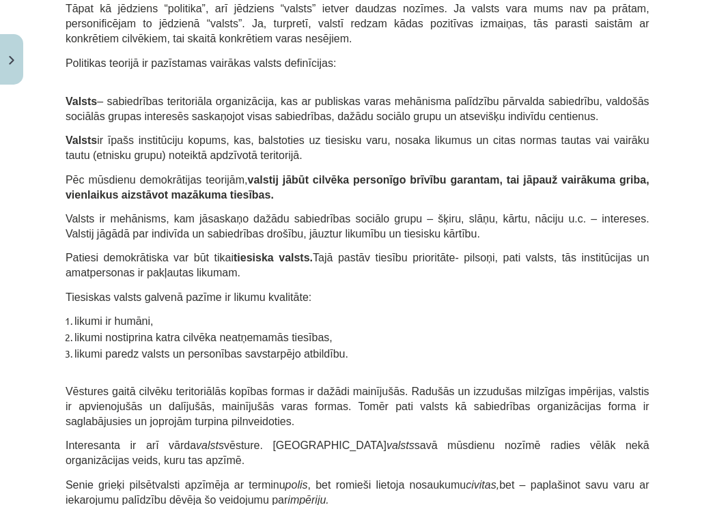
scroll to position [34, 0]
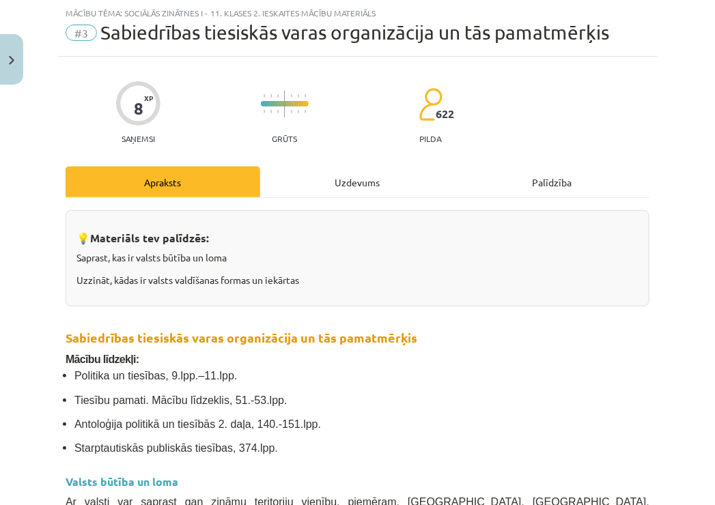
click at [313, 190] on div "Uzdevums" at bounding box center [357, 182] width 195 height 31
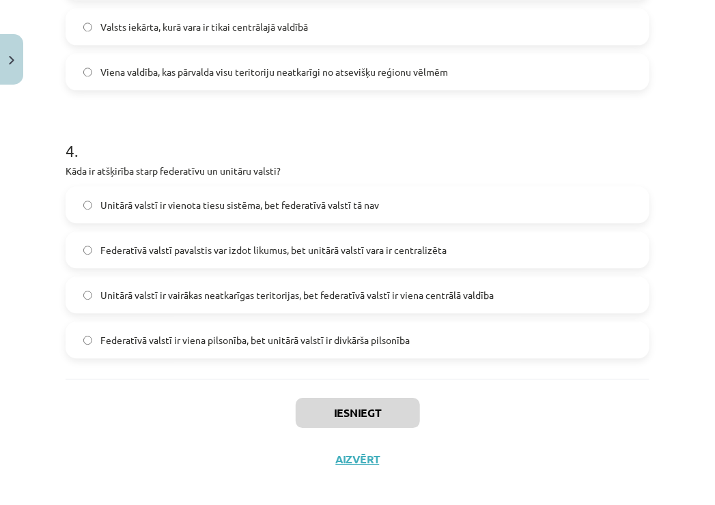
scroll to position [971, 0]
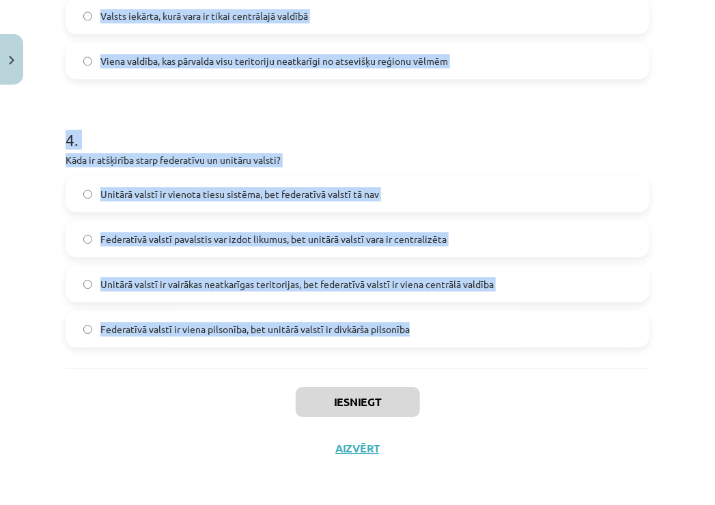
drag, startPoint x: 61, startPoint y: 215, endPoint x: 446, endPoint y: 358, distance: 411.2
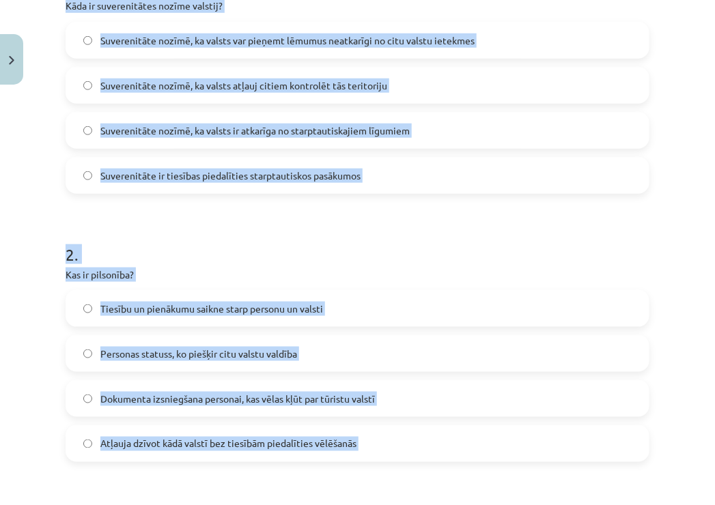
scroll to position [0, 0]
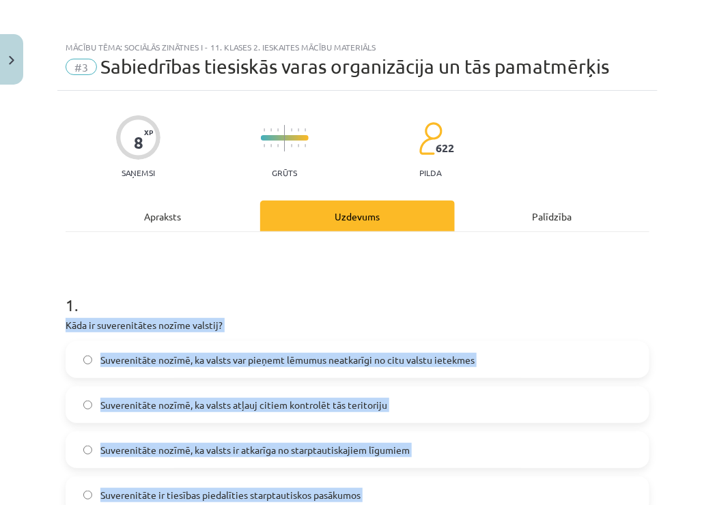
click at [266, 318] on p "Kāda ir suverenitātes nozīme valstij?" at bounding box center [358, 325] width 584 height 14
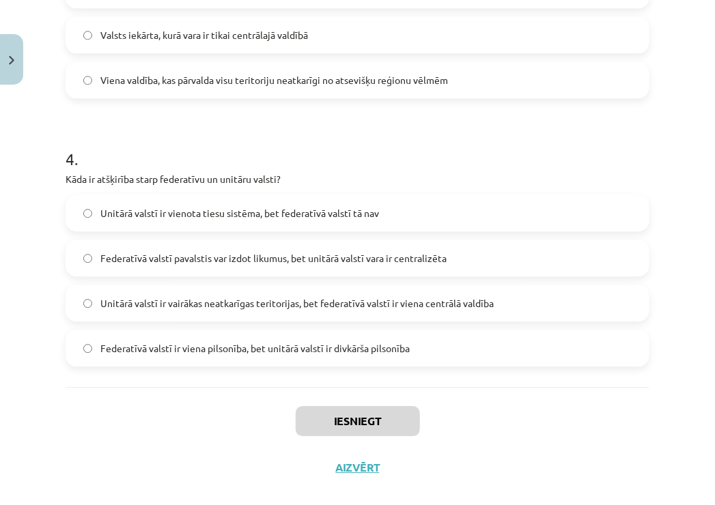
scroll to position [971, 0]
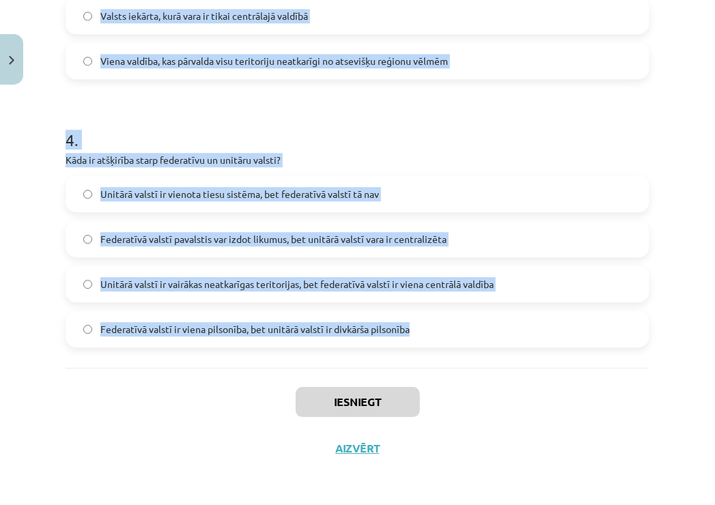
drag, startPoint x: 56, startPoint y: 145, endPoint x: 462, endPoint y: 341, distance: 451.0
click at [462, 341] on div "Mācību tēma: Sociālās zinātnes i - 11. klases 2. ieskaites mācību materiāls #3 …" at bounding box center [357, 252] width 715 height 505
copy form "Kāda ir suverenitātes nozīme valstij? Suverenitāte nozīmē, ka valsts var pieņem…"
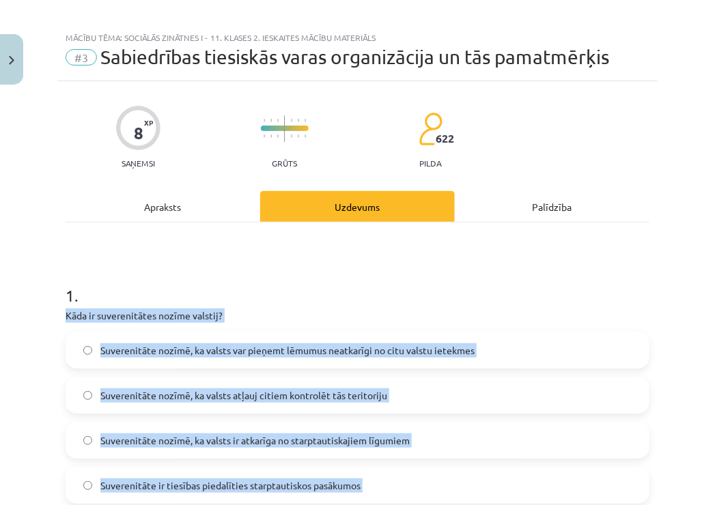
scroll to position [0, 0]
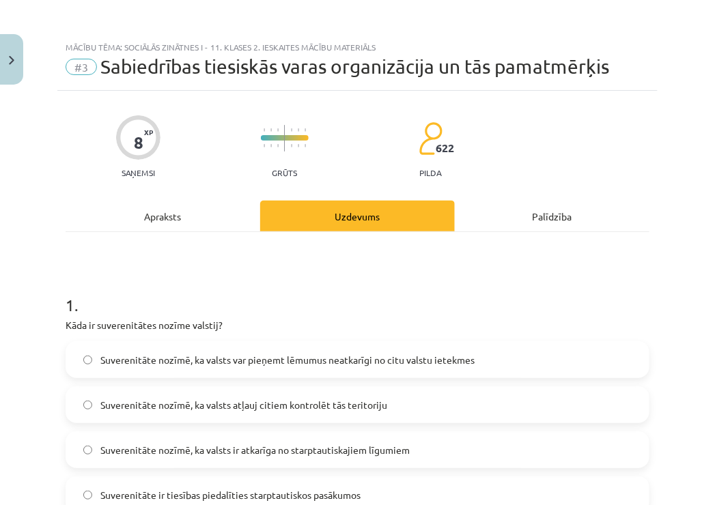
drag, startPoint x: 152, startPoint y: 311, endPoint x: 66, endPoint y: 292, distance: 87.4
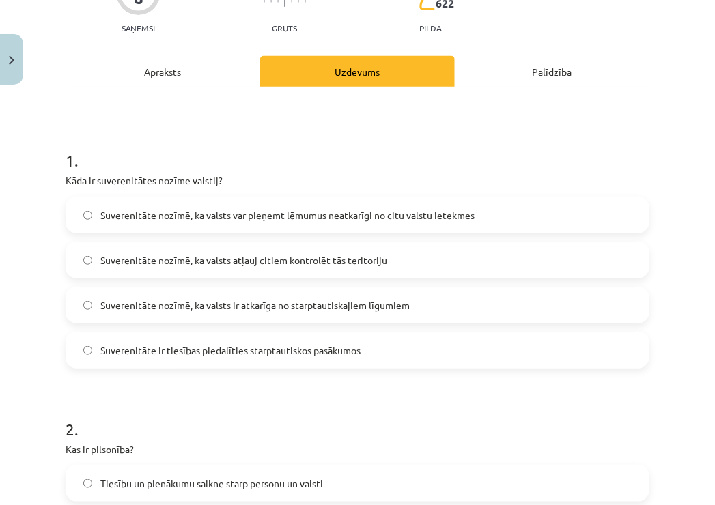
scroll to position [145, 0]
click at [265, 222] on label "Suverenitāte nozīmē, ka valsts var pieņemt lēmumus neatkarīgi no citu valstu ie…" at bounding box center [357, 214] width 581 height 34
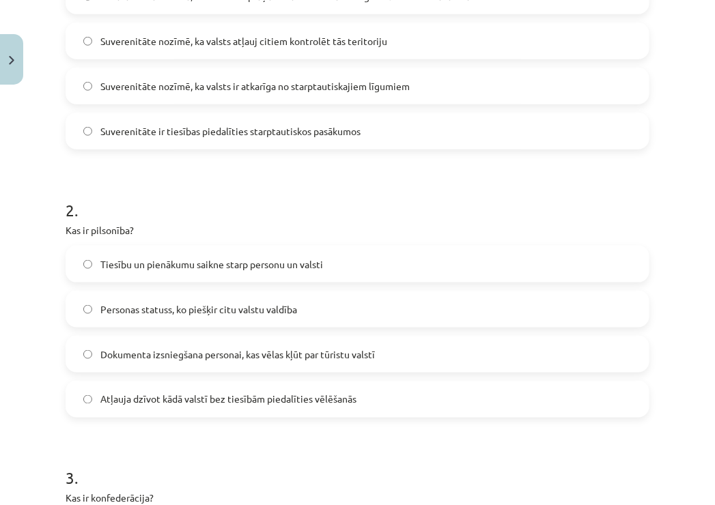
scroll to position [373, 0]
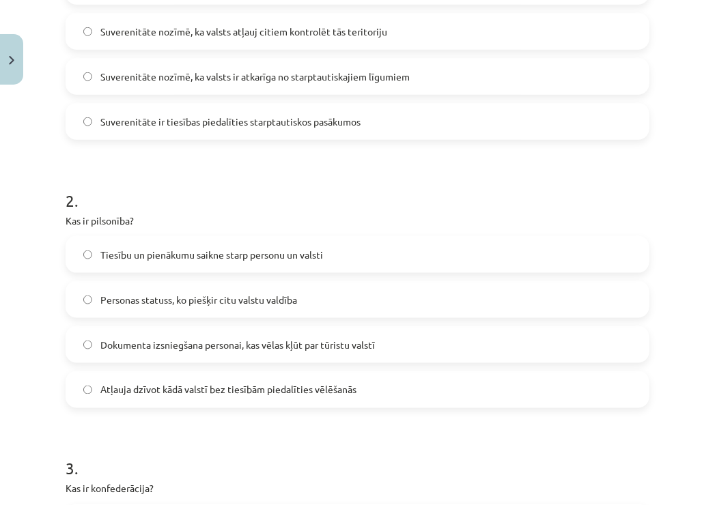
click at [204, 256] on span "Tiesību un pienākumu saikne starp personu un valsti" at bounding box center [211, 255] width 223 height 14
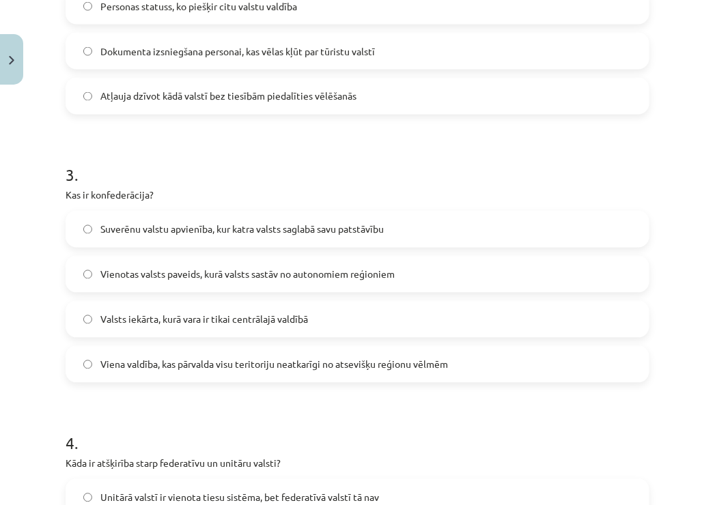
scroll to position [669, 0]
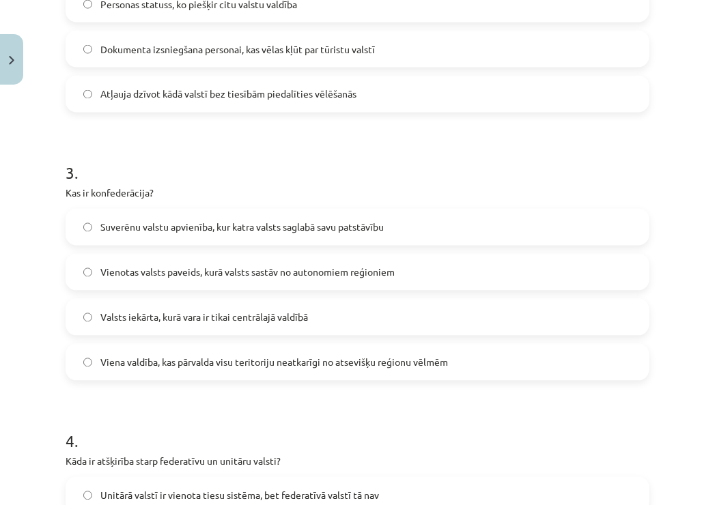
click at [190, 220] on span "Suverēnu valstu apvienība, kur katra valsts saglabā savu patstāvību" at bounding box center [241, 227] width 283 height 14
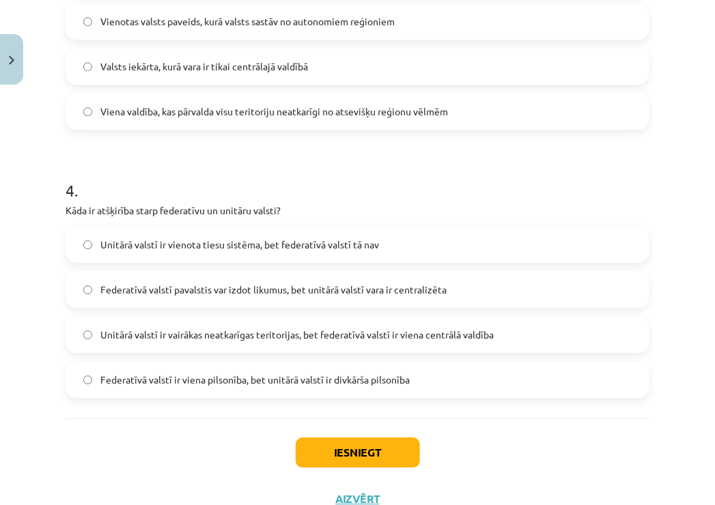
scroll to position [929, 0]
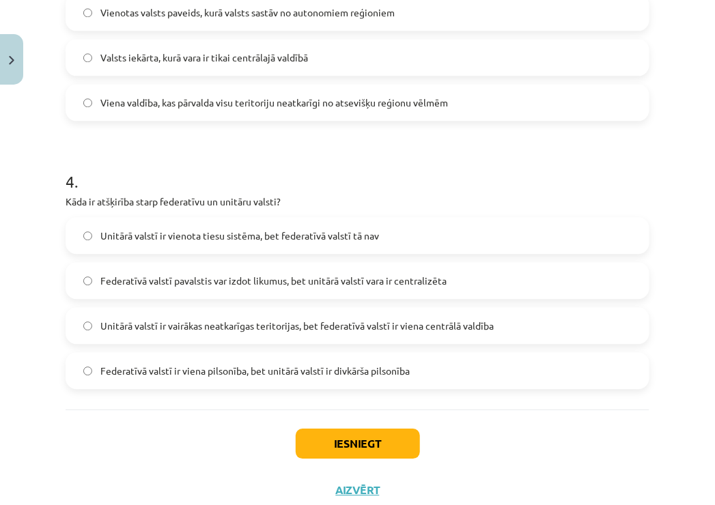
click at [193, 283] on span "Federatīvā valstī pavalstis var izdot likumus, bet unitārā valstī vara ir centr…" at bounding box center [273, 281] width 346 height 14
click at [332, 433] on button "Iesniegt" at bounding box center [358, 444] width 124 height 30
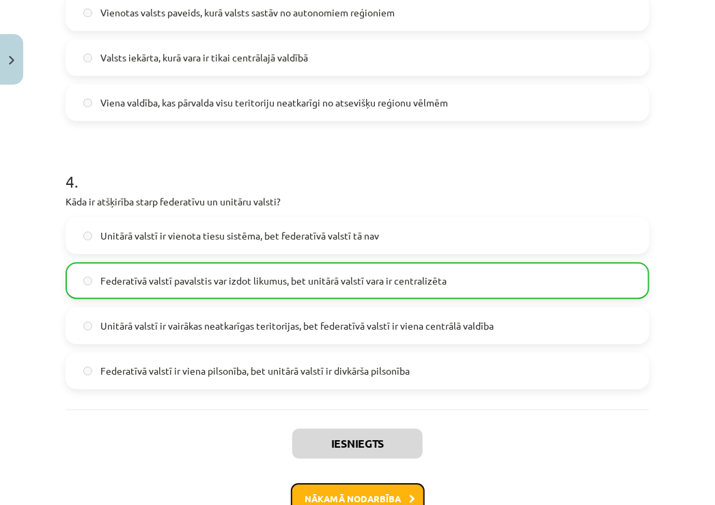
click at [323, 493] on button "Nākamā nodarbība" at bounding box center [358, 498] width 134 height 31
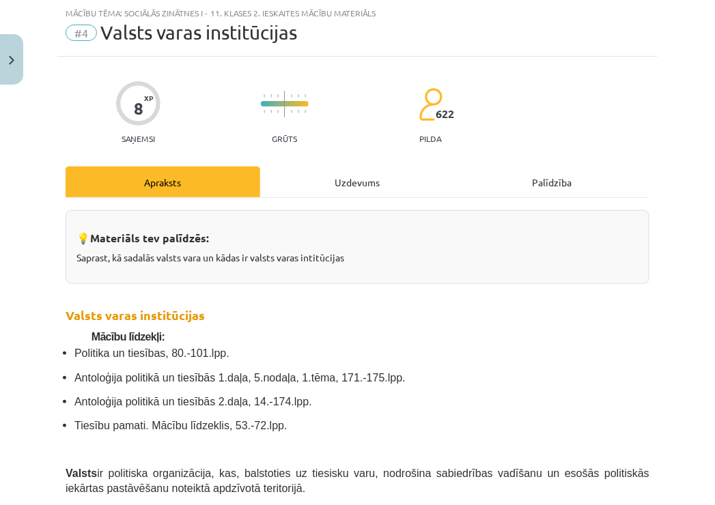
click at [296, 183] on div "Uzdevums" at bounding box center [357, 182] width 195 height 31
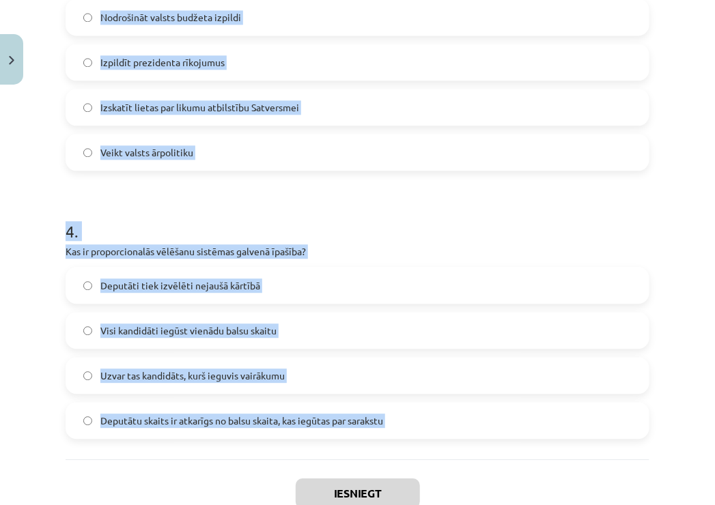
scroll to position [970, 0]
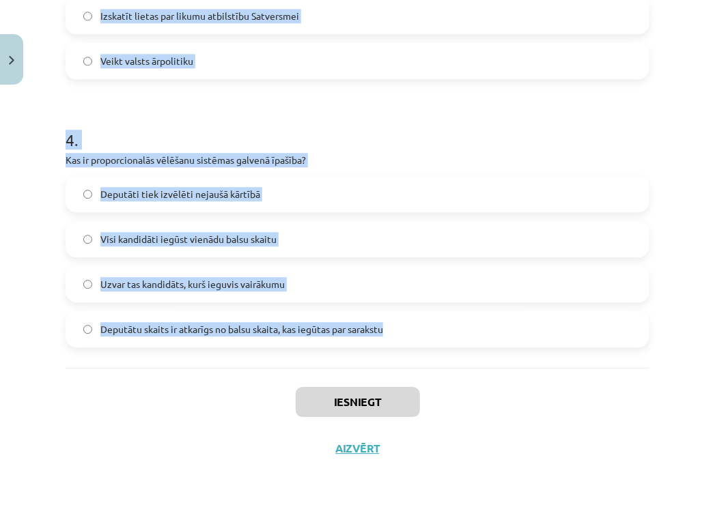
drag, startPoint x: 66, startPoint y: 168, endPoint x: 421, endPoint y: 320, distance: 386.2
copy form "Kurai no šīm iestādēm Latvijā pieder izpildvara? Saeimai Satversmes tiesai Mini…"
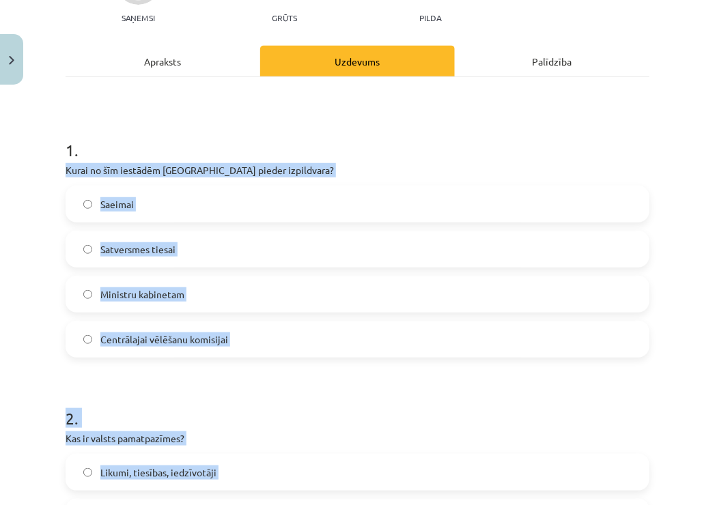
scroll to position [0, 0]
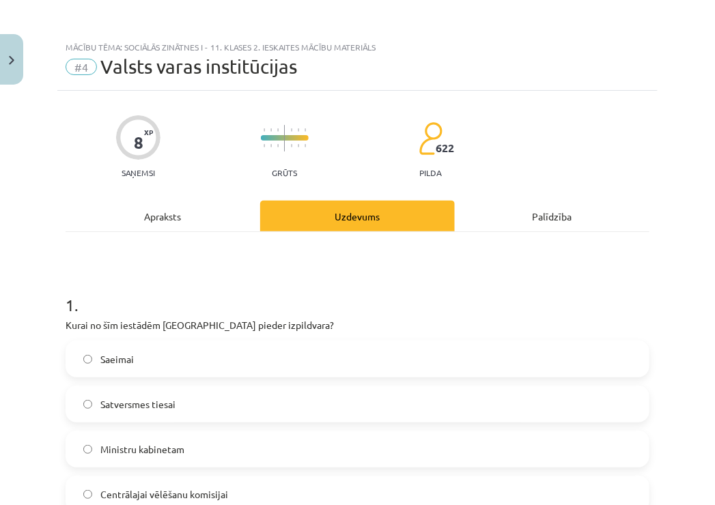
click at [55, 292] on div "Mācību tēma: Sociālās zinātnes i - 11. klases 2. ieskaites mācību materiāls #4 …" at bounding box center [357, 252] width 715 height 505
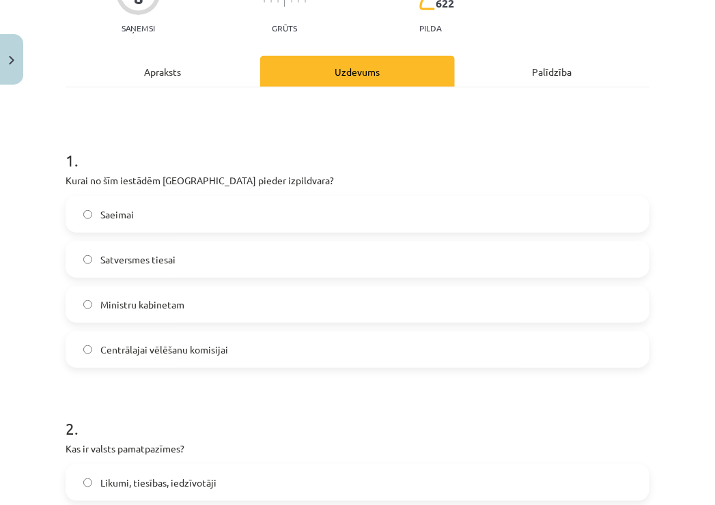
scroll to position [153, 0]
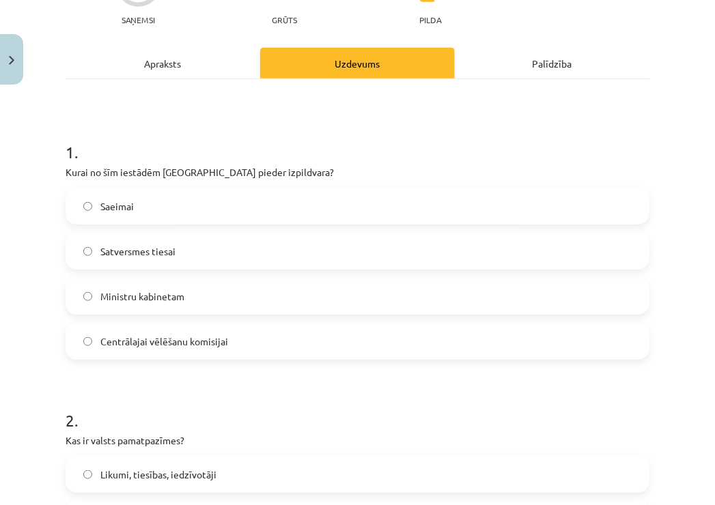
click at [96, 298] on label "Ministru kabinetam" at bounding box center [357, 296] width 581 height 34
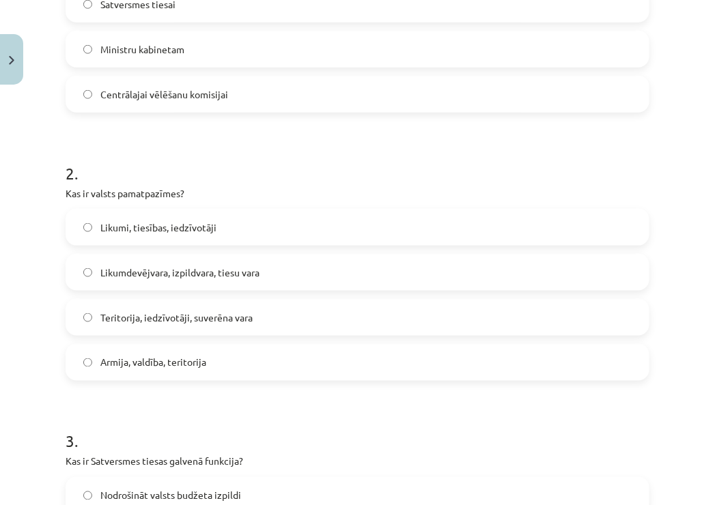
scroll to position [401, 0]
click at [148, 322] on span "Teritorija, iedzīvotāji, suverēna vara" at bounding box center [176, 317] width 152 height 14
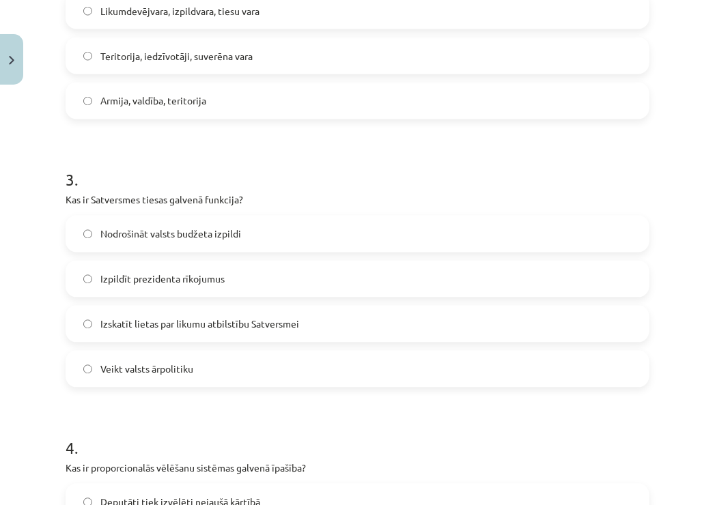
scroll to position [661, 0]
click at [177, 324] on span "Izskatīt lietas par likumu atbilstību Satversmei" at bounding box center [199, 325] width 199 height 14
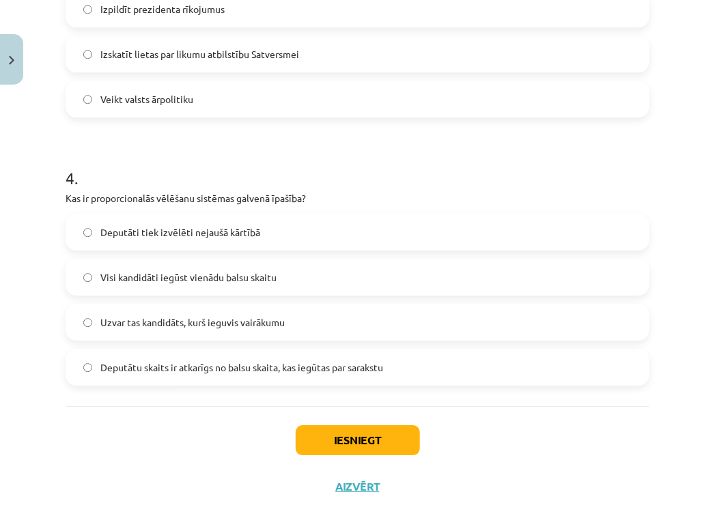
scroll to position [932, 0]
click at [139, 220] on label "Deputāti tiek izvēlēti nejaušā kārtībā" at bounding box center [357, 231] width 581 height 34
click at [322, 437] on button "Iesniegt" at bounding box center [358, 440] width 124 height 30
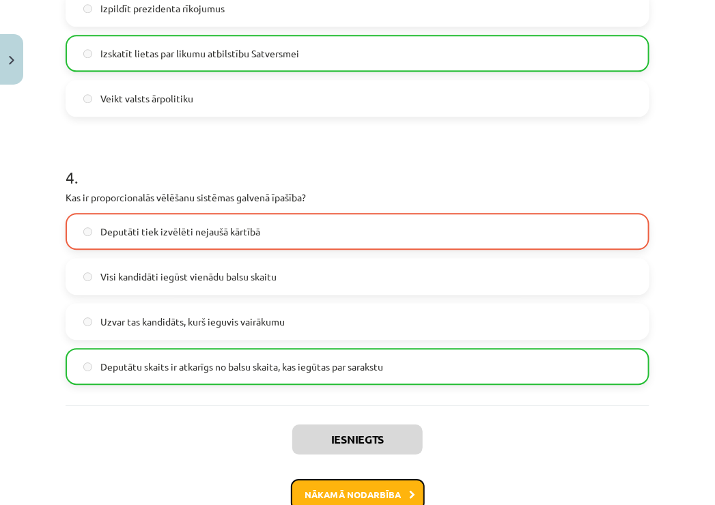
click at [379, 492] on button "Nākamā nodarbība" at bounding box center [358, 494] width 134 height 31
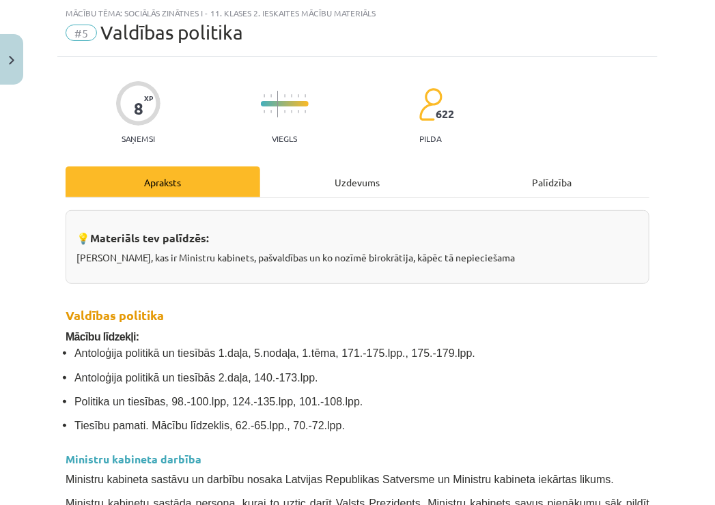
click at [369, 186] on div "Uzdevums" at bounding box center [357, 182] width 195 height 31
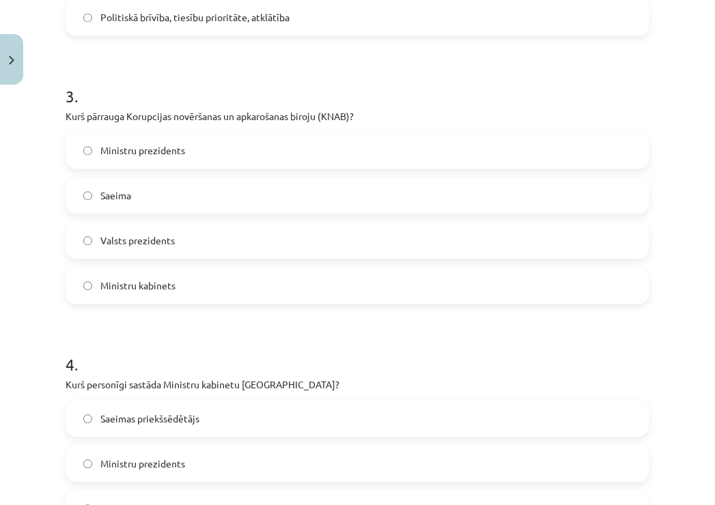
scroll to position [970, 0]
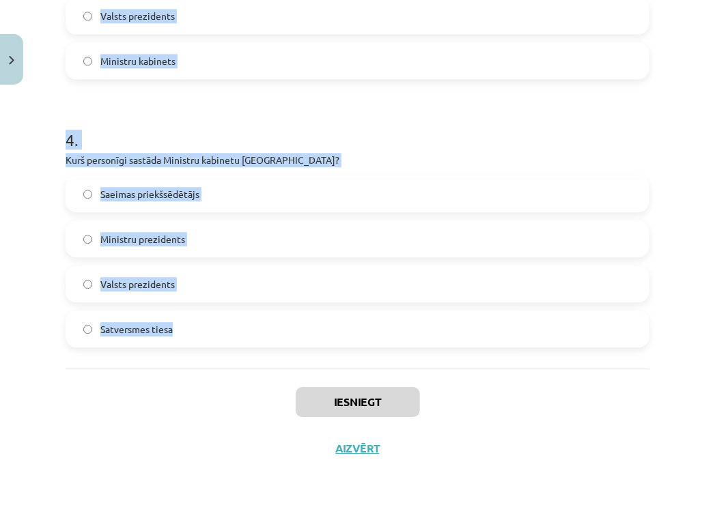
drag, startPoint x: 52, startPoint y: 292, endPoint x: 267, endPoint y: 356, distance: 224.4
click at [267, 356] on div "Mācību tēma: Sociālās zinātnes i - 11. klases 2. ieskaites mācību materiāls #5 …" at bounding box center [357, 252] width 715 height 505
copy form "Kas ir galvenais valdības politikas plānošanas dokuments? Valdības Deklarācija …"
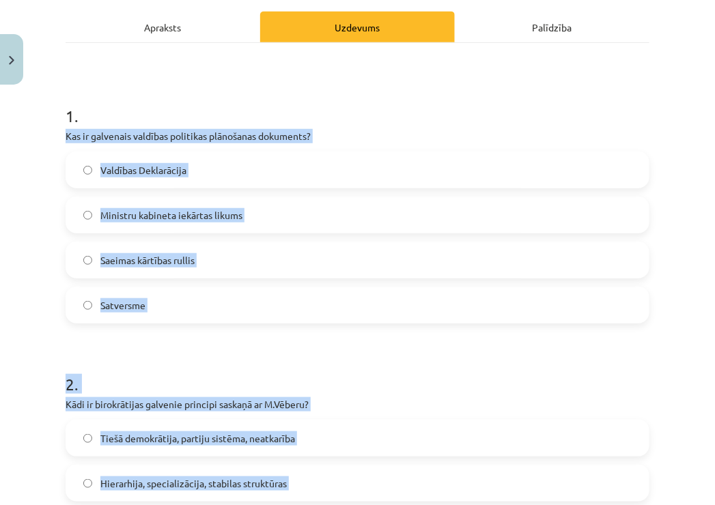
scroll to position [264, 0]
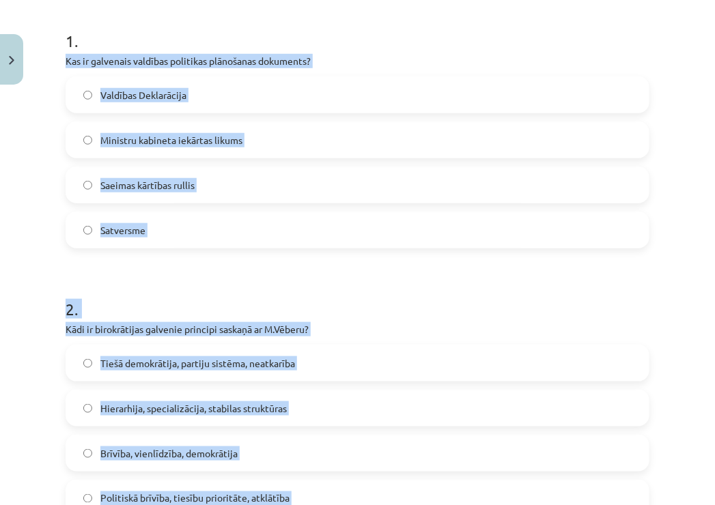
click at [274, 93] on label "Valdības Deklarācija" at bounding box center [357, 95] width 581 height 34
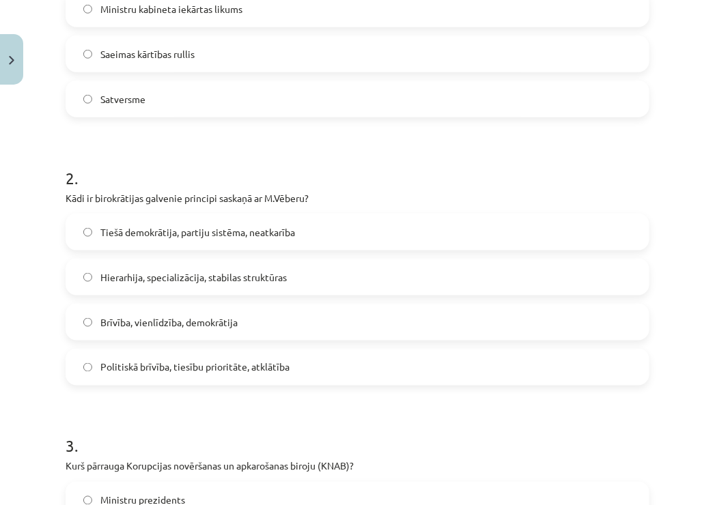
scroll to position [497, 0]
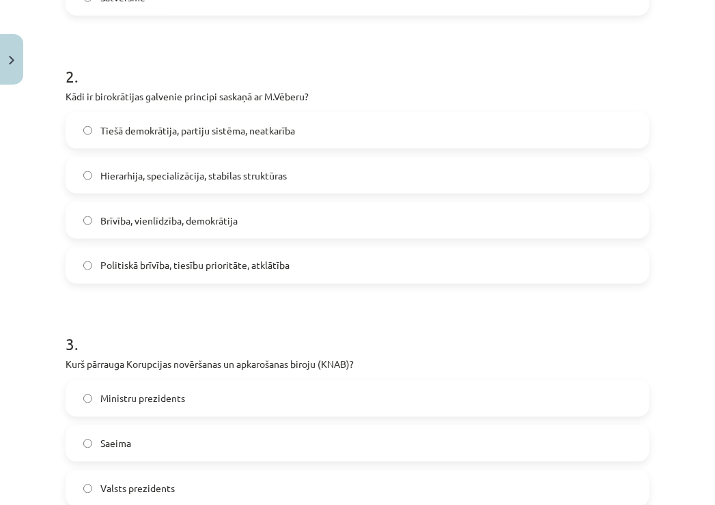
click at [244, 171] on span "Hierarhija, specializācija, stabilas struktūras" at bounding box center [193, 176] width 186 height 14
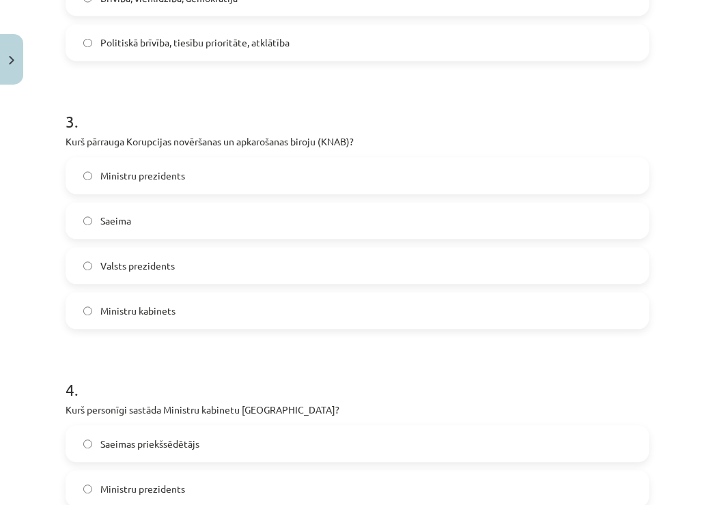
scroll to position [730, 0]
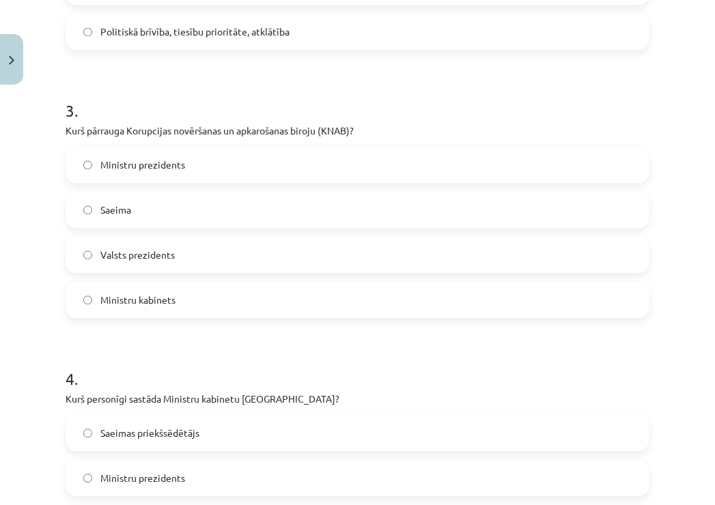
click at [112, 214] on span "Saeima" at bounding box center [115, 210] width 31 height 14
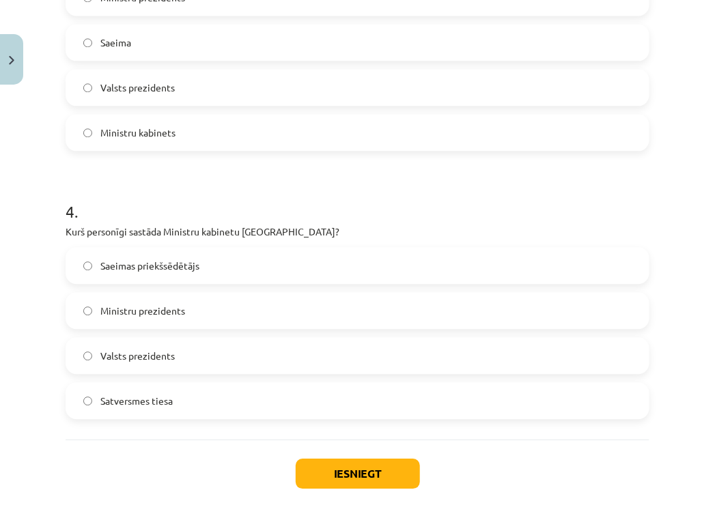
scroll to position [924, 0]
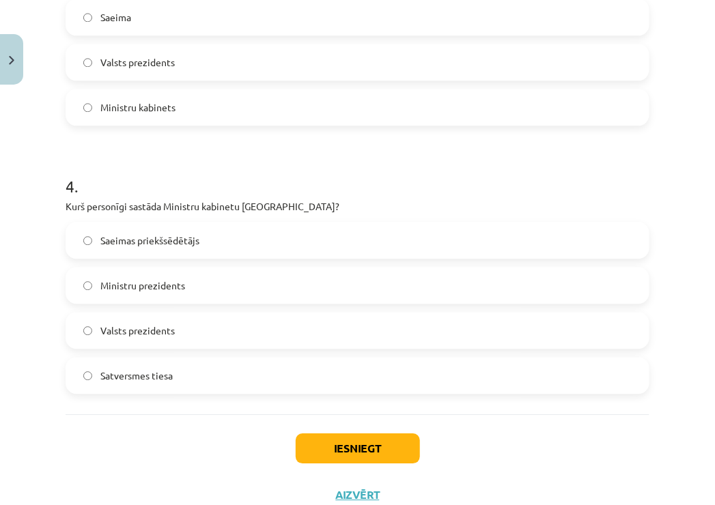
click at [154, 343] on label "Valsts prezidents" at bounding box center [357, 330] width 581 height 34
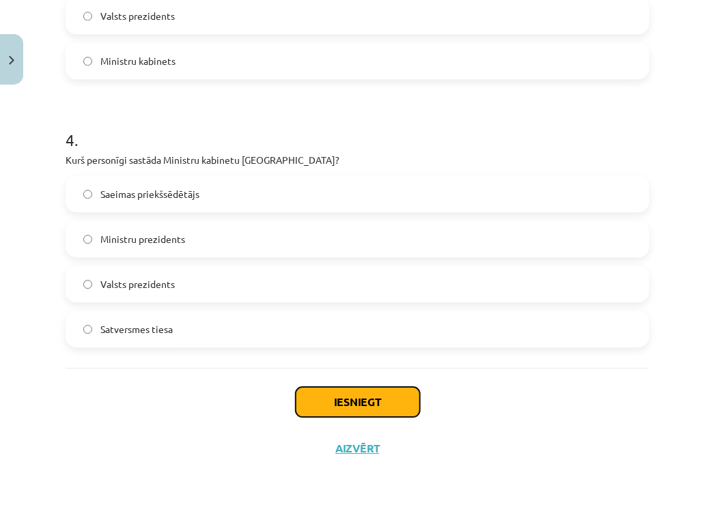
click at [309, 390] on button "Iesniegt" at bounding box center [358, 402] width 124 height 30
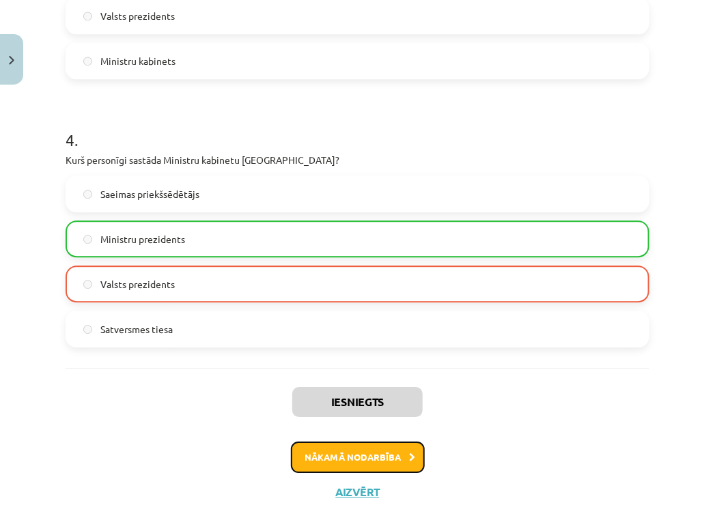
click at [367, 448] on button "Nākamā nodarbība" at bounding box center [358, 457] width 134 height 31
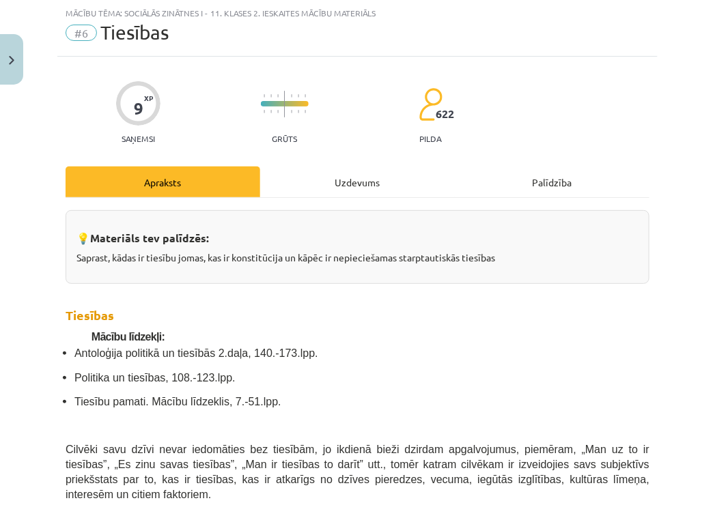
click at [366, 175] on div "Uzdevums" at bounding box center [357, 182] width 195 height 31
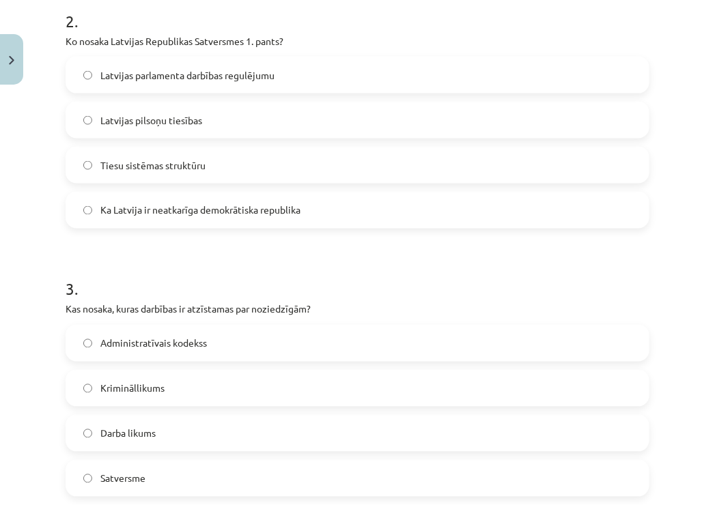
scroll to position [702, 0]
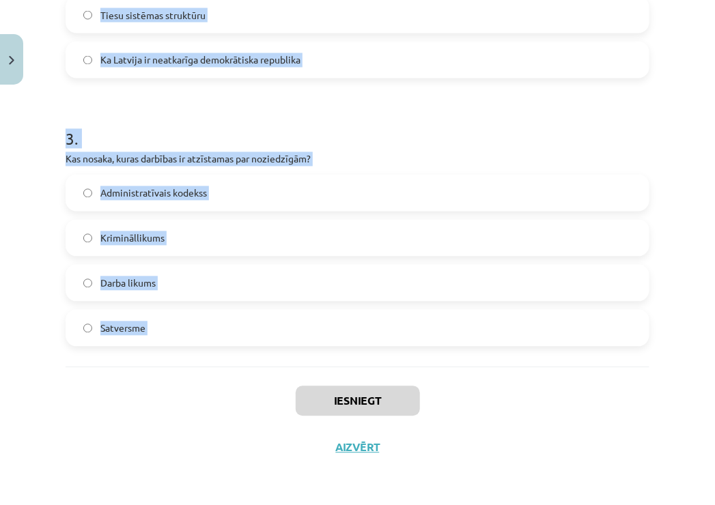
copy form "Kas ir civiltiesību pamatuzdevums? Nodrošināt valsts un personu attiecības Regu…"
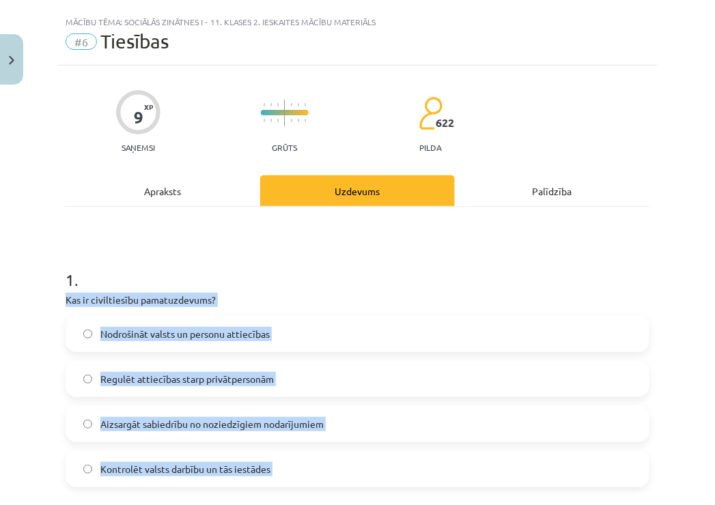
scroll to position [0, 0]
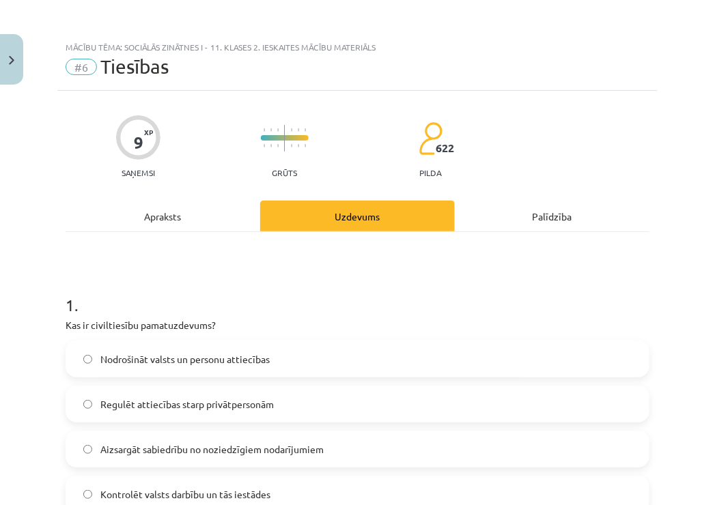
click at [126, 287] on h1 "1 ." at bounding box center [358, 293] width 584 height 42
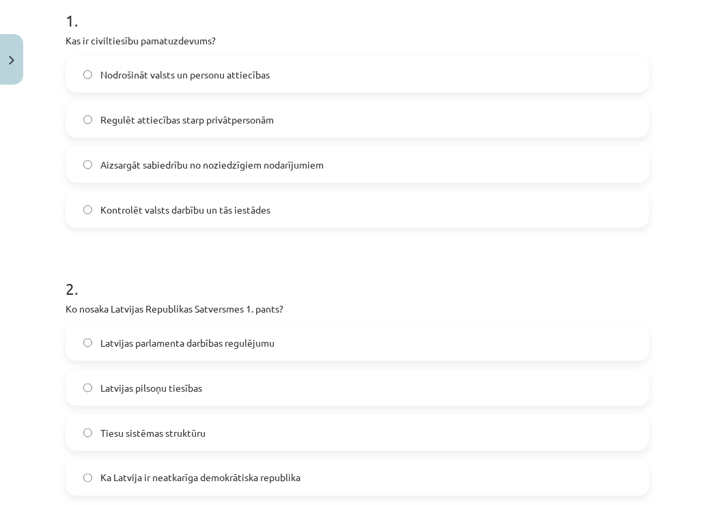
scroll to position [307, 0]
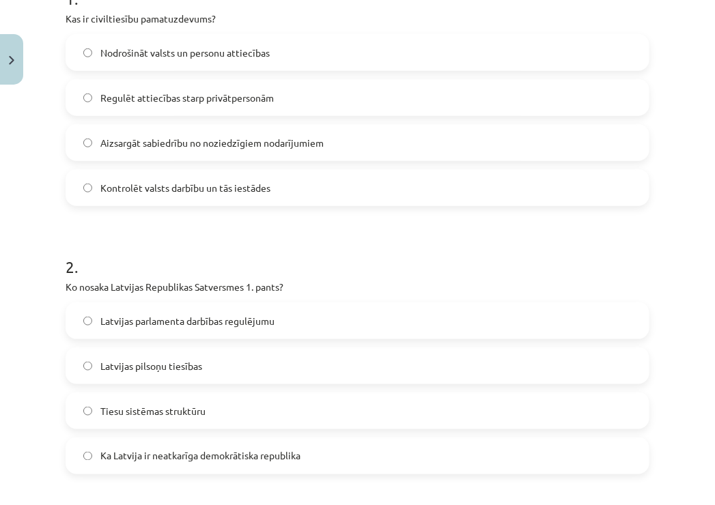
click at [186, 111] on label "Regulēt attiecības starp privātpersonām" at bounding box center [357, 98] width 581 height 34
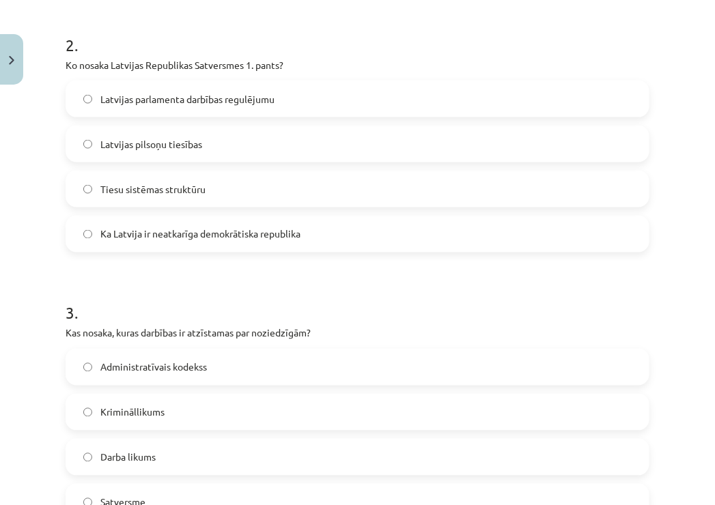
scroll to position [528, 0]
click at [182, 242] on label "Ka Latvija ir neatkarīga demokrātiska republika" at bounding box center [357, 234] width 581 height 34
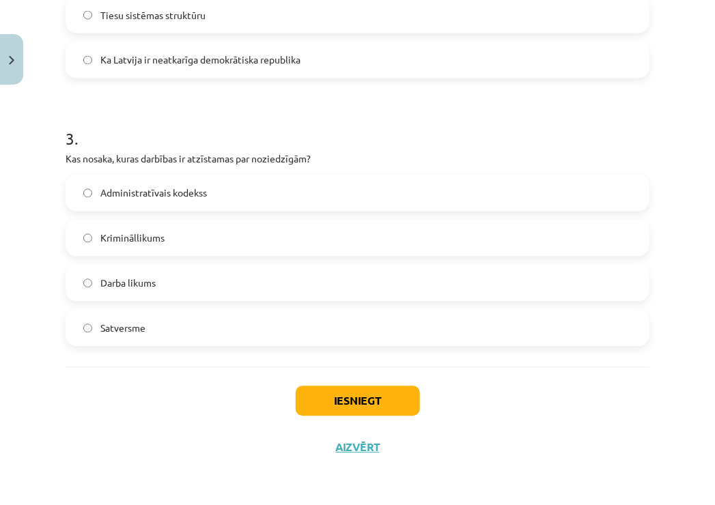
scroll to position [702, 0]
click at [125, 234] on span "Krimināllikums" at bounding box center [132, 239] width 64 height 14
click at [388, 391] on button "Iesniegt" at bounding box center [358, 402] width 124 height 30
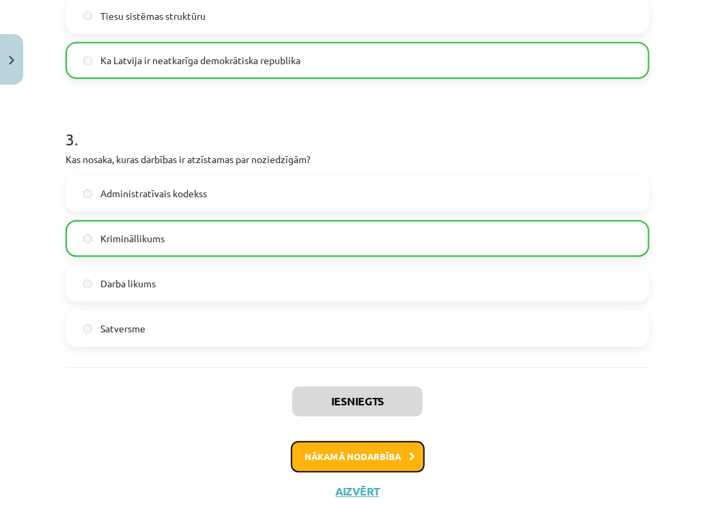
click at [374, 460] on button "Nākamā nodarbība" at bounding box center [358, 457] width 134 height 31
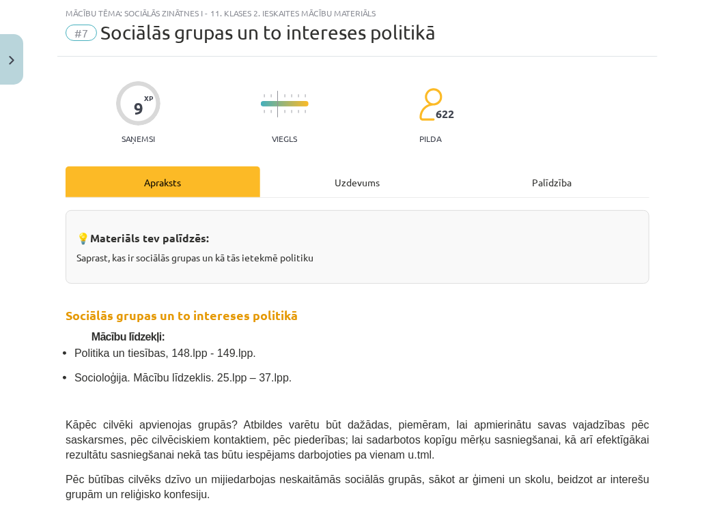
click at [380, 187] on div "Uzdevums" at bounding box center [357, 182] width 195 height 31
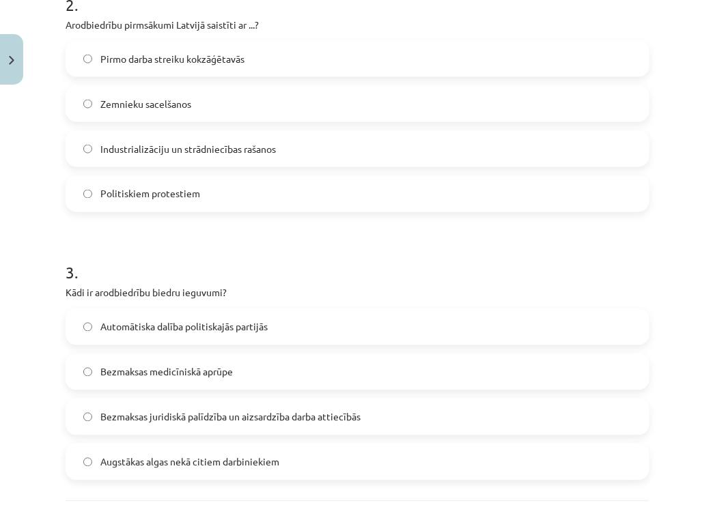
scroll to position [702, 0]
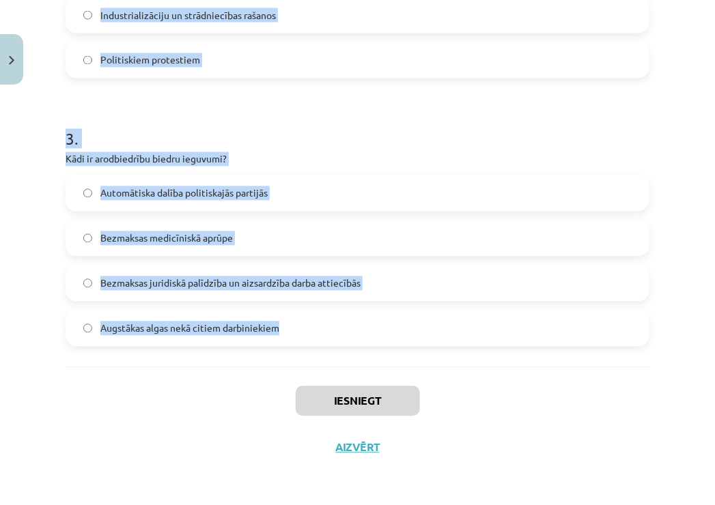
drag, startPoint x: 52, startPoint y: 292, endPoint x: 347, endPoint y: 359, distance: 303.1
click at [347, 359] on div "Mācību tēma: Sociālās zinātnes i - 11. klases 2. ieskaites mācību materiāls #7 …" at bounding box center [357, 252] width 715 height 505
copy form "Kāda ir galvenā arodbiedrības funkcija? Organizēt izglītības kursus Sniegt atba…"
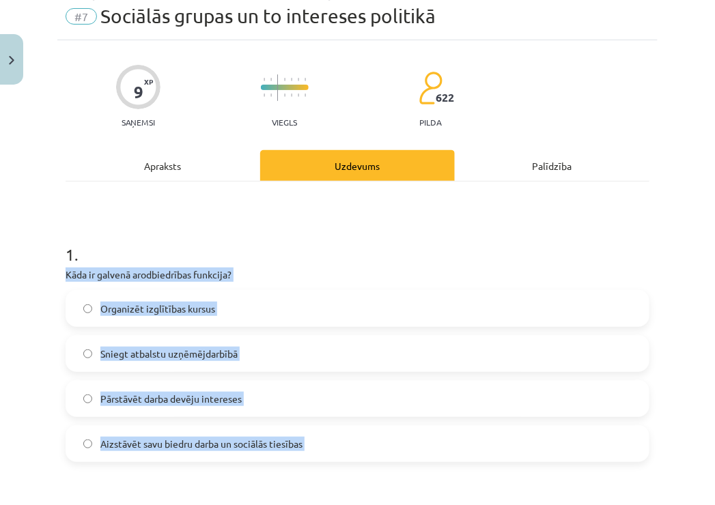
scroll to position [0, 0]
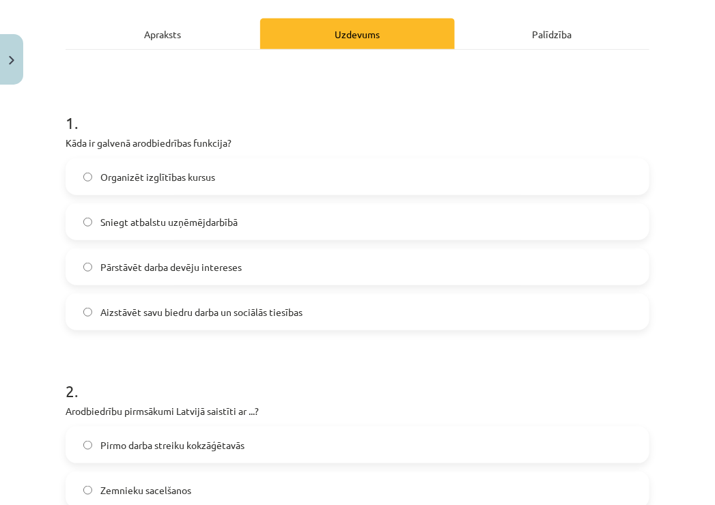
scroll to position [184, 0]
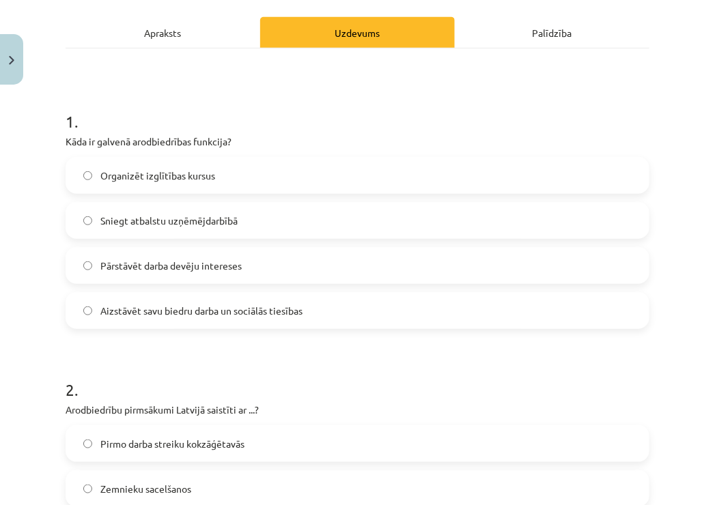
click at [217, 310] on span "Aizstāvēt savu biedru darba un sociālās tiesības" at bounding box center [201, 311] width 202 height 14
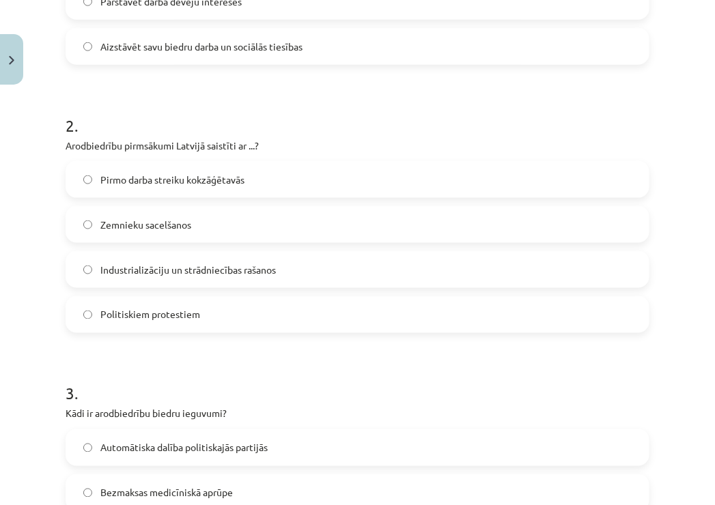
scroll to position [449, 0]
click at [208, 270] on span "Industrializāciju un strādniecības rašanos" at bounding box center [187, 269] width 175 height 14
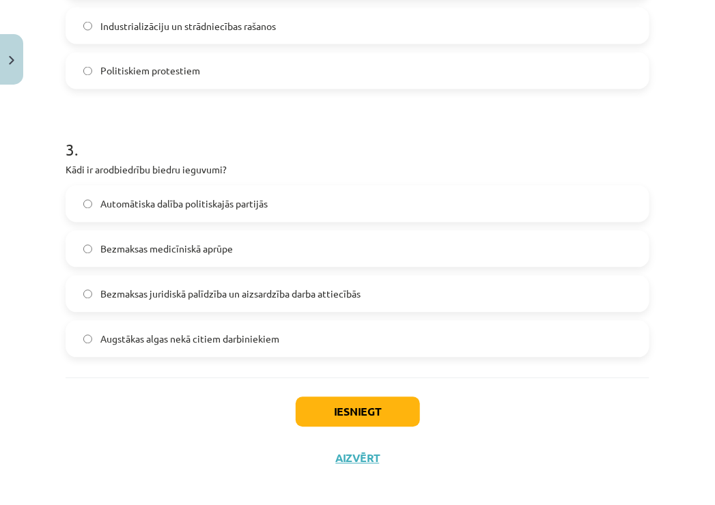
scroll to position [695, 0]
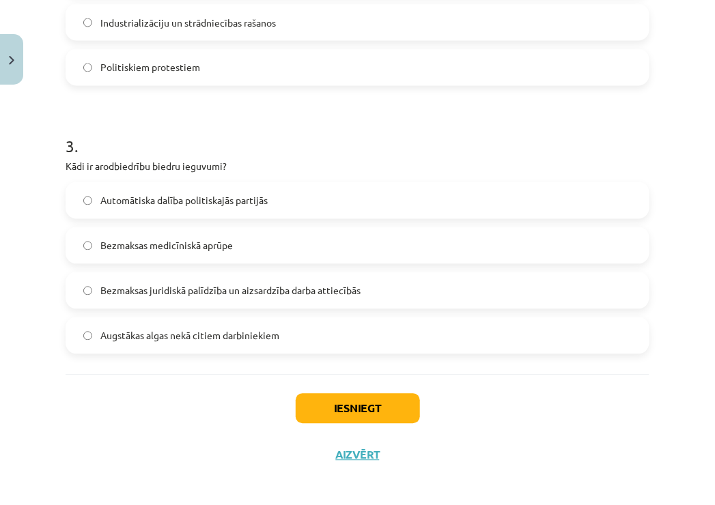
click at [115, 296] on span "Bezmaksas juridiskā palīdzība un aizsardzība darba attiecībās" at bounding box center [230, 291] width 260 height 14
click at [342, 402] on button "Iesniegt" at bounding box center [358, 409] width 124 height 30
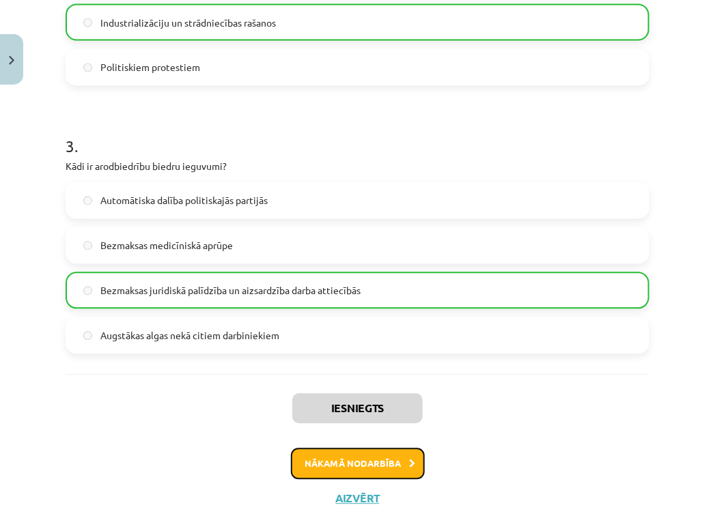
click at [398, 464] on button "Nākamā nodarbība" at bounding box center [358, 464] width 134 height 31
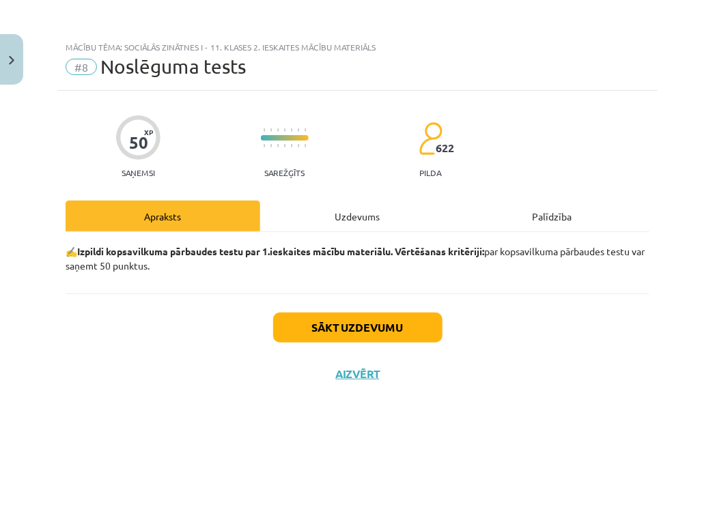
click at [326, 212] on div "Uzdevums" at bounding box center [357, 216] width 195 height 31
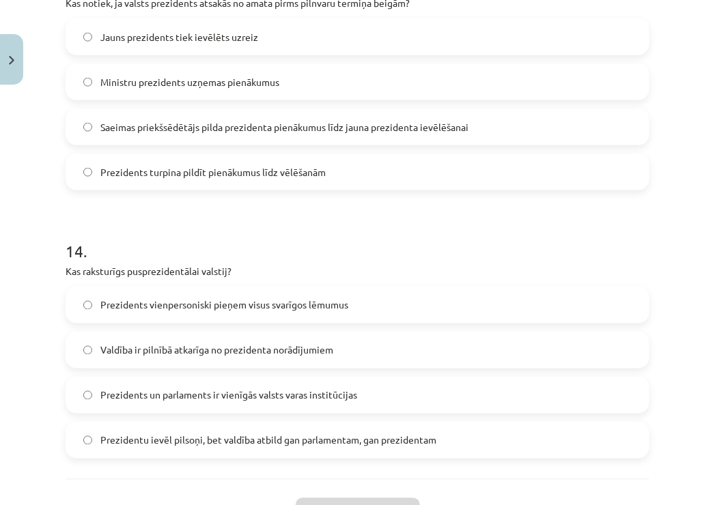
scroll to position [3653, 0]
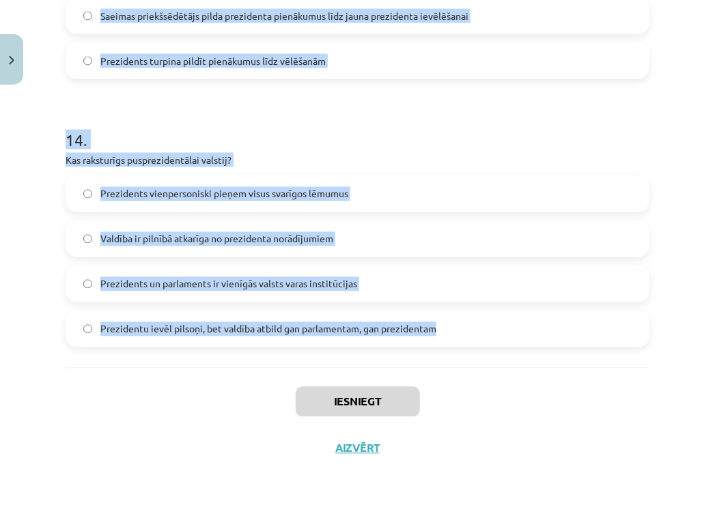
drag, startPoint x: 41, startPoint y: 325, endPoint x: 485, endPoint y: 349, distance: 444.4
click at [485, 349] on div "Mācību tēma: Sociālās zinātnes i - 11. klases 2. ieskaites mācību materiāls #8 …" at bounding box center [357, 252] width 715 height 505
copy form "Kas notiek, ja Saeima izsaka neuzticību konkrētam ministram? Tiek rīkots refere…"
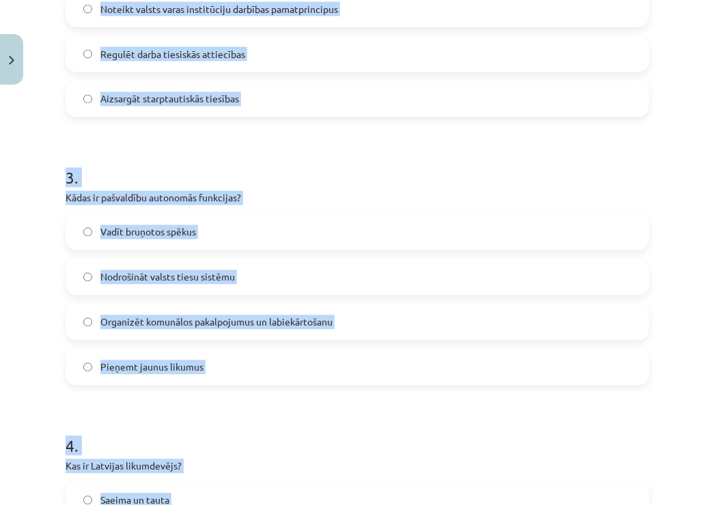
scroll to position [0, 0]
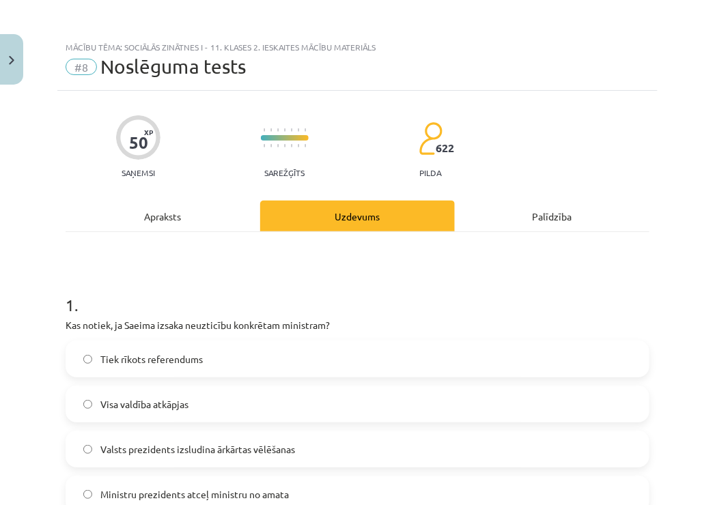
click at [269, 285] on h1 "1 ." at bounding box center [358, 293] width 584 height 42
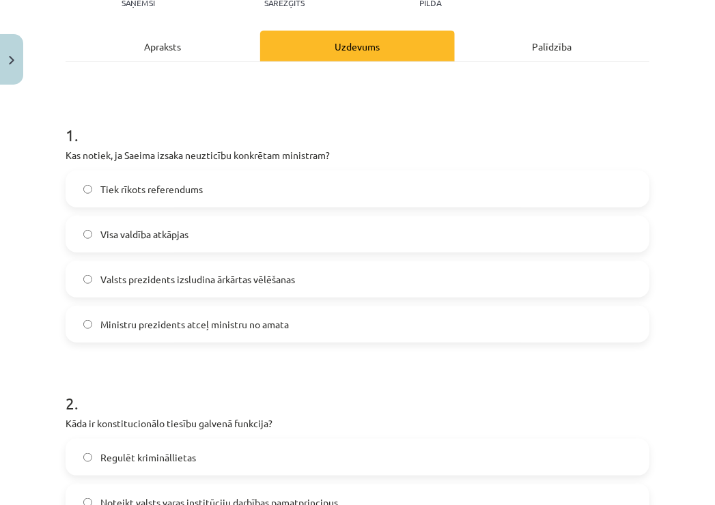
scroll to position [195, 0]
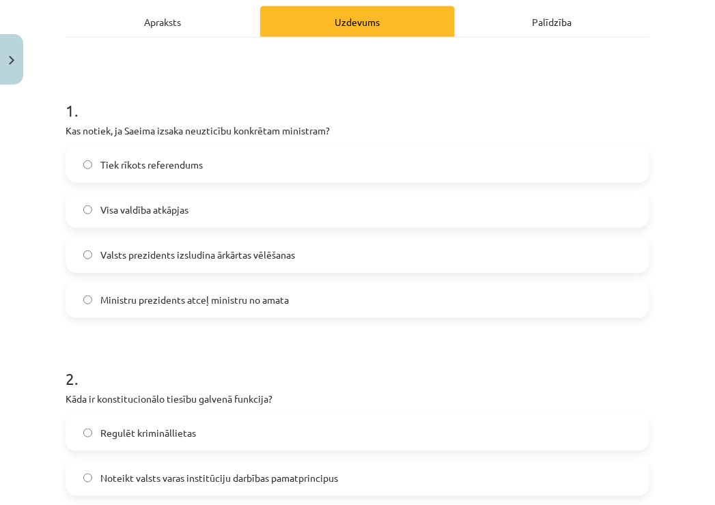
click at [186, 304] on span "Ministru prezidents atceļ ministru no amata" at bounding box center [194, 300] width 188 height 14
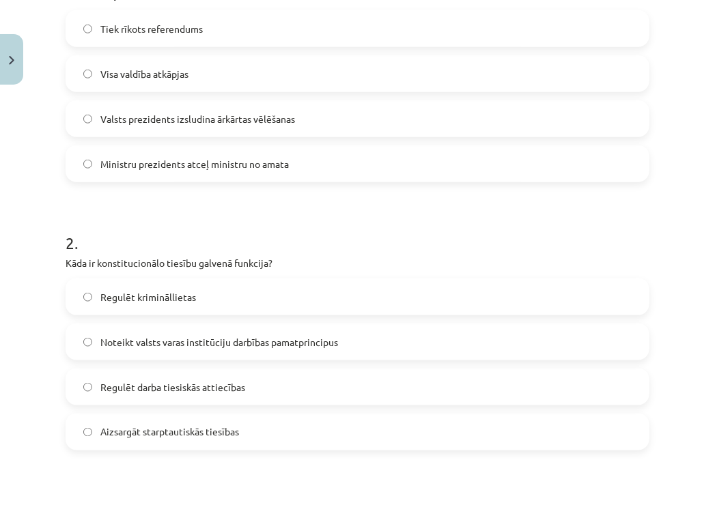
scroll to position [332, 0]
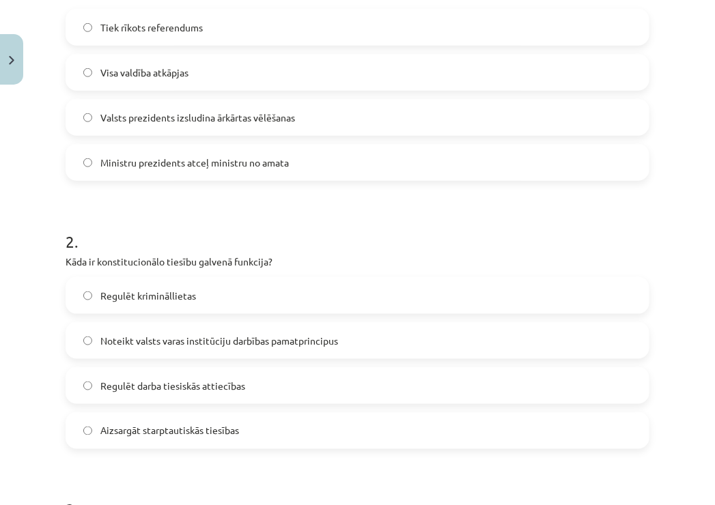
click at [220, 338] on span "Noteikt valsts varas institūciju darbības pamatprincipus" at bounding box center [219, 341] width 238 height 14
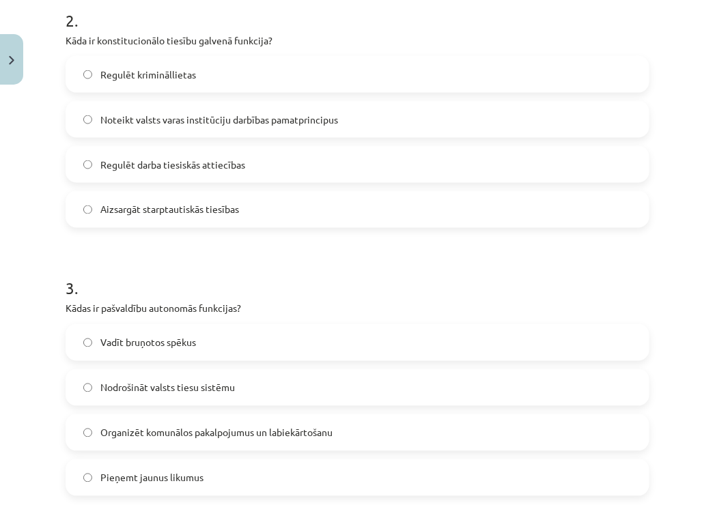
scroll to position [608, 0]
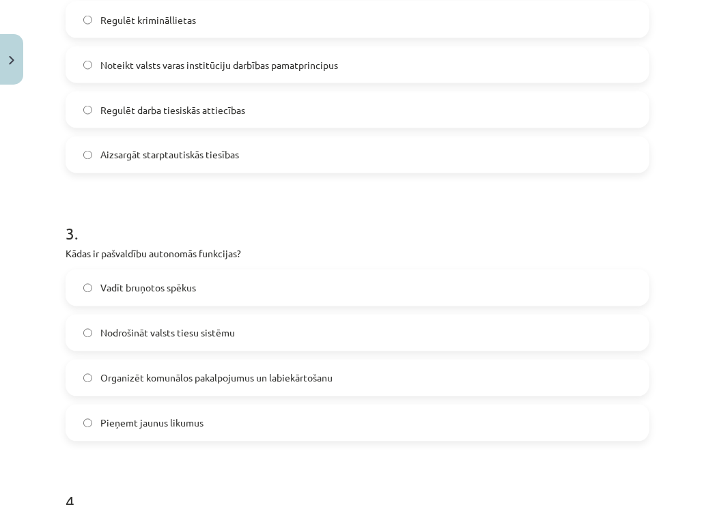
click at [168, 373] on span "Organizēt komunālos pakalpojumus un labiekārtošanu" at bounding box center [216, 378] width 232 height 14
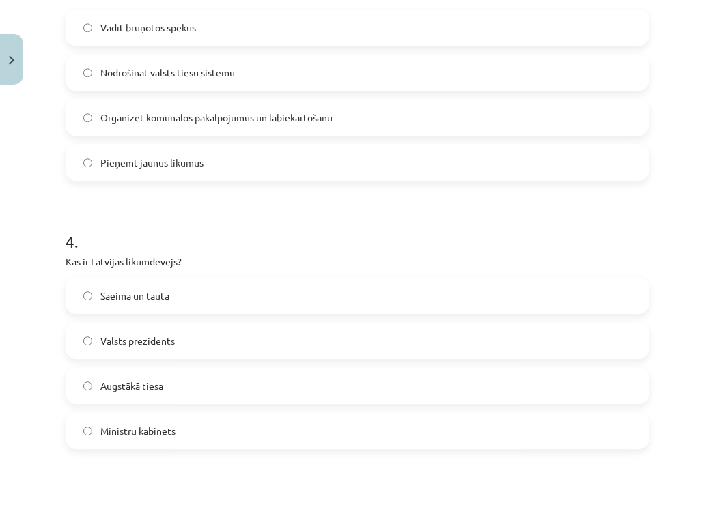
scroll to position [869, 0]
click at [134, 288] on span "Saeima un tauta" at bounding box center [134, 295] width 69 height 14
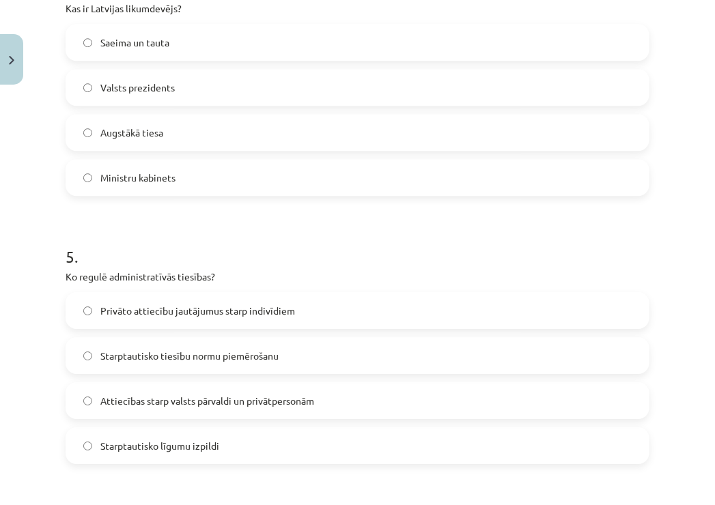
scroll to position [1145, 0]
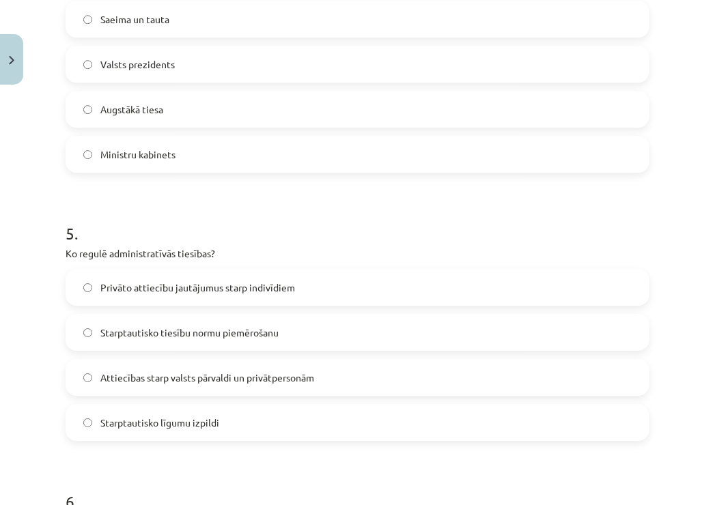
click at [173, 387] on label "Attiecības starp valsts pārvaldi un privātpersonām" at bounding box center [357, 377] width 581 height 34
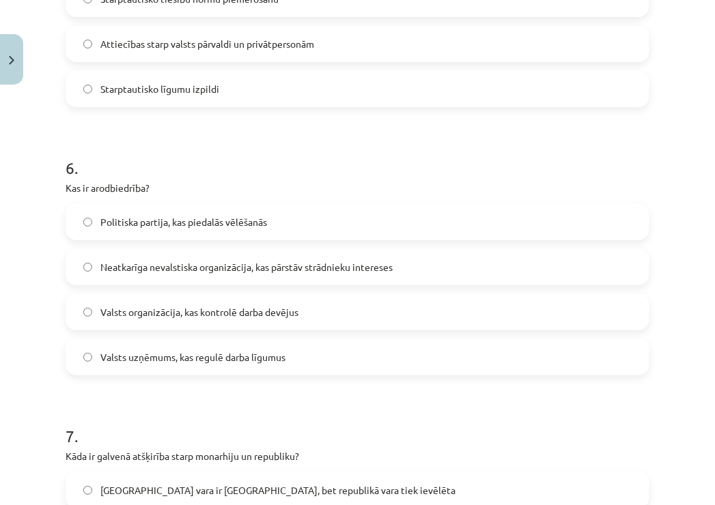
scroll to position [1511, 0]
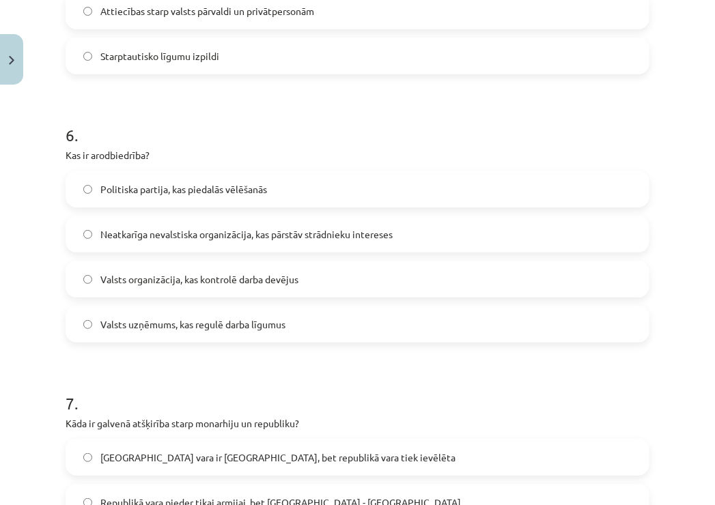
click at [199, 229] on span "Neatkarīga nevalstiska organizācija, kas pārstāv strādnieku intereses" at bounding box center [246, 234] width 292 height 14
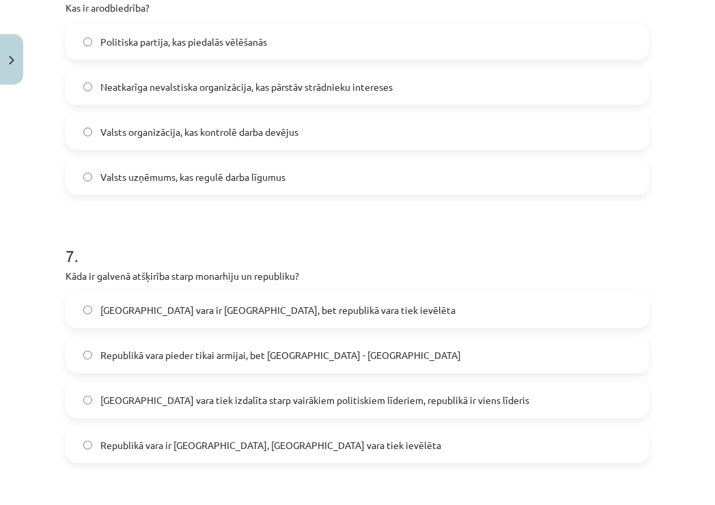
scroll to position [1721, 0]
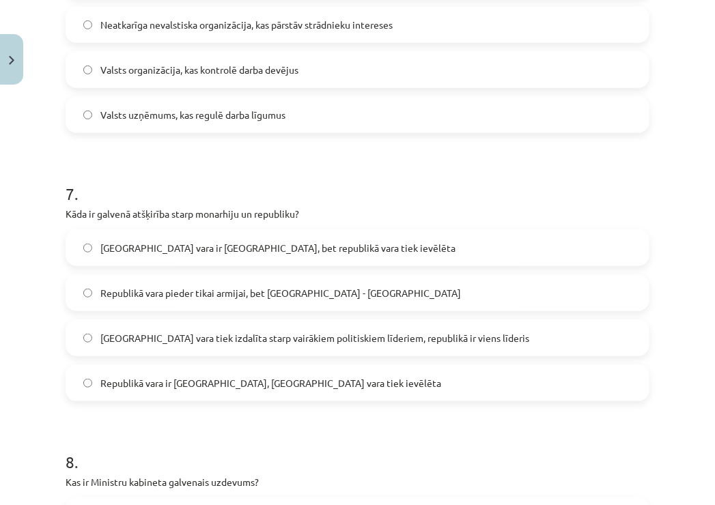
click at [167, 244] on span "Monarhijā vara ir mantojama, bet republikā vara tiek ievēlēta" at bounding box center [277, 248] width 355 height 14
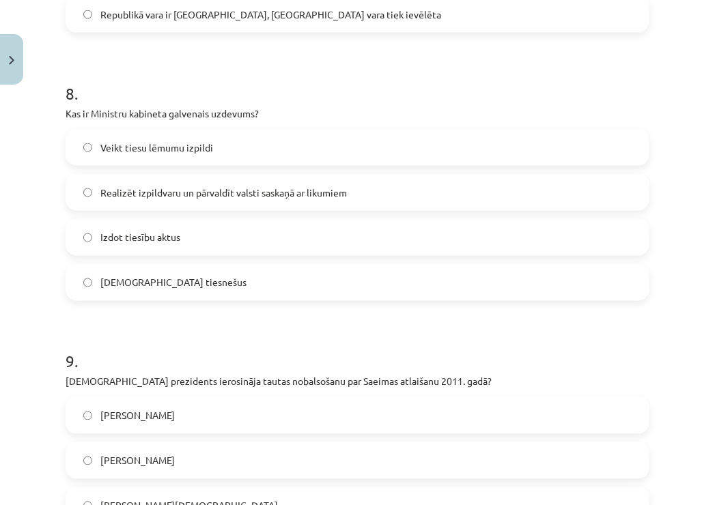
scroll to position [2092, 0]
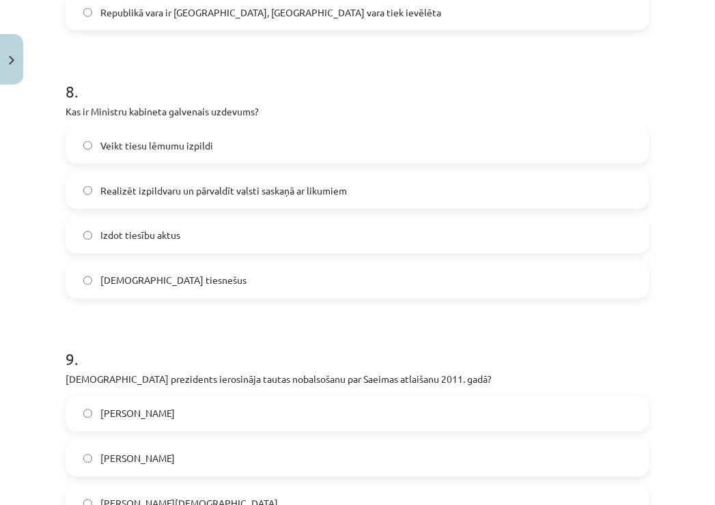
click at [169, 187] on span "Realizēt izpildvaru un pārvaldīt valsti saskaņā ar likumiem" at bounding box center [223, 191] width 246 height 14
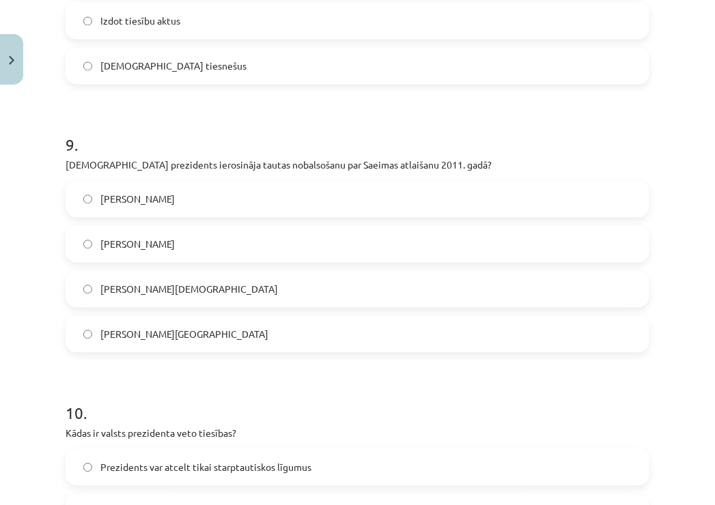
scroll to position [2312, 0]
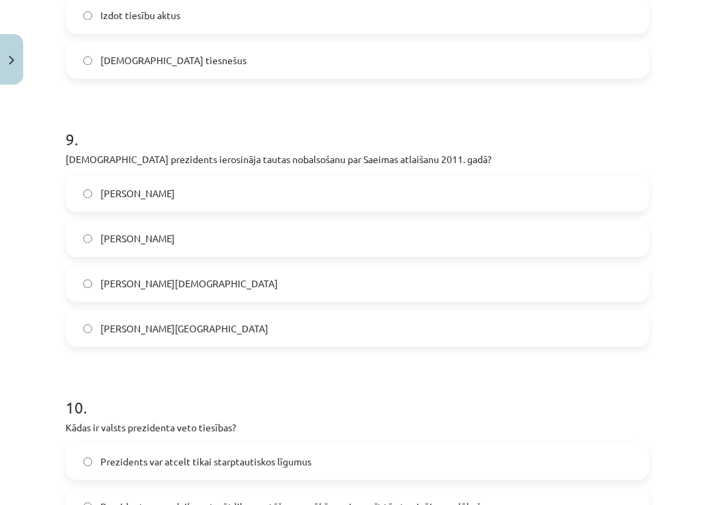
click at [192, 232] on label "Valdis Zatlers" at bounding box center [357, 238] width 581 height 34
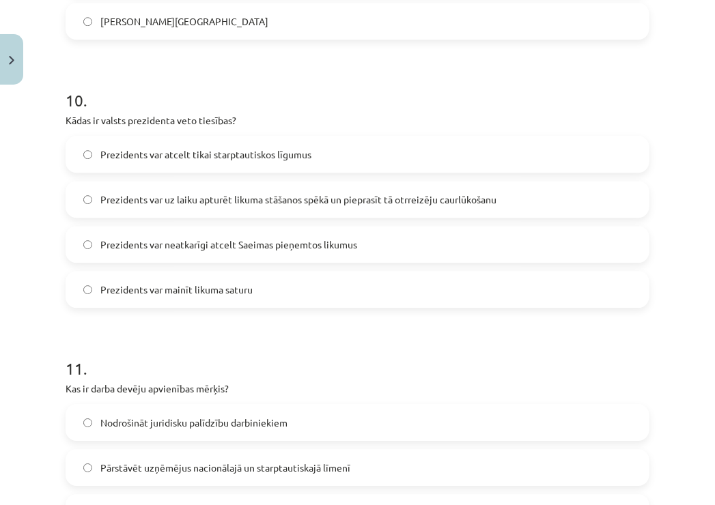
scroll to position [2625, 0]
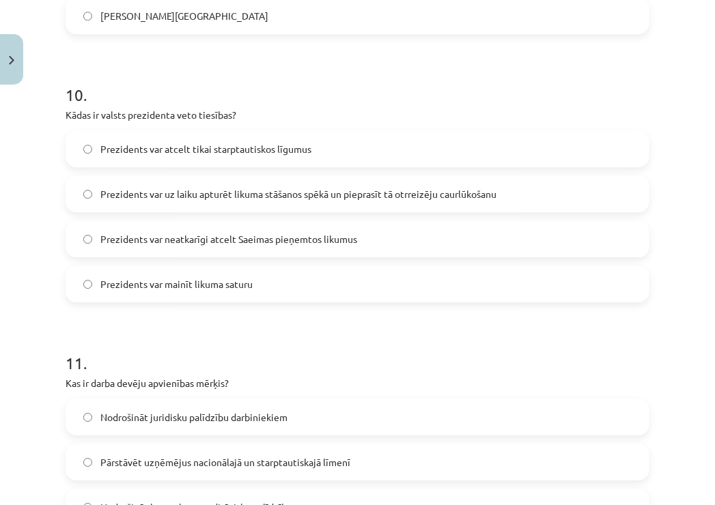
click at [162, 188] on span "Prezidents var uz laiku apturēt likuma stāšanos spēkā un pieprasīt tā otrreizēj…" at bounding box center [298, 194] width 396 height 14
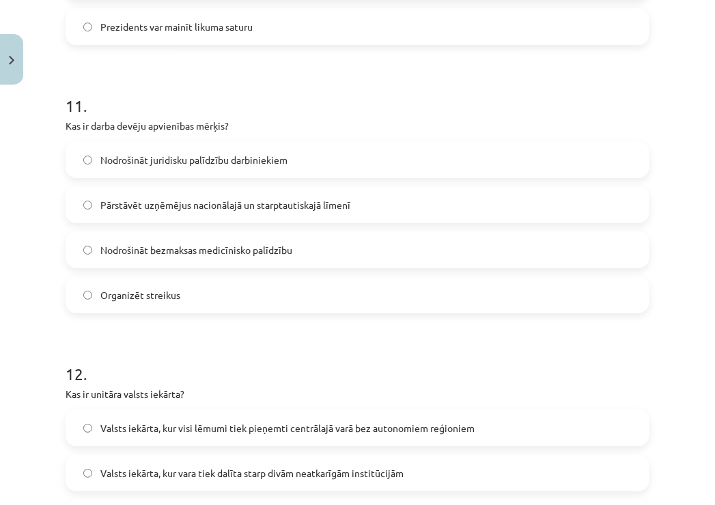
scroll to position [2884, 0]
click at [169, 200] on span "Pārstāvēt uzņēmējus nacionālajā un starptautiskajā līmenī" at bounding box center [225, 204] width 250 height 14
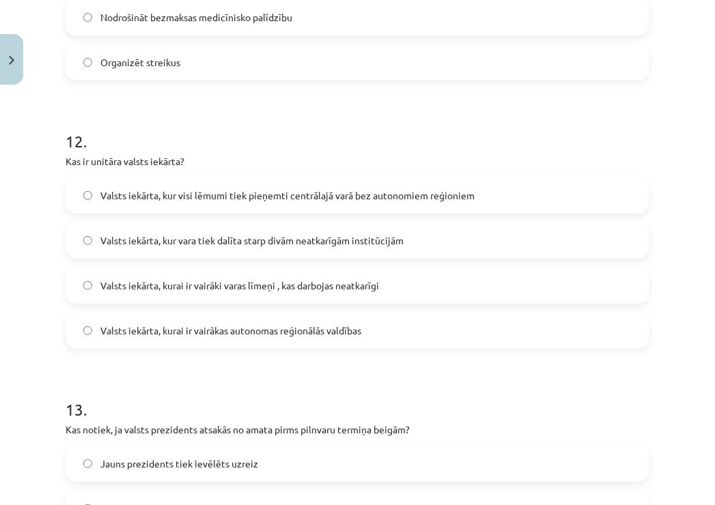
scroll to position [3119, 0]
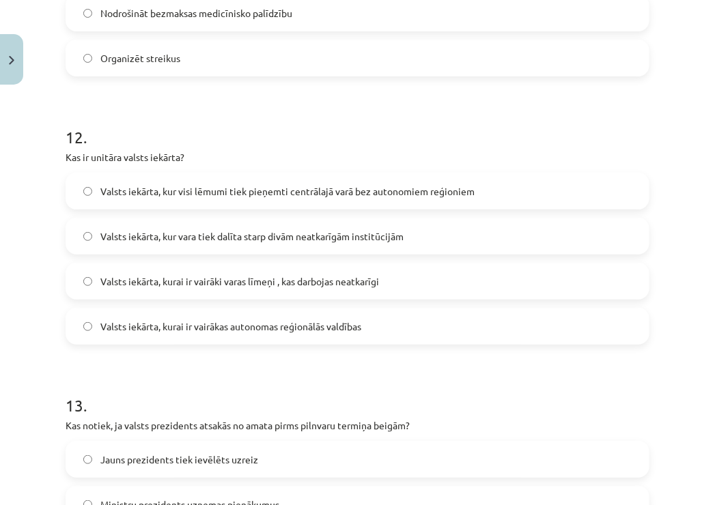
click at [250, 181] on label "Valsts iekārta, kur visi lēmumi tiek pieņemti centrālajā varā bez autonomiem re…" at bounding box center [357, 191] width 581 height 34
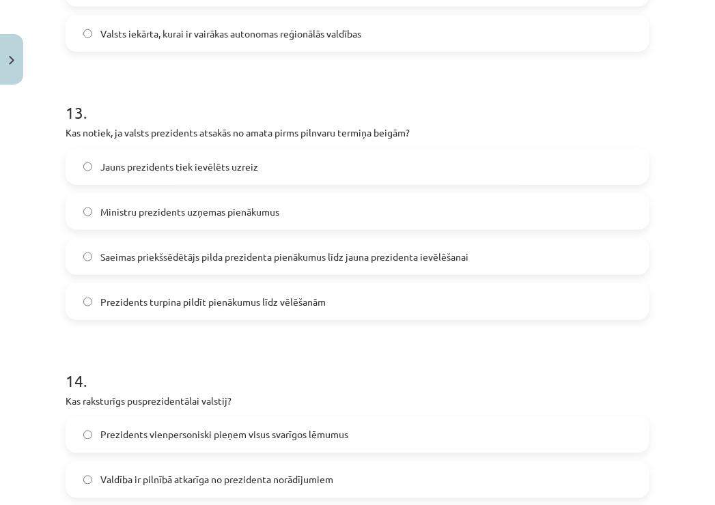
scroll to position [3413, 0]
click at [255, 257] on span "Saeimas priekšsēdētājs pilda prezidenta pienākumus līdz jauna prezidenta ievēlē…" at bounding box center [284, 255] width 368 height 14
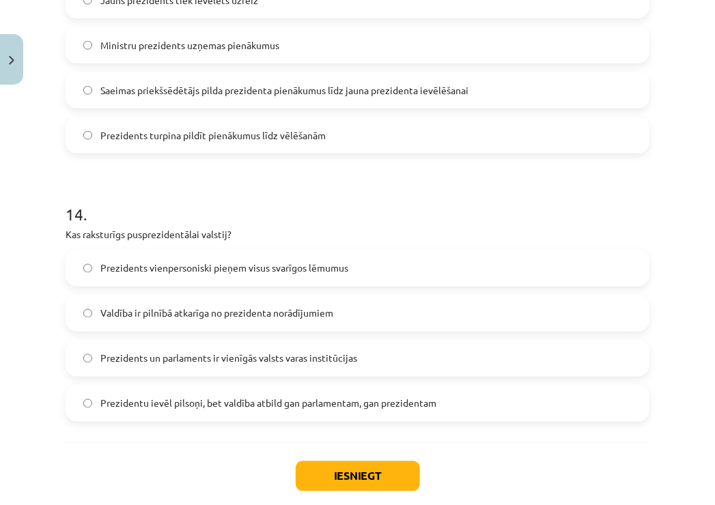
scroll to position [3610, 0]
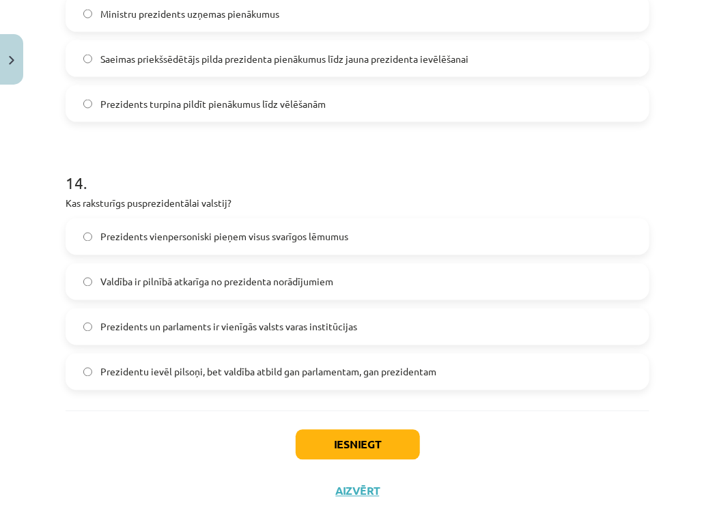
click at [179, 378] on span "Prezidentu ievēl pilsoņi, bet valdība atbild gan parlamentam, gan prezidentam" at bounding box center [268, 372] width 336 height 14
click at [319, 432] on button "Iesniegt" at bounding box center [358, 445] width 124 height 30
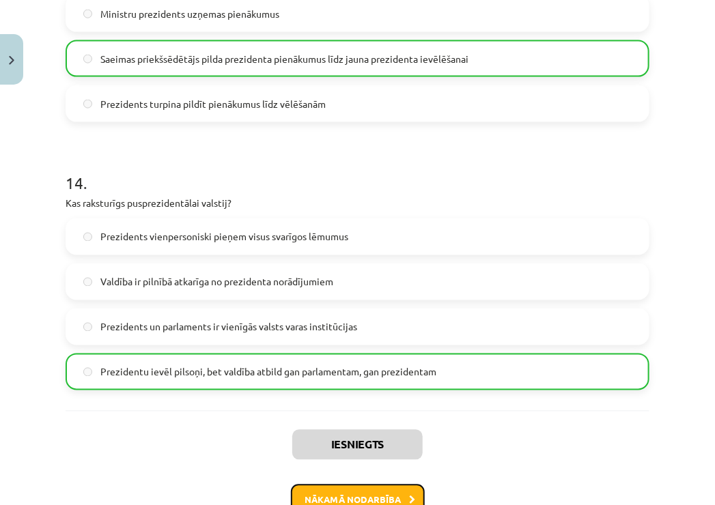
click at [344, 485] on button "Nākamā nodarbība" at bounding box center [358, 500] width 134 height 31
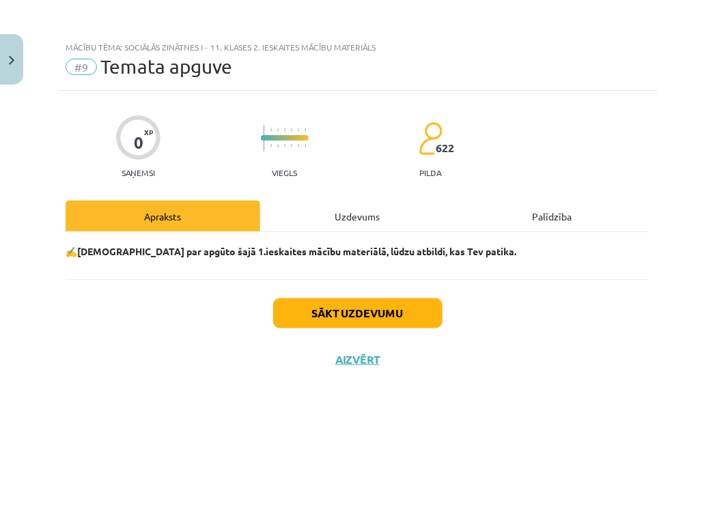
click at [308, 216] on div "Uzdevums" at bounding box center [357, 216] width 195 height 31
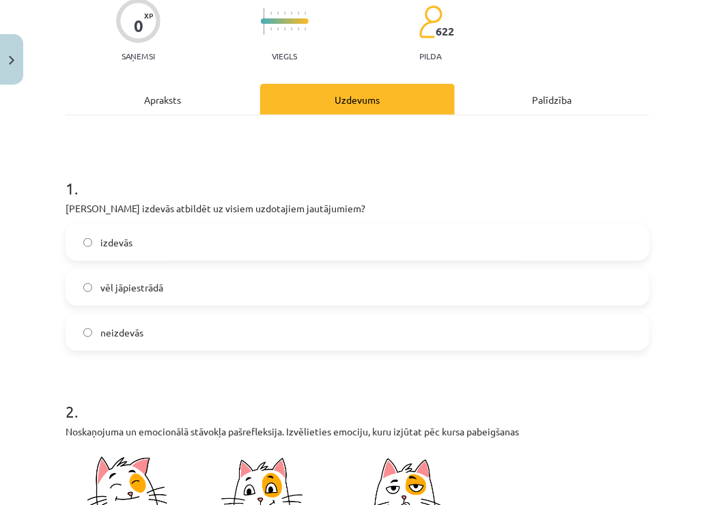
scroll to position [116, 0]
click at [158, 257] on label "izdevās" at bounding box center [357, 243] width 581 height 34
click at [168, 290] on label "vēl jāpiestrādā" at bounding box center [357, 288] width 581 height 34
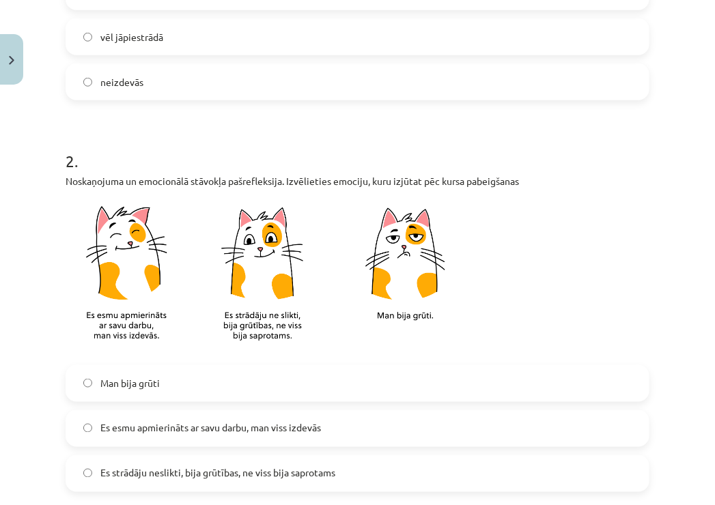
scroll to position [564, 0]
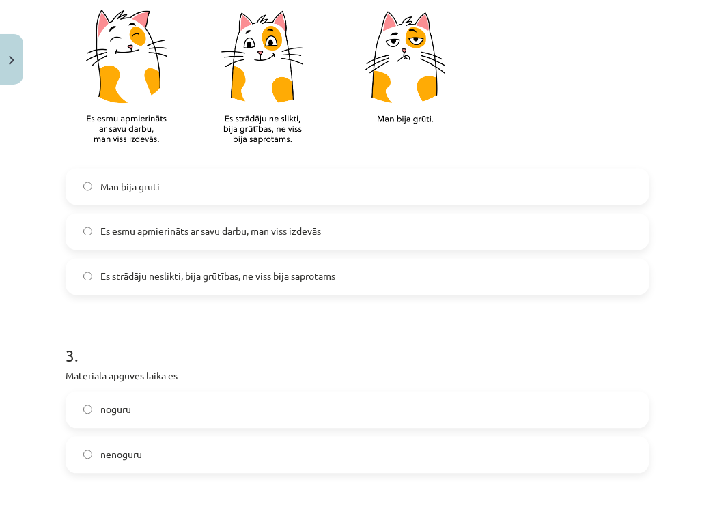
click at [203, 215] on label "Es esmu apmierināts ar savu darbu, man viss izdevās" at bounding box center [357, 232] width 581 height 34
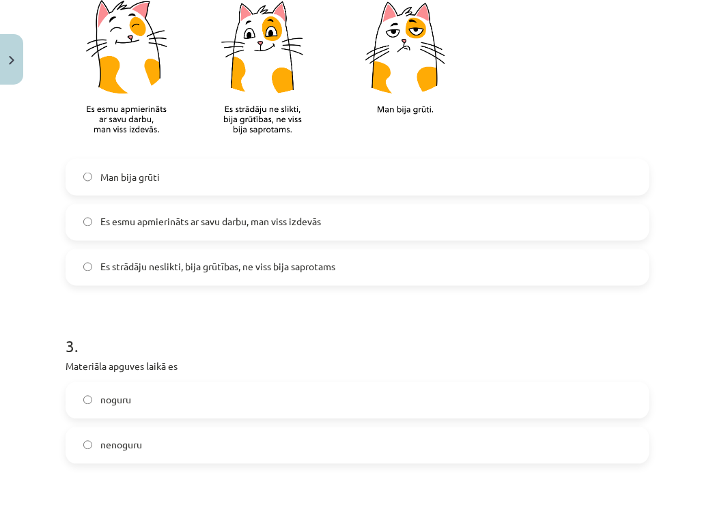
click at [212, 255] on label "Es strādāju neslikti, bija grūtības, ne viss bija saprotams" at bounding box center [357, 268] width 581 height 34
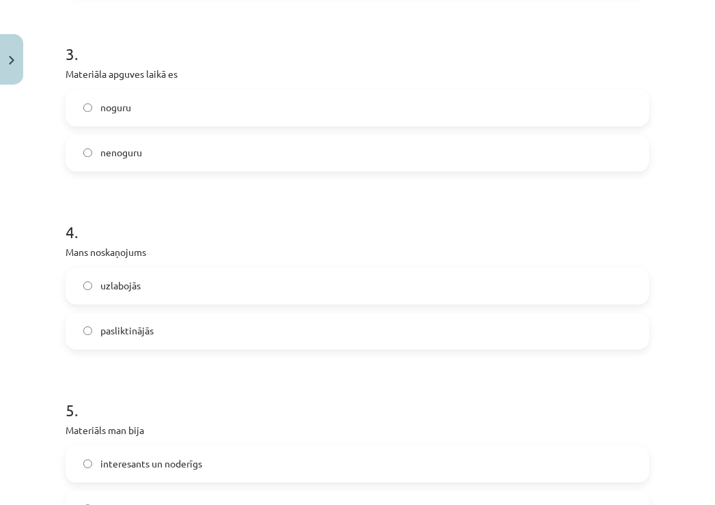
scroll to position [867, 0]
click at [156, 156] on label "nenoguru" at bounding box center [357, 152] width 581 height 34
click at [167, 290] on label "uzlabojās" at bounding box center [357, 285] width 581 height 34
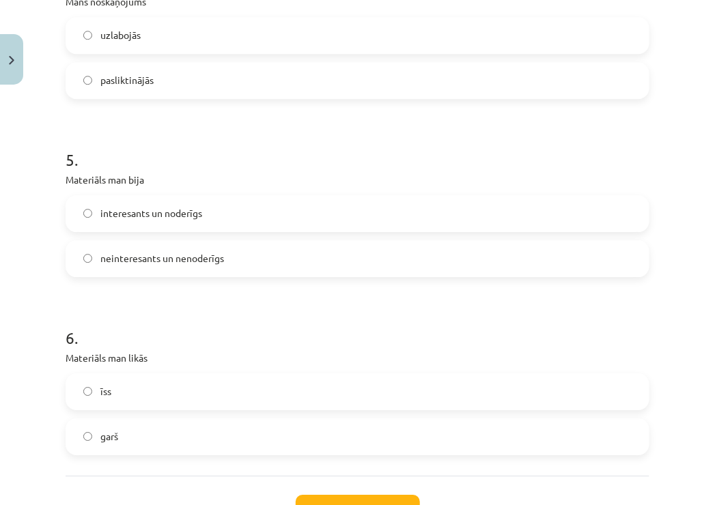
scroll to position [1143, 0]
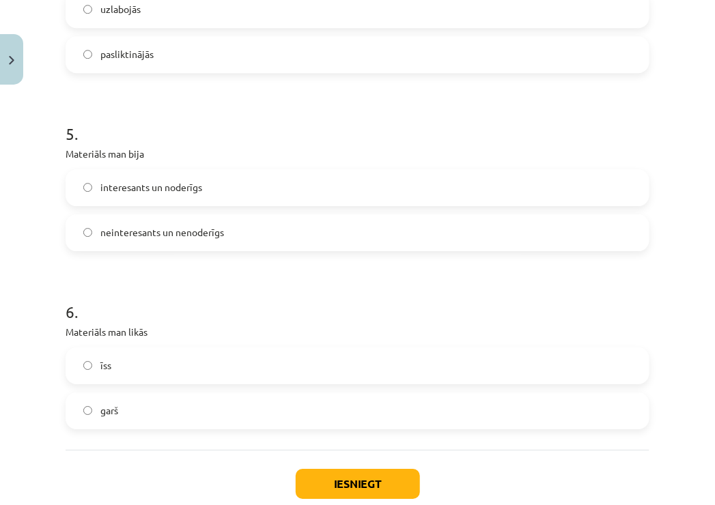
click at [188, 172] on label "interesants un noderīgs" at bounding box center [357, 188] width 581 height 34
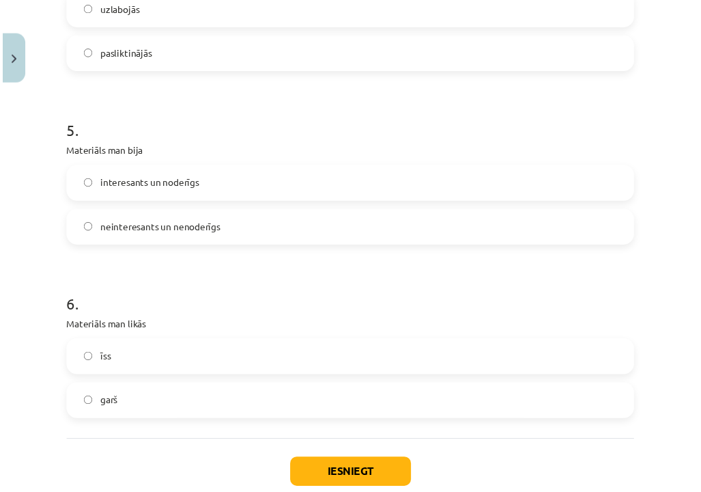
scroll to position [1223, 0]
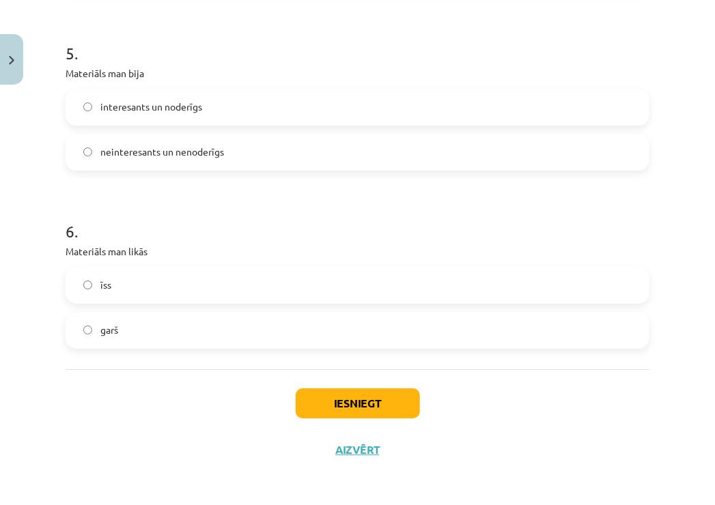
click at [104, 334] on span "garš" at bounding box center [109, 330] width 18 height 14
click at [334, 393] on button "Iesniegt" at bounding box center [358, 403] width 124 height 30
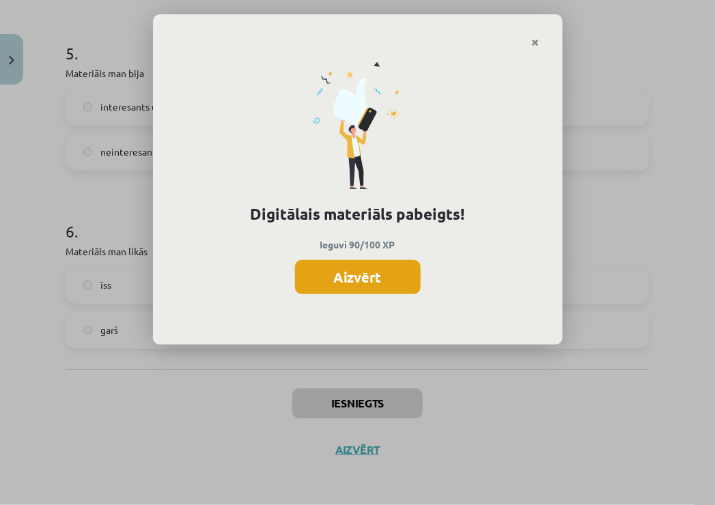
click at [329, 272] on button "Aizvērt" at bounding box center [358, 277] width 126 height 34
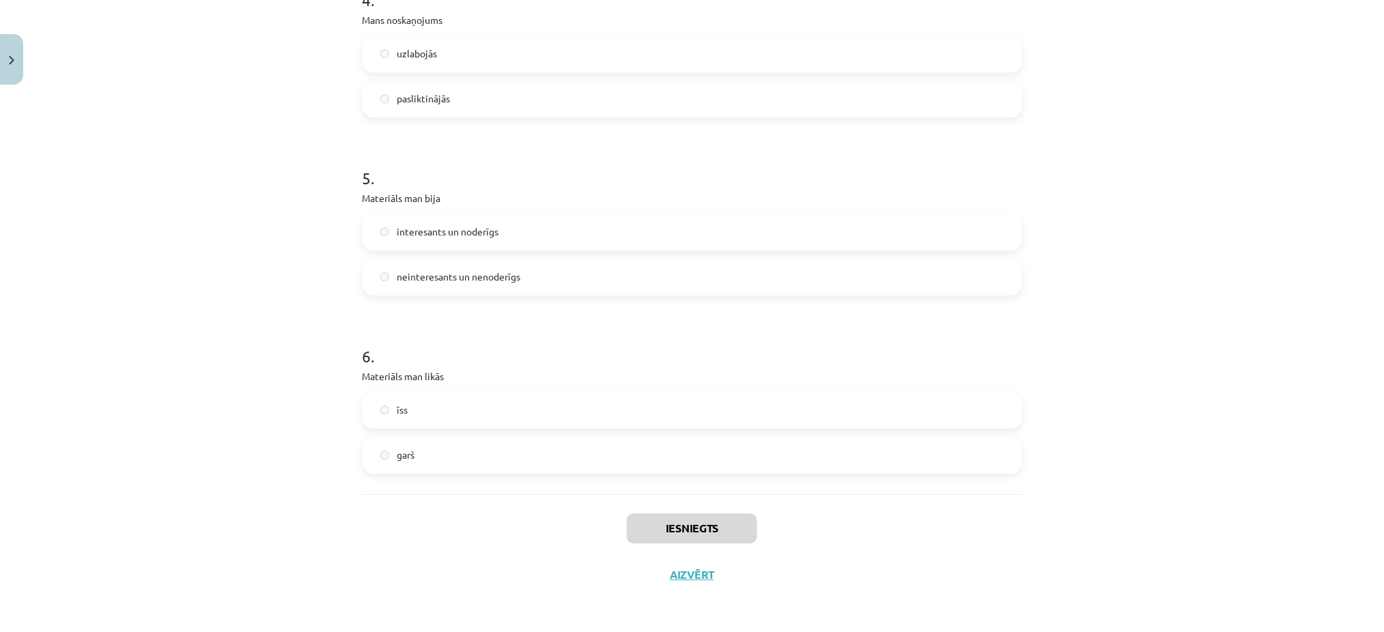
scroll to position [1097, 0]
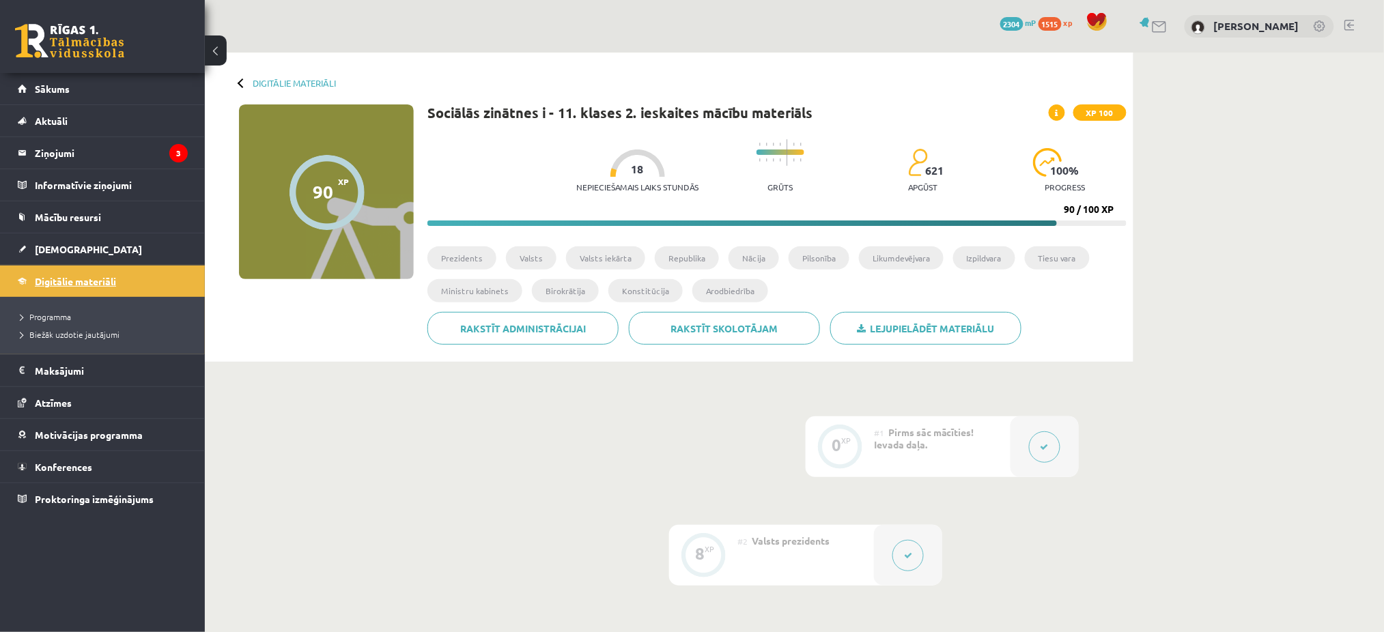
click at [96, 281] on span "Digitālie materiāli" at bounding box center [75, 281] width 81 height 12
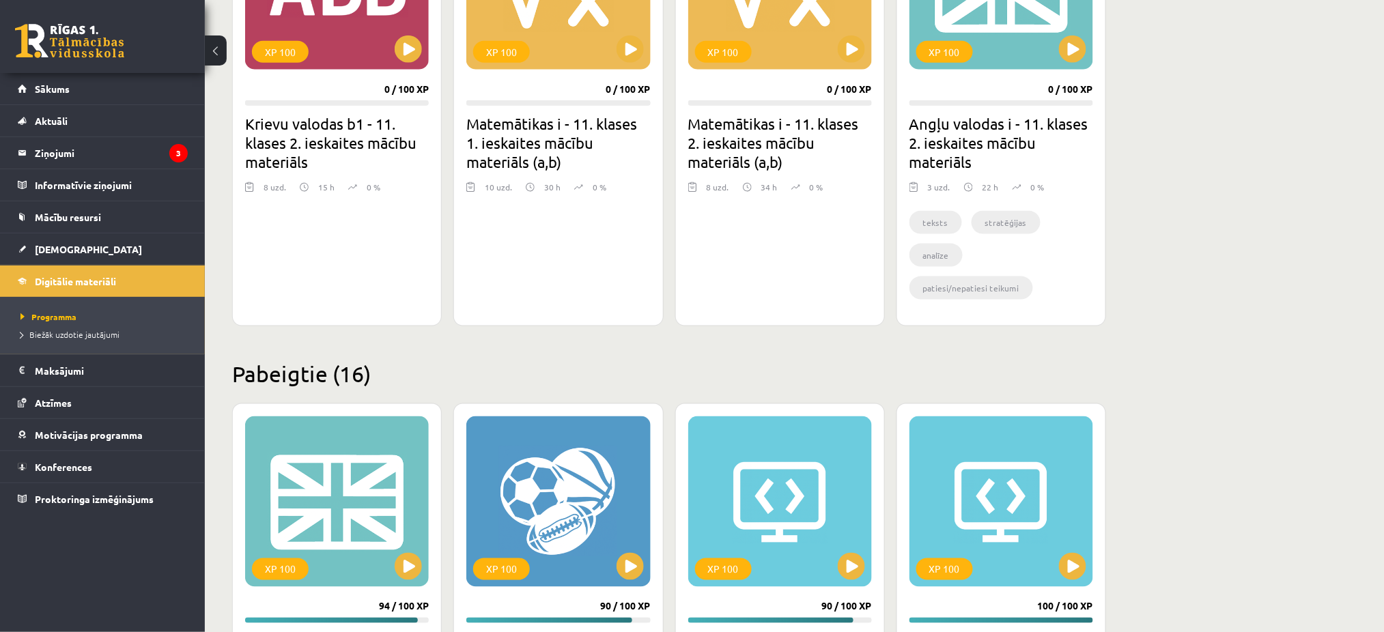
scroll to position [506, 0]
